Goal: Task Accomplishment & Management: Use online tool/utility

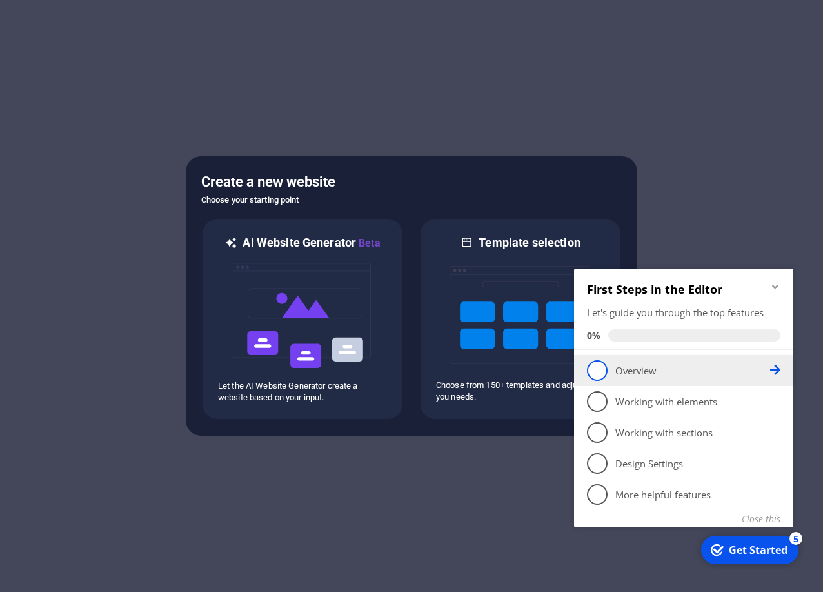
click at [654, 374] on p "Overview - incomplete" at bounding box center [693, 371] width 155 height 14
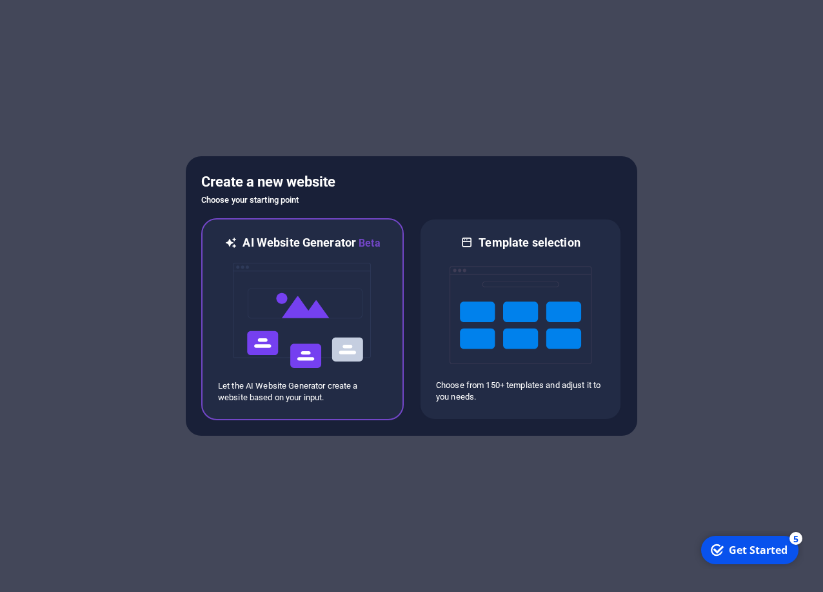
click at [365, 323] on img at bounding box center [303, 315] width 142 height 129
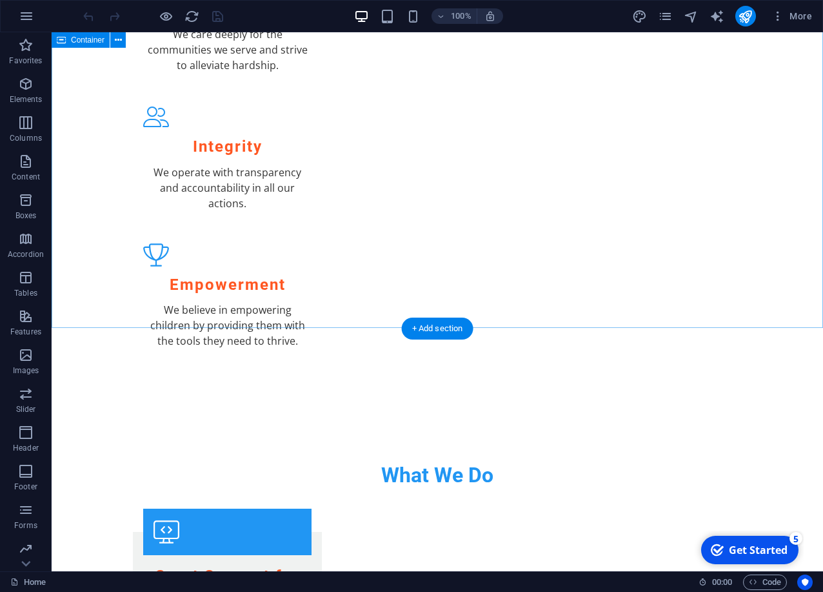
scroll to position [1493, 0]
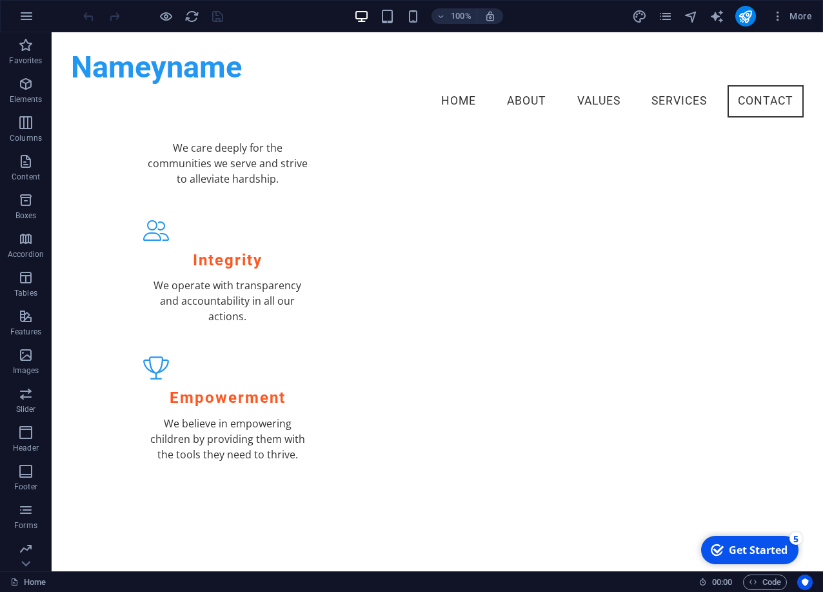
click at [735, 556] on div "Get Started" at bounding box center [758, 550] width 59 height 14
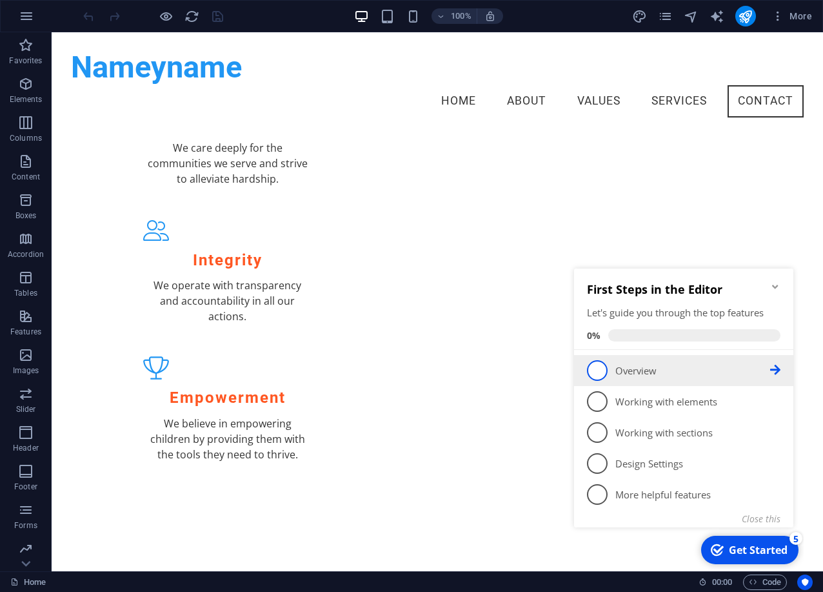
click at [672, 369] on p "Overview - incomplete" at bounding box center [693, 371] width 155 height 14
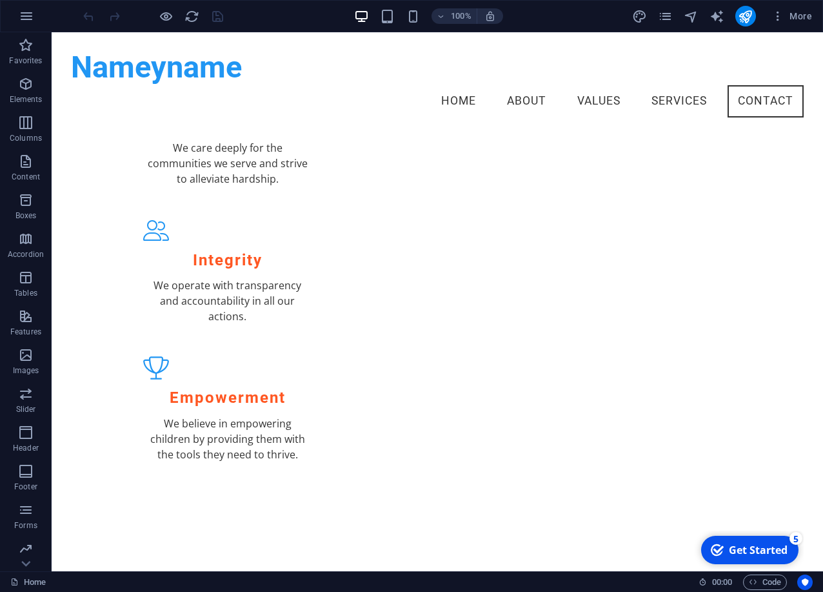
scroll to position [0, 0]
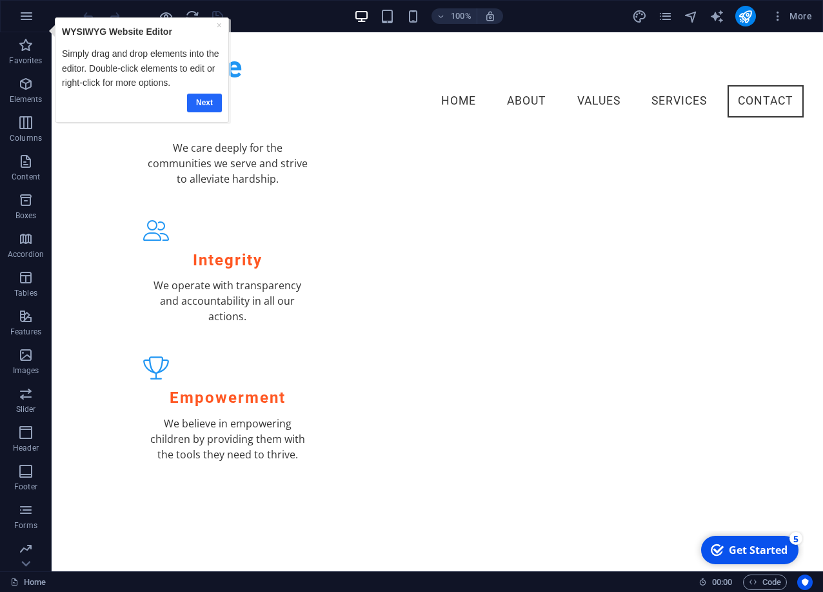
click at [205, 112] on link "Next" at bounding box center [203, 103] width 35 height 19
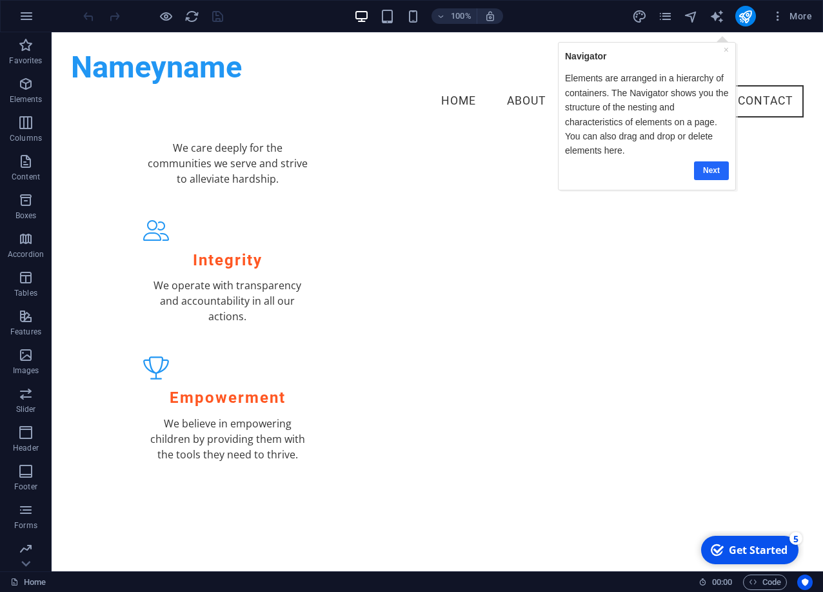
click at [709, 179] on link "Next" at bounding box center [711, 170] width 35 height 19
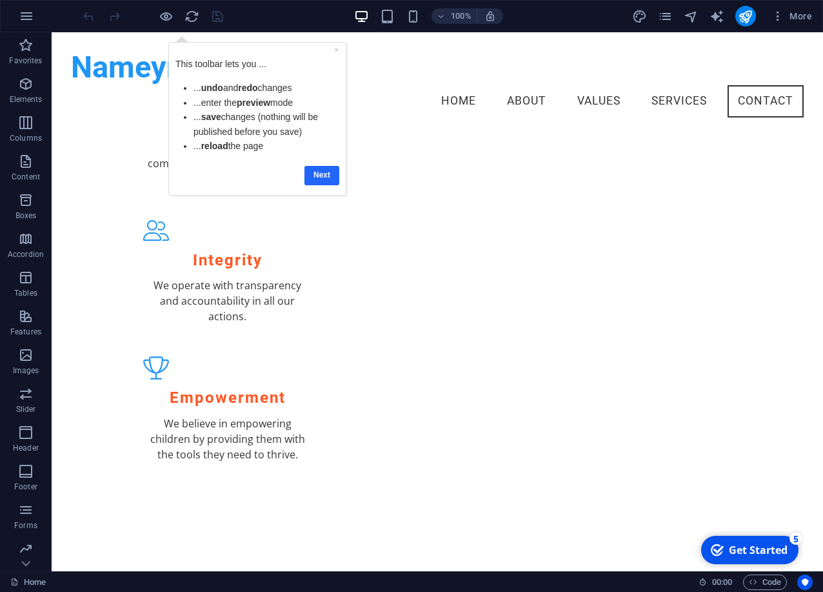
click at [326, 174] on link "Next" at bounding box center [322, 175] width 35 height 19
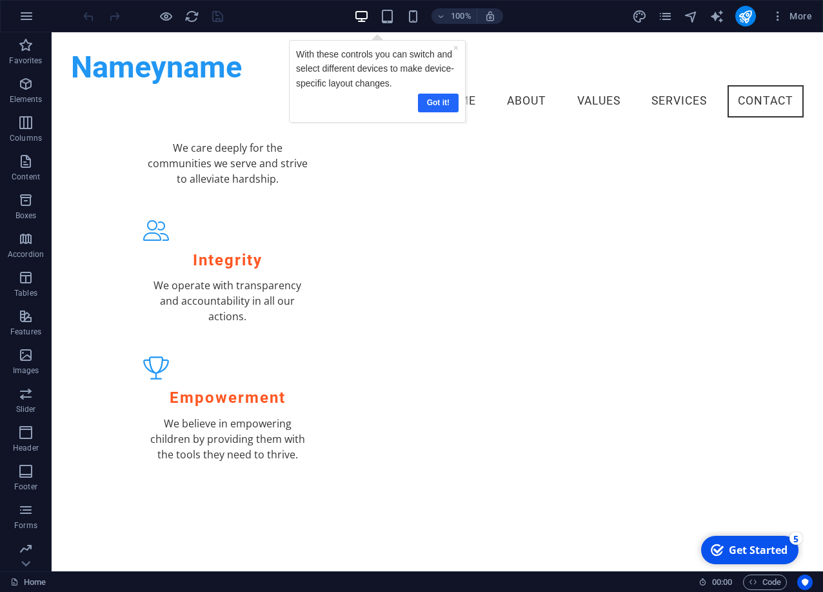
click at [439, 112] on link "Got it!" at bounding box center [437, 103] width 41 height 19
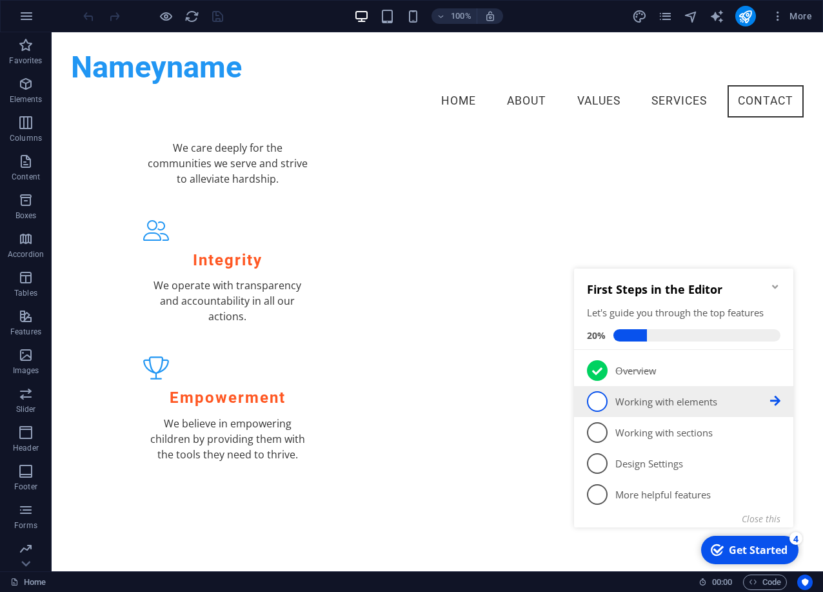
click at [679, 401] on p "Working with elements - incomplete" at bounding box center [693, 402] width 155 height 14
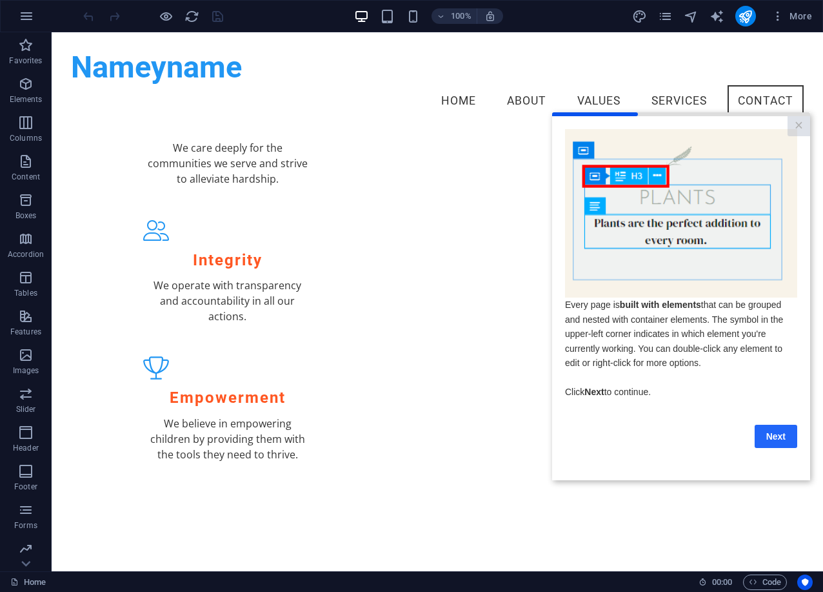
click at [776, 447] on link "Next" at bounding box center [776, 435] width 43 height 23
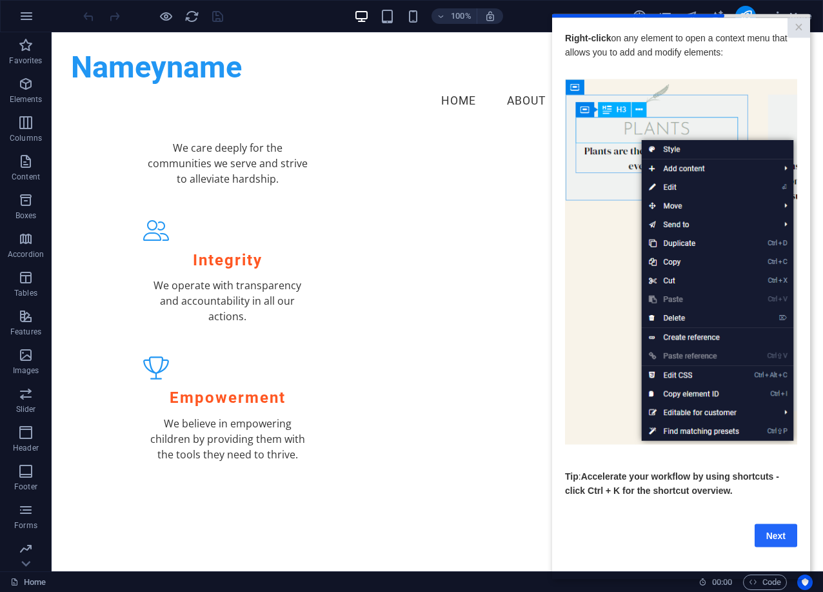
click at [763, 547] on link "Next" at bounding box center [776, 534] width 43 height 23
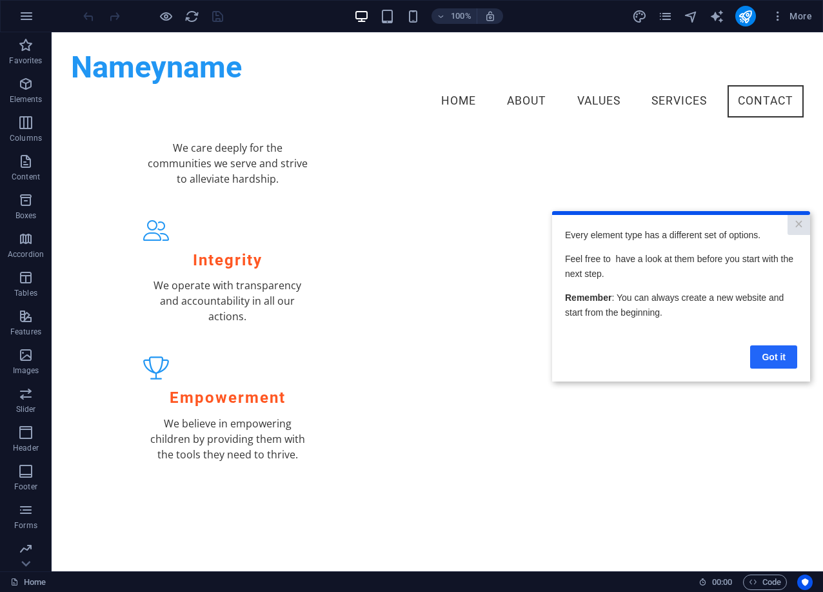
click at [783, 358] on link "Got it" at bounding box center [773, 356] width 47 height 23
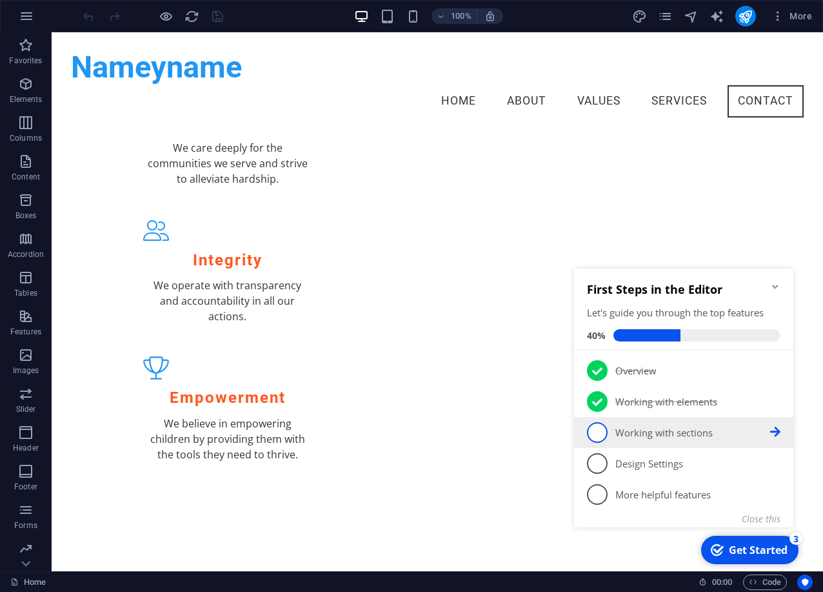
click at [700, 437] on p "Working with sections - incomplete" at bounding box center [693, 433] width 155 height 14
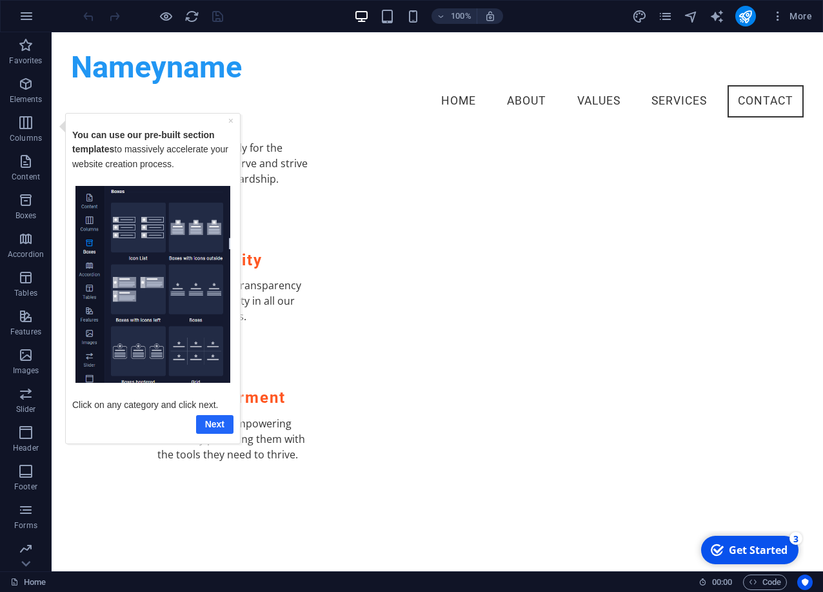
click at [199, 433] on link "Next" at bounding box center [214, 423] width 37 height 19
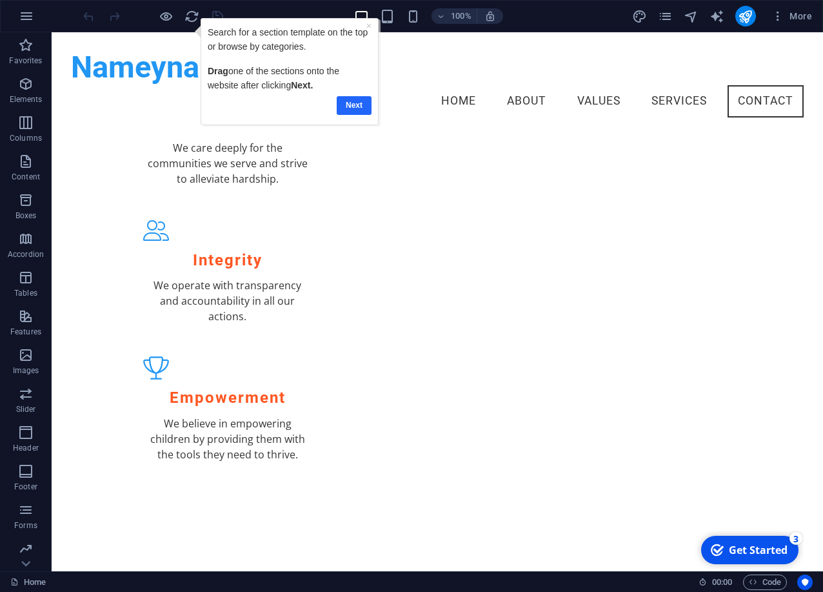
click at [361, 110] on link "Next" at bounding box center [353, 105] width 35 height 19
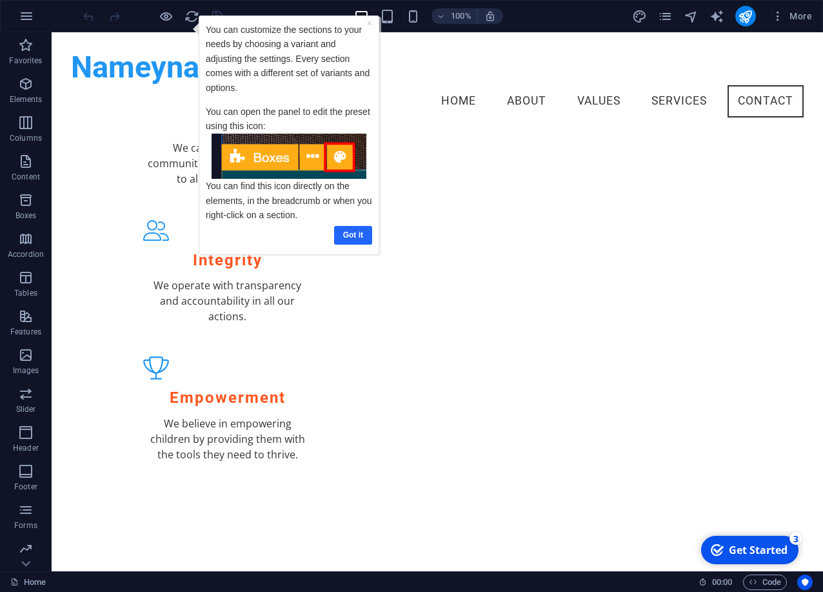
click at [357, 237] on link "Got it" at bounding box center [353, 235] width 38 height 19
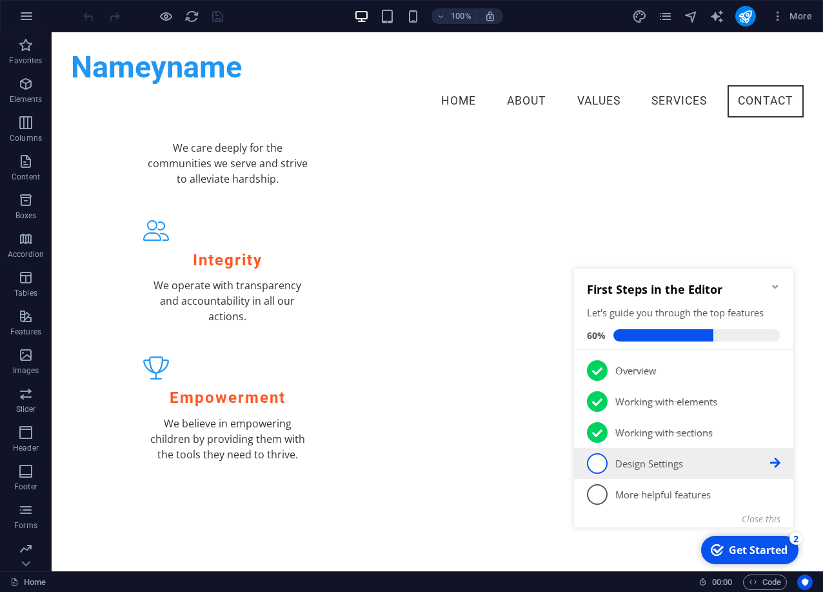
click at [647, 473] on link "4 Design Settings - incomplete" at bounding box center [684, 463] width 194 height 21
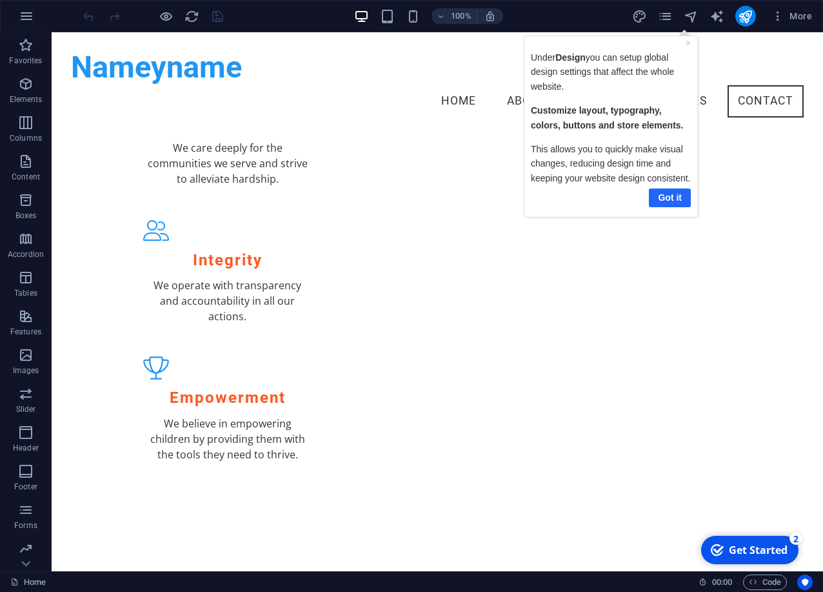
click at [676, 206] on link "Got it" at bounding box center [669, 197] width 42 height 19
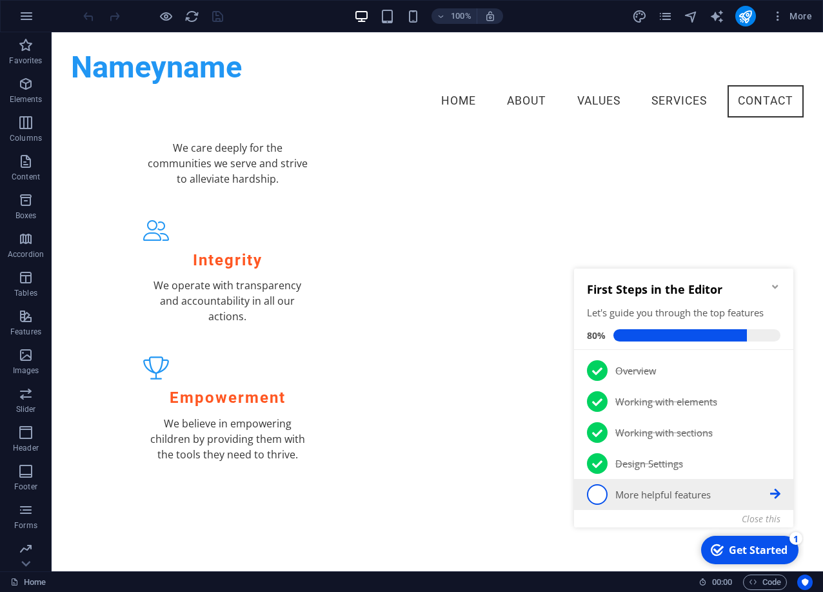
click at [699, 491] on p "More helpful features - incomplete" at bounding box center [693, 495] width 155 height 14
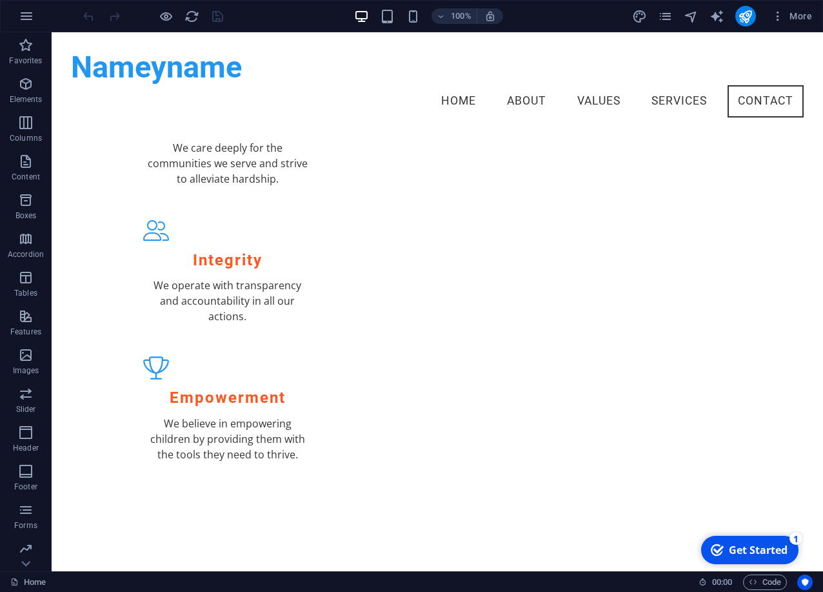
click at [754, 553] on div "Get Started" at bounding box center [758, 550] width 59 height 14
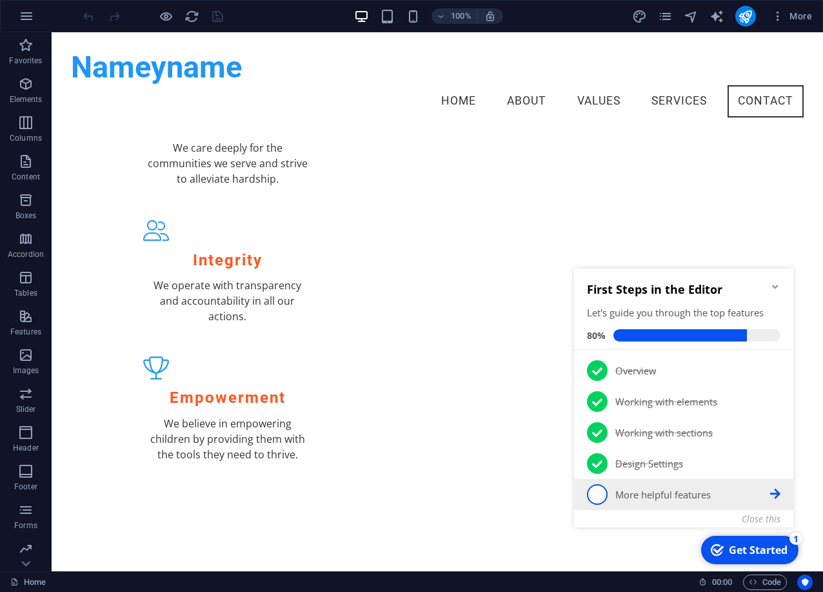
click at [603, 496] on span "5" at bounding box center [597, 494] width 21 height 21
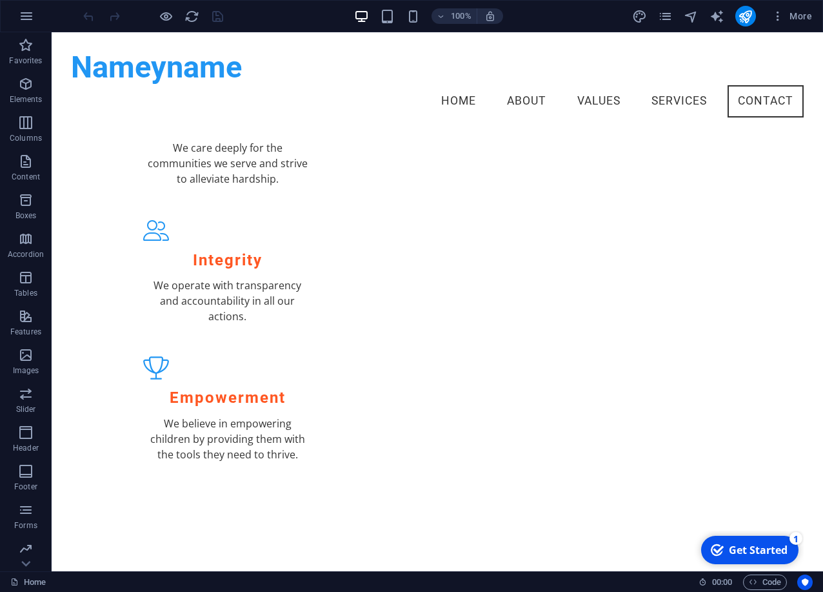
click at [747, 553] on div "Get Started" at bounding box center [758, 550] width 59 height 14
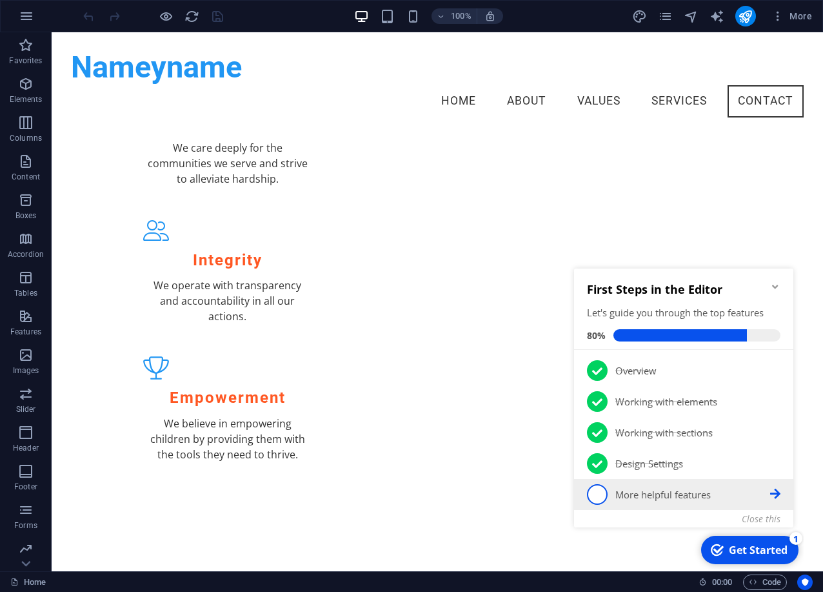
click at [779, 375] on icon at bounding box center [775, 370] width 10 height 10
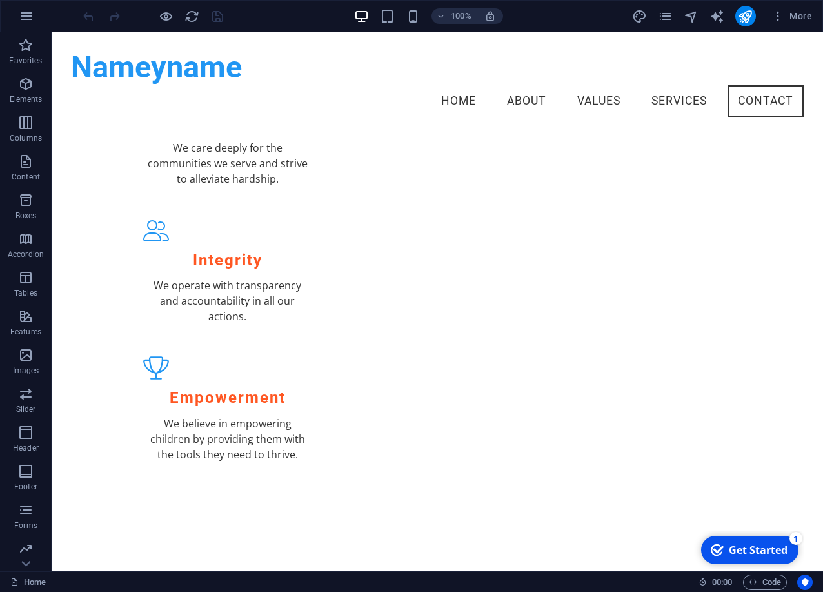
click at [755, 547] on div "Get Started" at bounding box center [758, 550] width 59 height 14
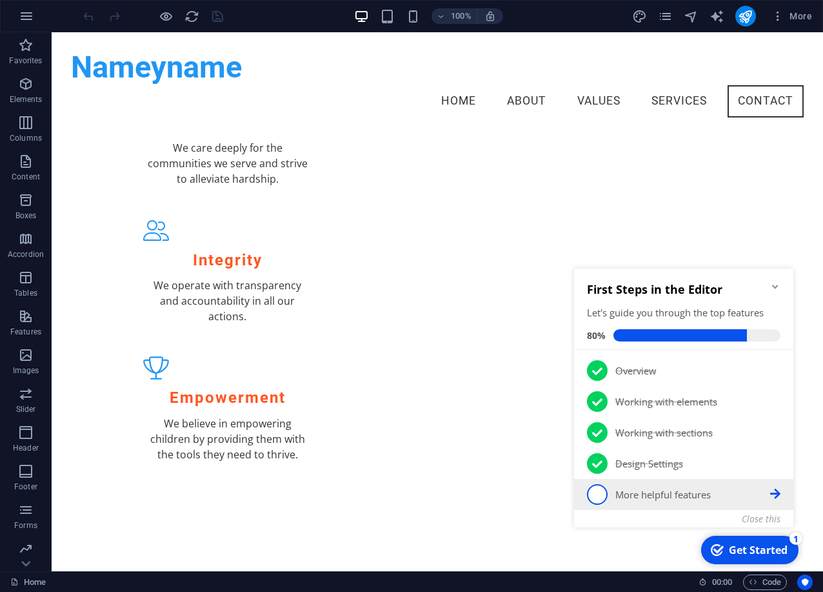
click at [601, 496] on span "5" at bounding box center [597, 494] width 21 height 21
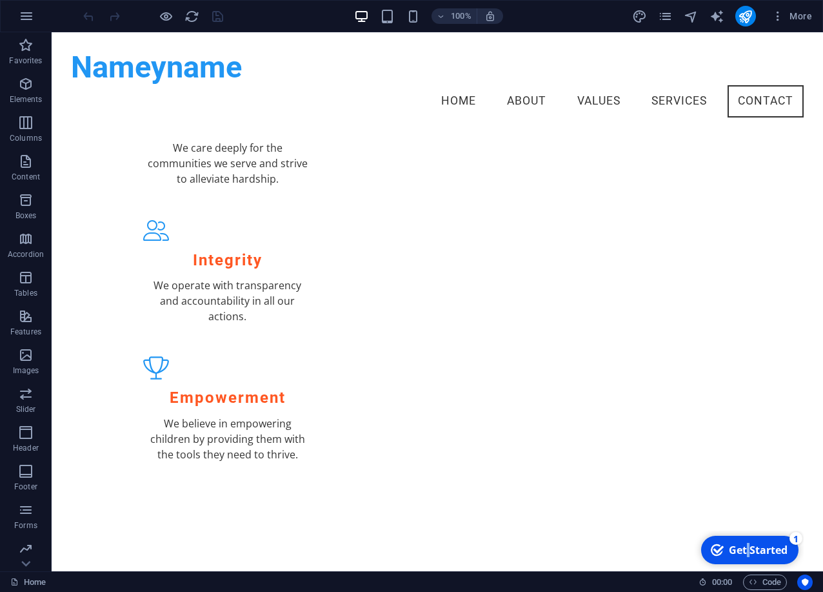
click at [748, 550] on div "Get Started" at bounding box center [758, 550] width 59 height 14
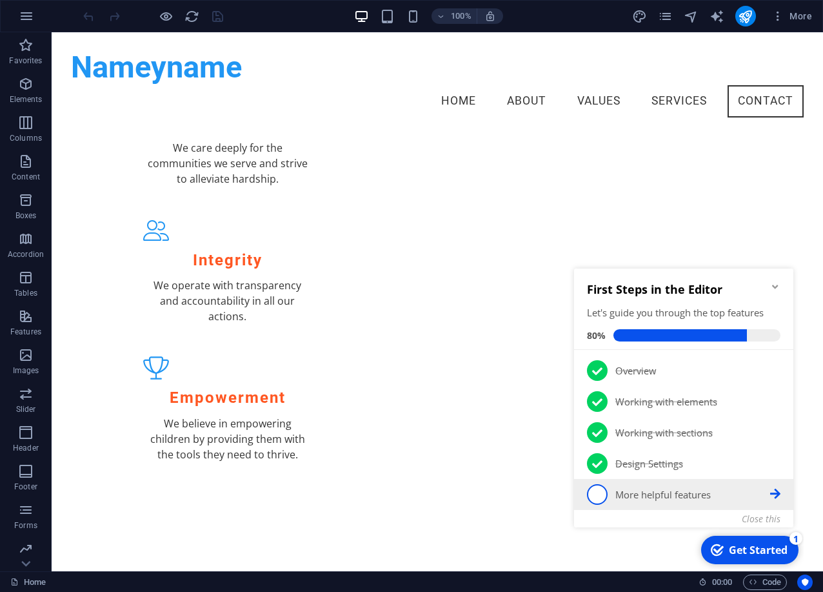
click at [679, 491] on p "More helpful features - incomplete" at bounding box center [693, 495] width 155 height 14
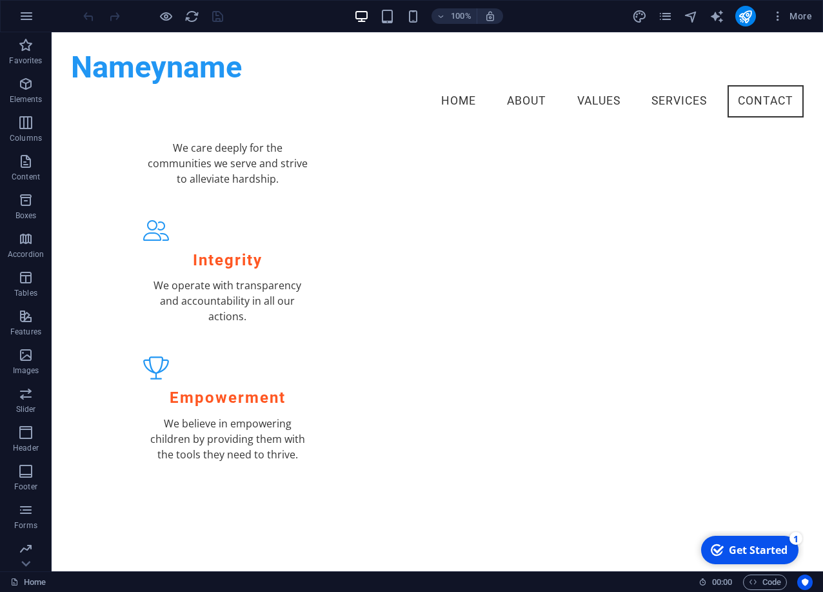
click at [788, 557] on div "Get Started" at bounding box center [758, 550] width 59 height 14
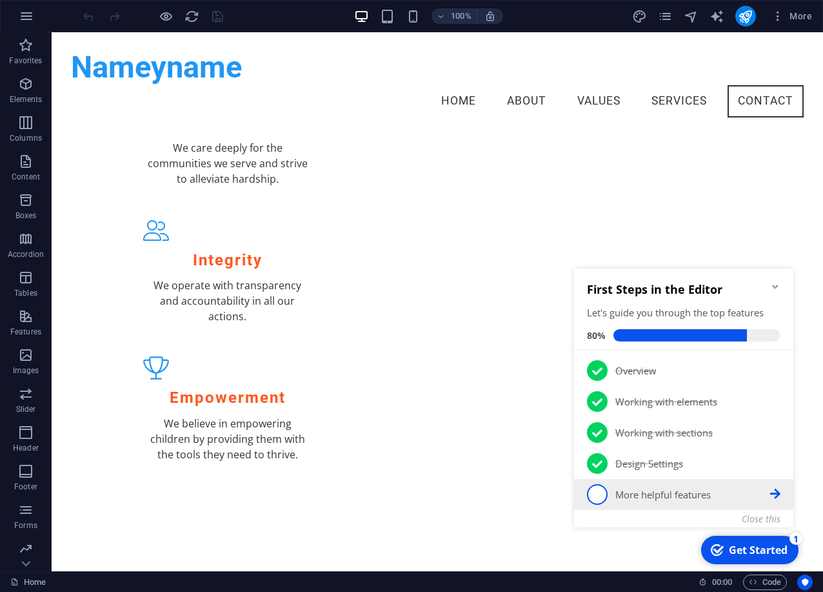
click at [586, 497] on li "5 More helpful features - incomplete" at bounding box center [683, 494] width 219 height 31
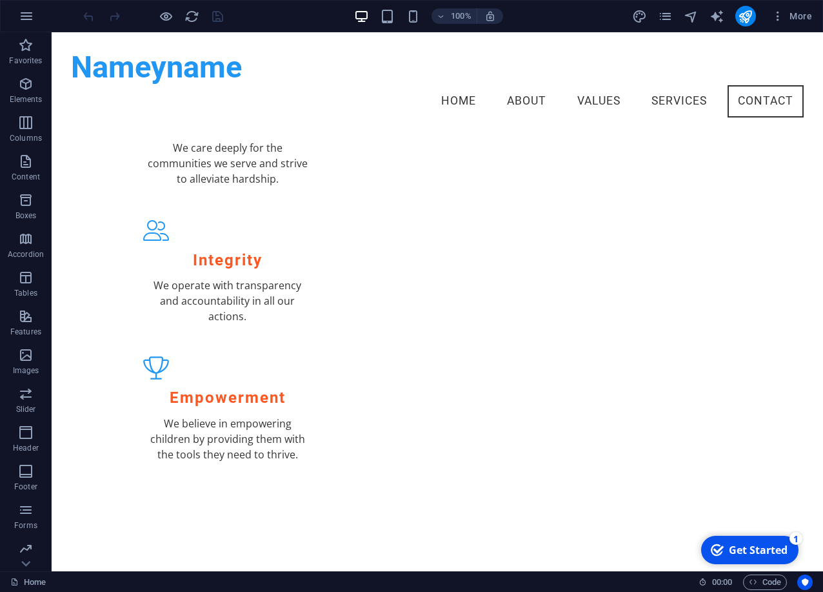
click at [727, 553] on div "checkmark Get Started 1" at bounding box center [749, 550] width 77 height 14
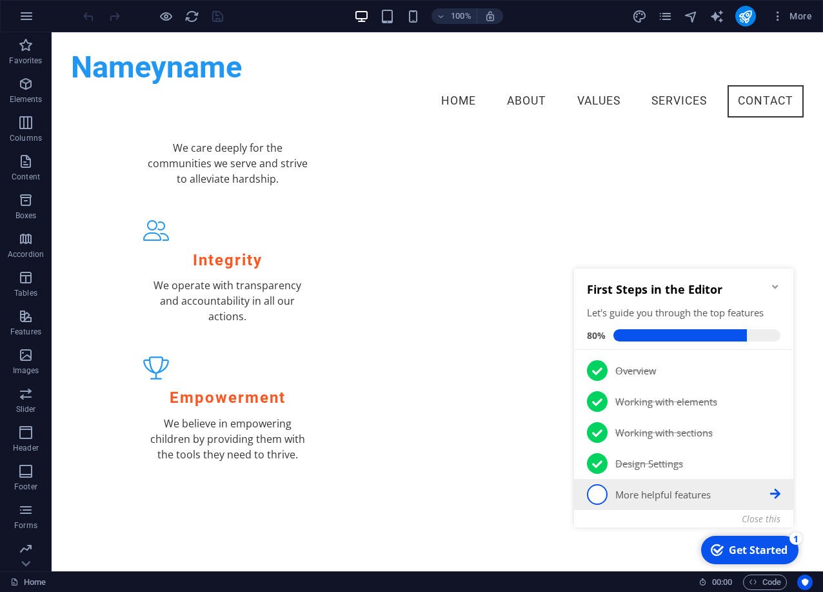
click at [777, 375] on icon at bounding box center [775, 370] width 10 height 10
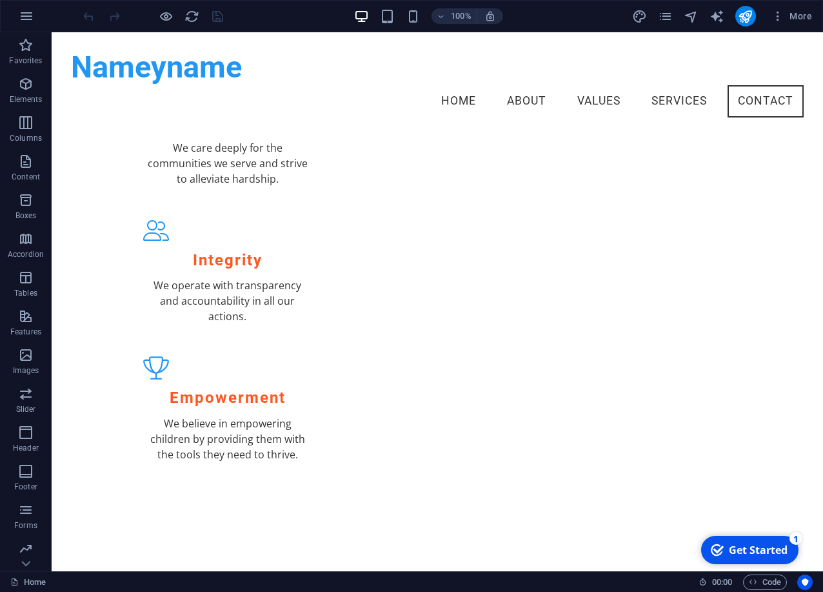
click at [741, 558] on div "checkmark Get Started 1" at bounding box center [749, 550] width 97 height 28
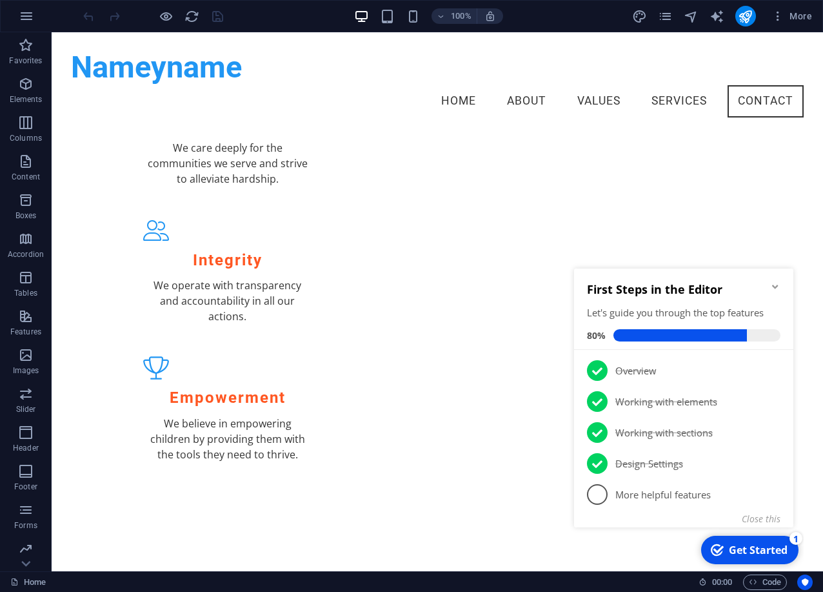
click at [773, 286] on icon "Minimize checklist" at bounding box center [775, 286] width 10 height 10
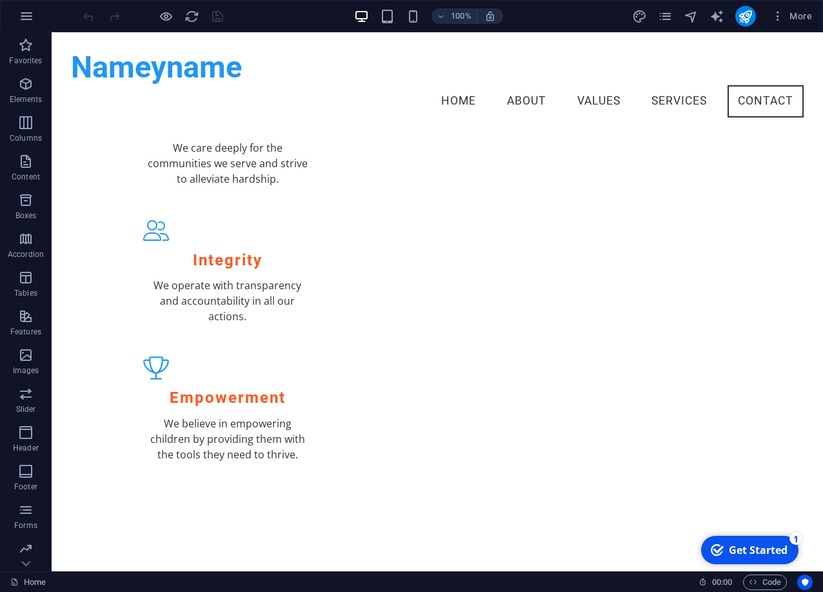
click at [789, 548] on div "checkmark Get Started 1" at bounding box center [749, 550] width 97 height 28
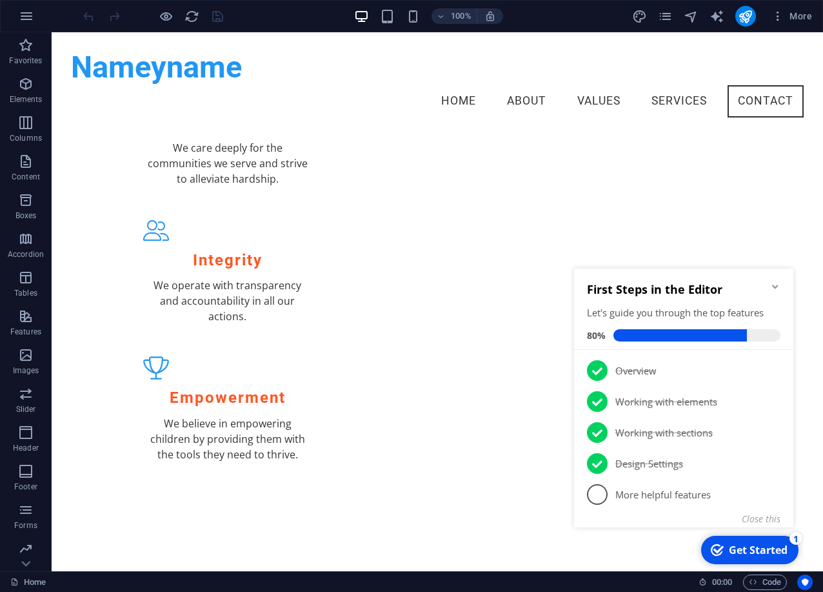
click at [778, 288] on icon "Minimize checklist" at bounding box center [775, 286] width 10 height 10
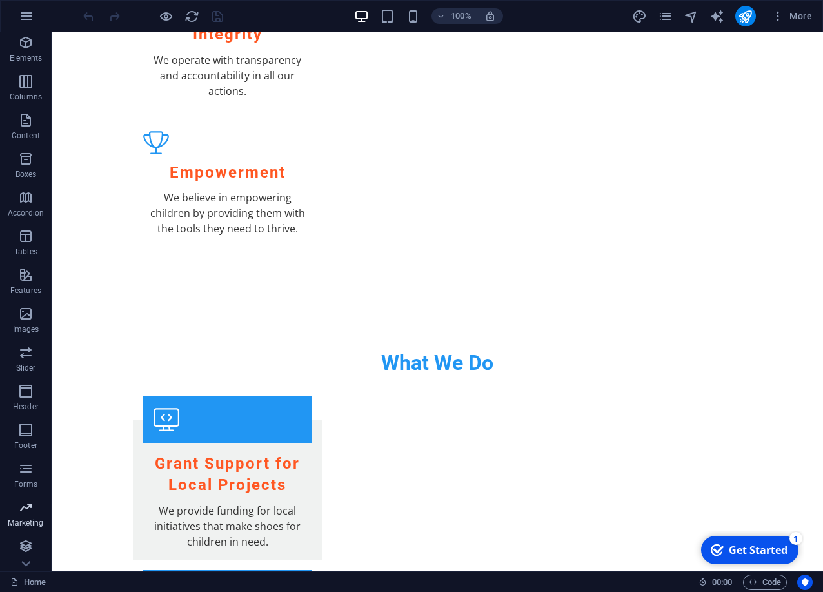
scroll to position [42, 0]
click at [34, 480] on p "Forms" at bounding box center [25, 483] width 23 height 10
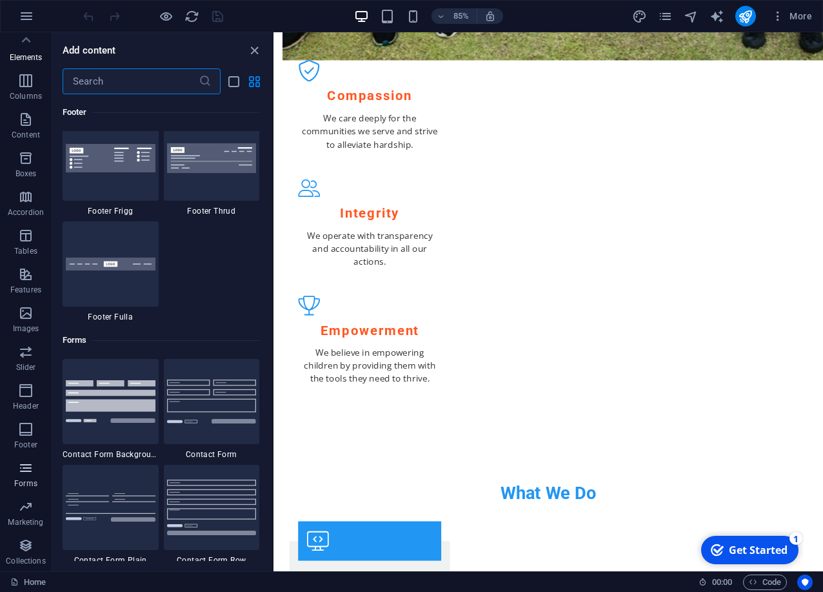
scroll to position [9421, 0]
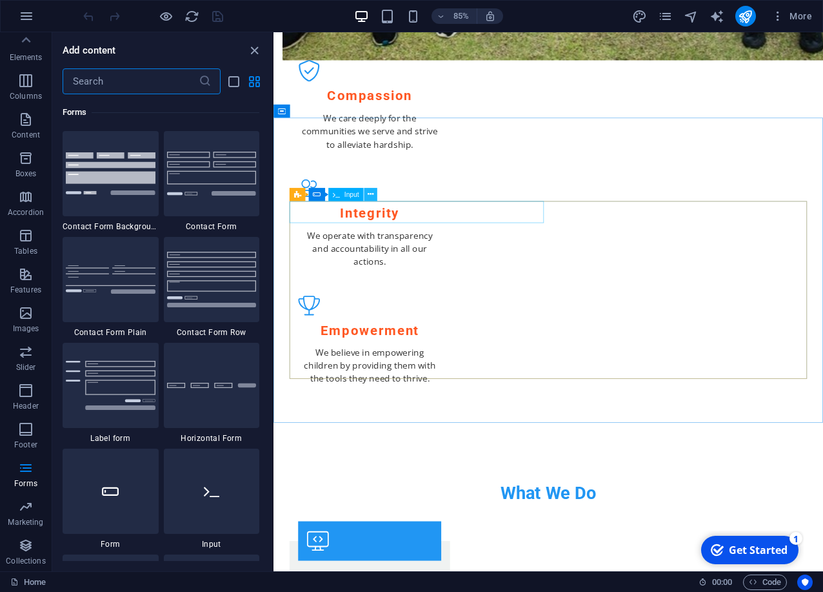
click at [369, 195] on icon at bounding box center [371, 195] width 6 height 12
click at [313, 197] on span "Contact Form" at bounding box center [325, 194] width 40 height 6
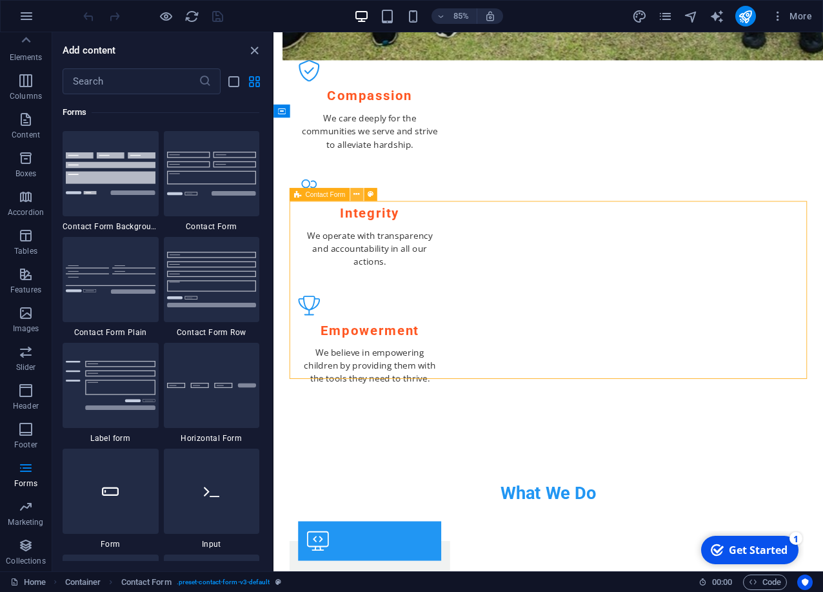
click at [357, 196] on icon at bounding box center [357, 195] width 6 height 12
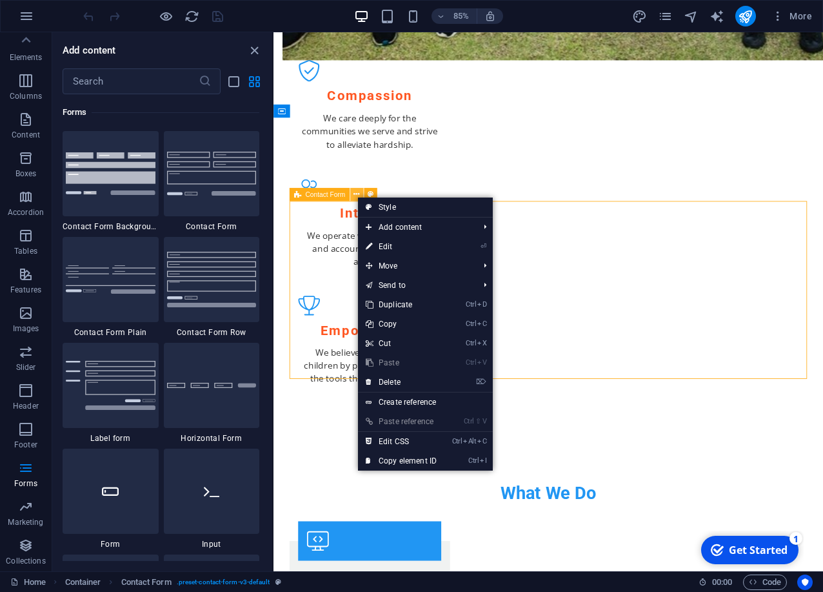
click at [357, 196] on icon at bounding box center [357, 195] width 6 height 12
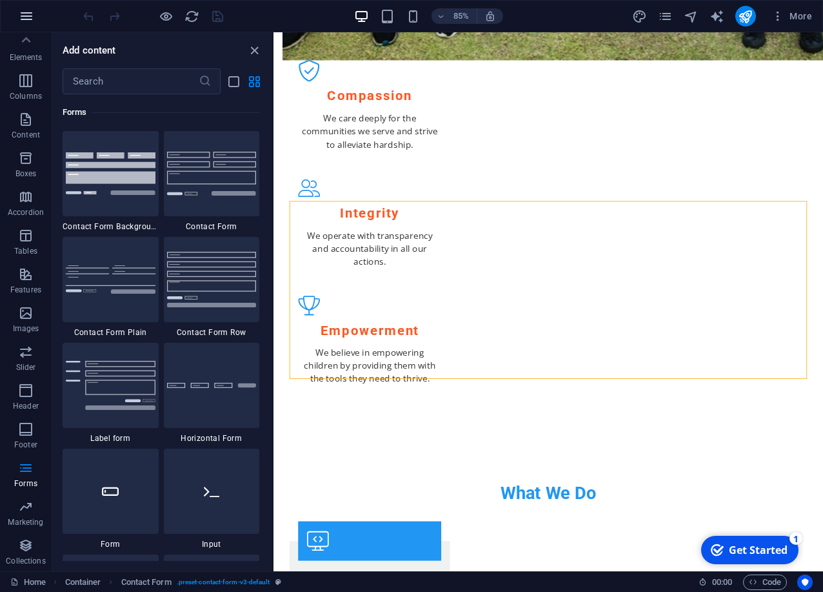
click at [23, 12] on icon "button" at bounding box center [26, 15] width 15 height 15
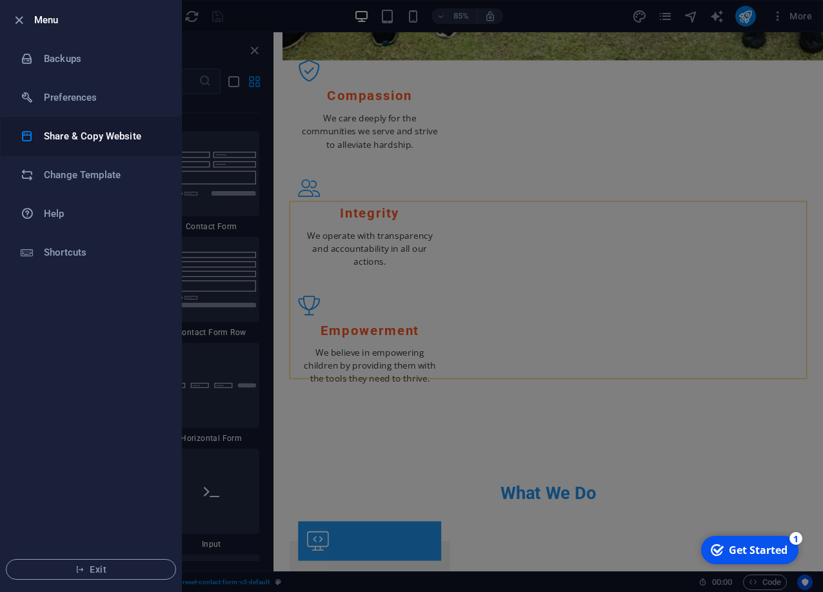
click at [77, 143] on h6 "Share & Copy Website" at bounding box center [103, 135] width 119 height 15
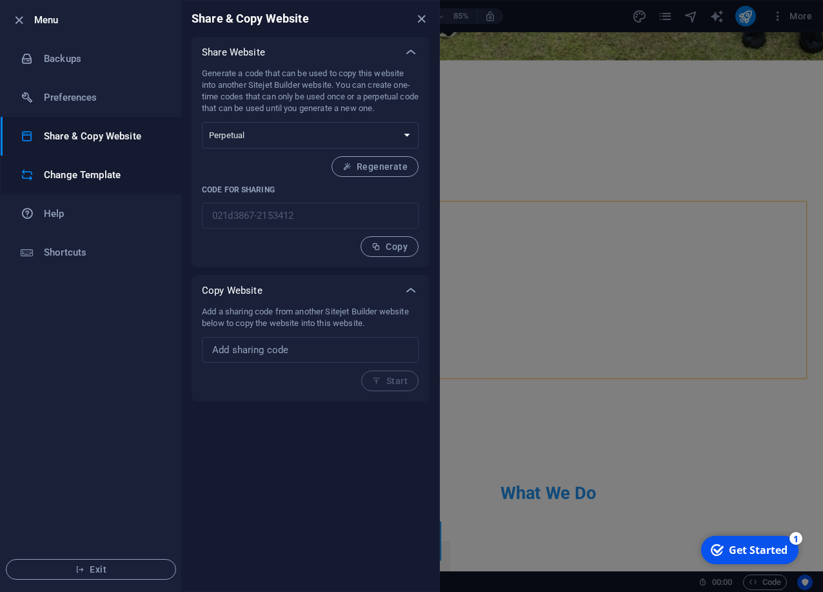
click at [69, 177] on h6 "Change Template" at bounding box center [103, 174] width 119 height 15
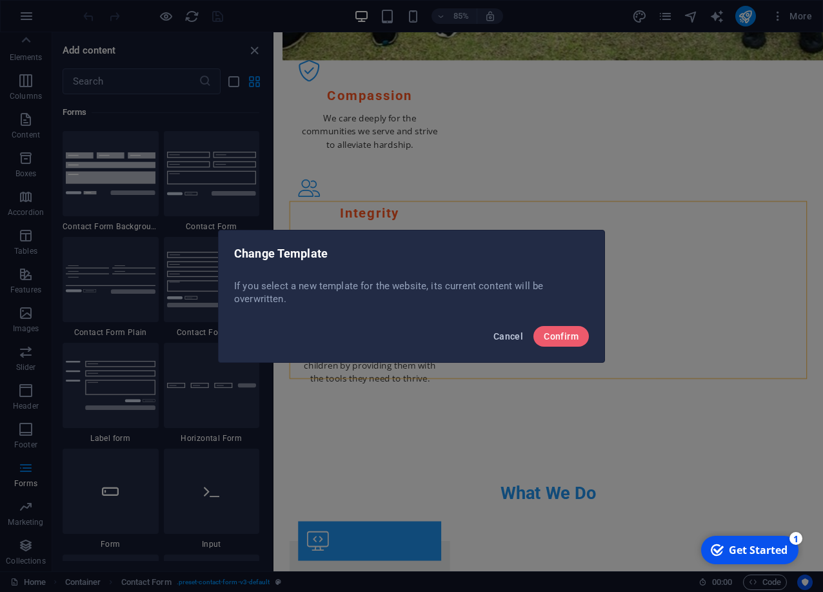
click at [510, 336] on span "Cancel" at bounding box center [509, 336] width 30 height 10
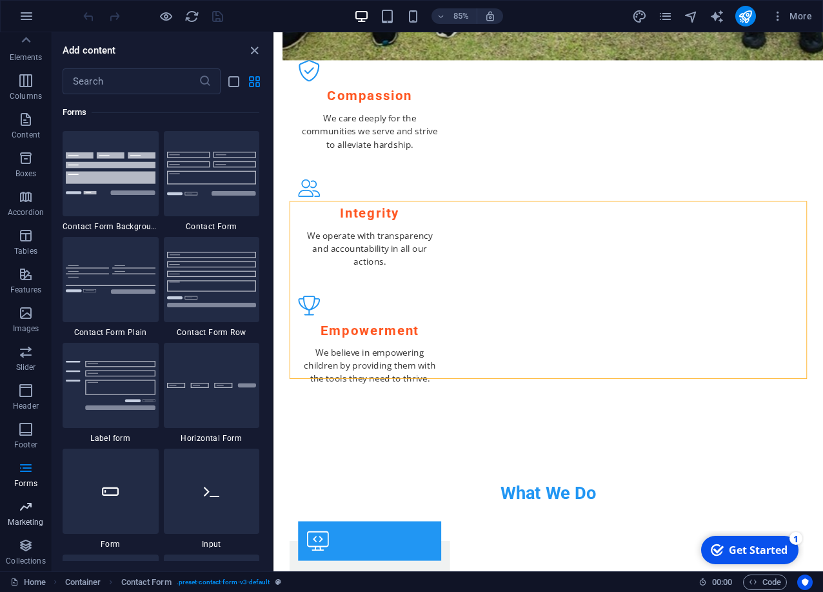
click at [21, 515] on span "Marketing" at bounding box center [26, 514] width 52 height 31
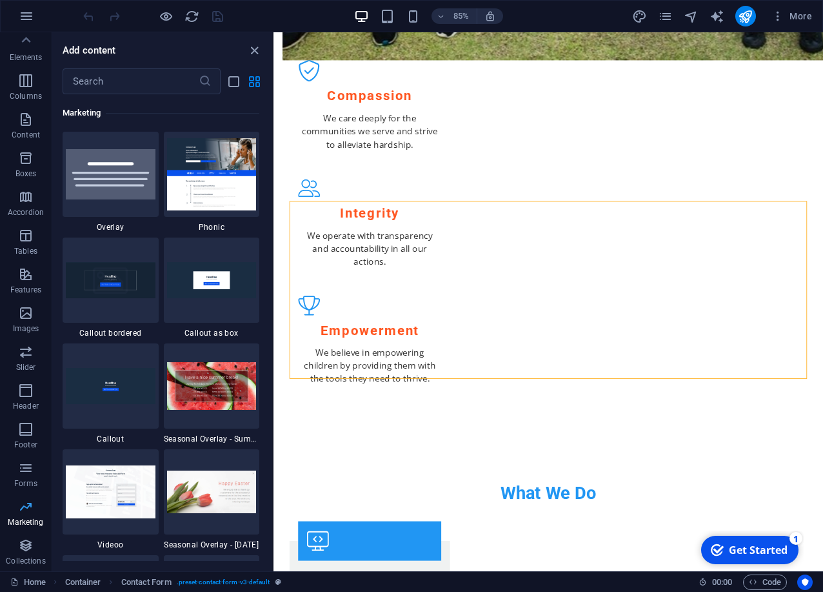
scroll to position [10511, 0]
click at [26, 548] on icon "button" at bounding box center [25, 544] width 15 height 15
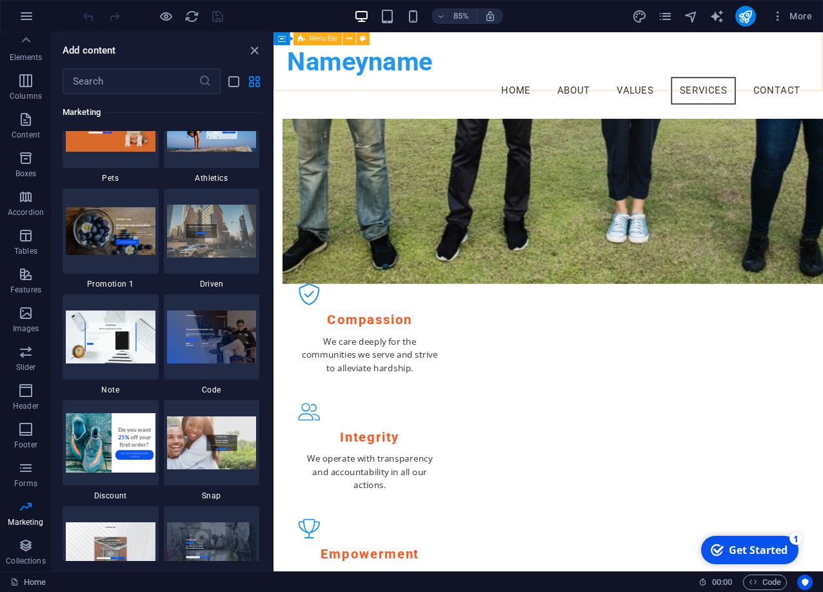
scroll to position [890, 0]
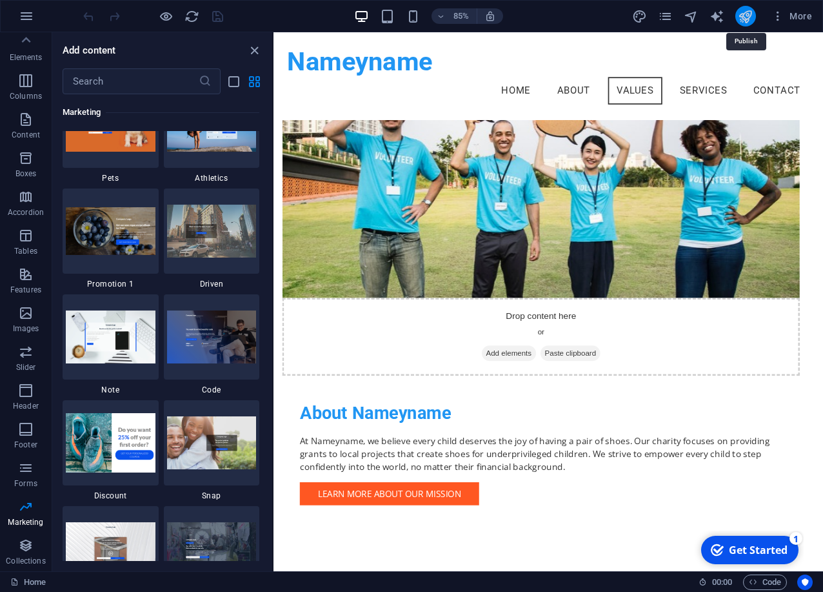
click at [741, 17] on icon "publish" at bounding box center [745, 16] width 15 height 15
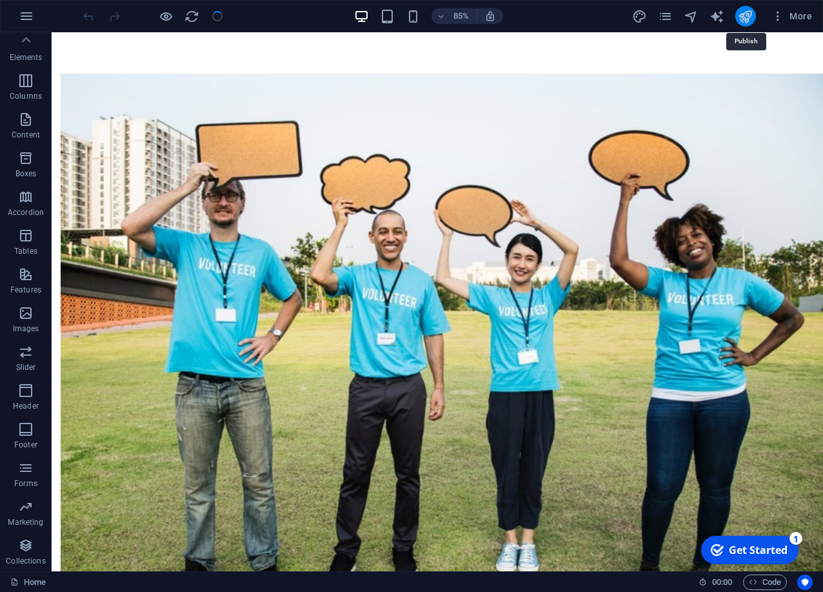
scroll to position [42, 0]
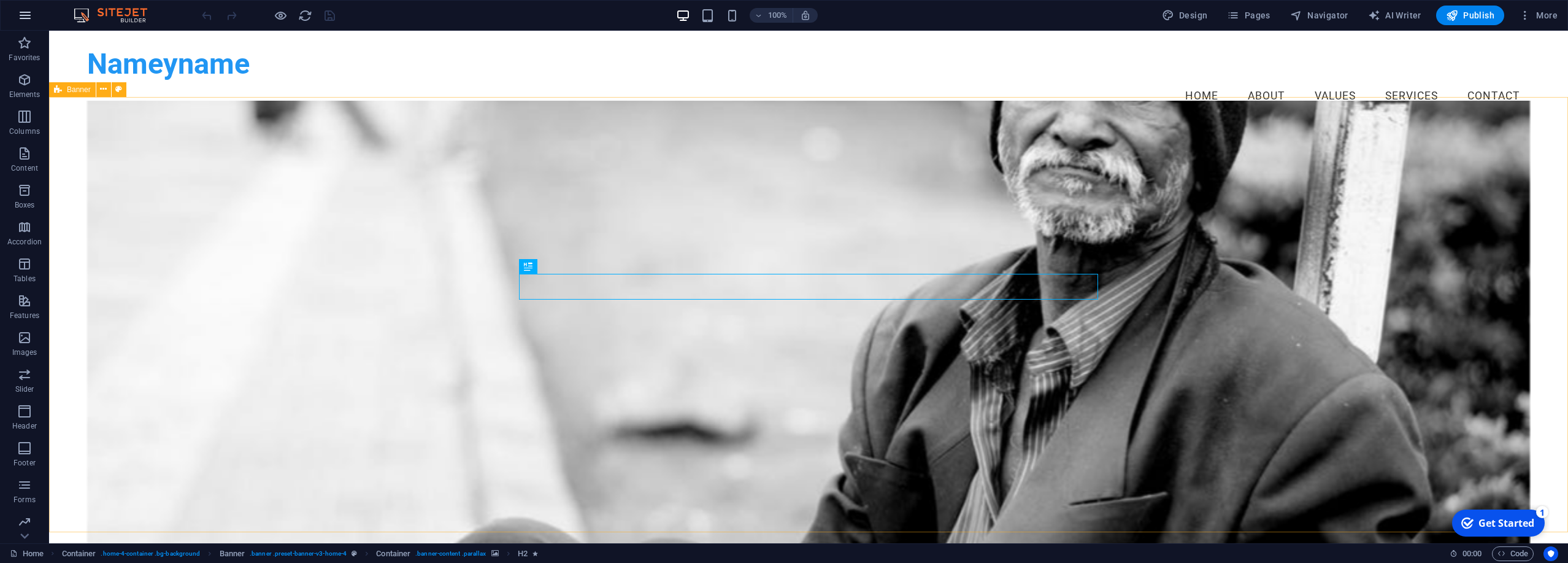
click at [28, 15] on icon "button" at bounding box center [25, 14] width 14 height 14
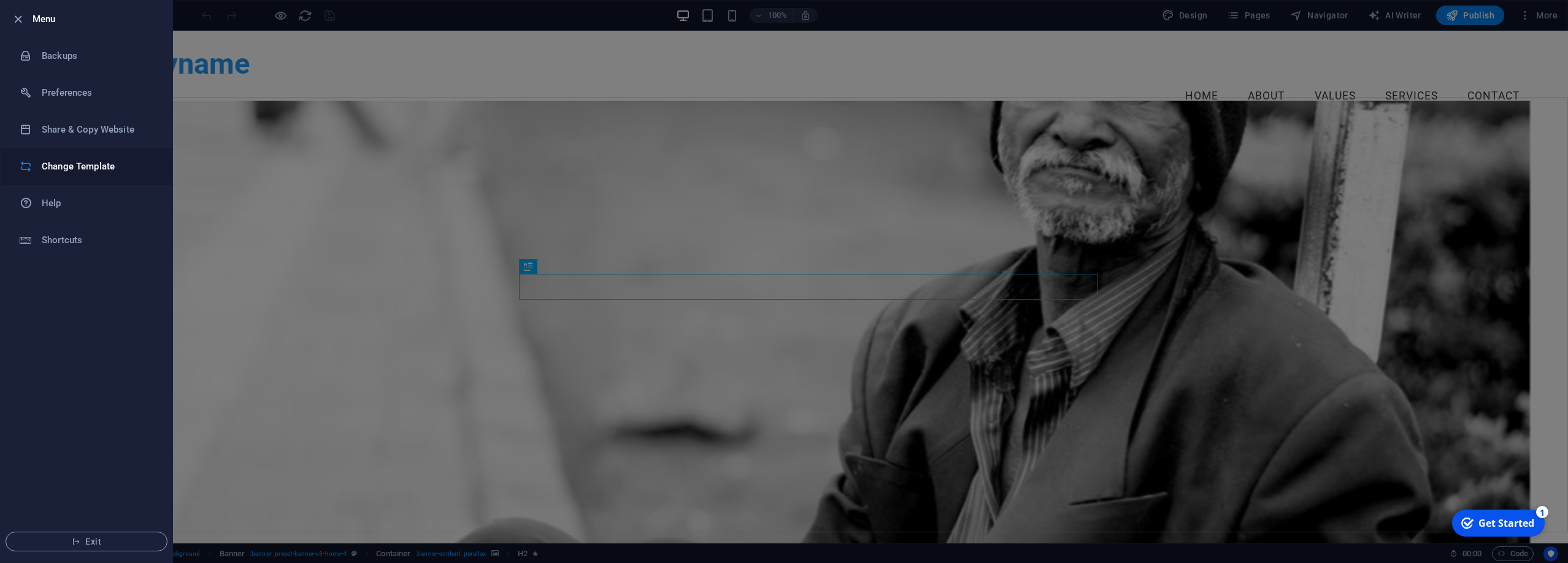
click at [75, 169] on h6 "Change Template" at bounding box center [98, 165] width 113 height 14
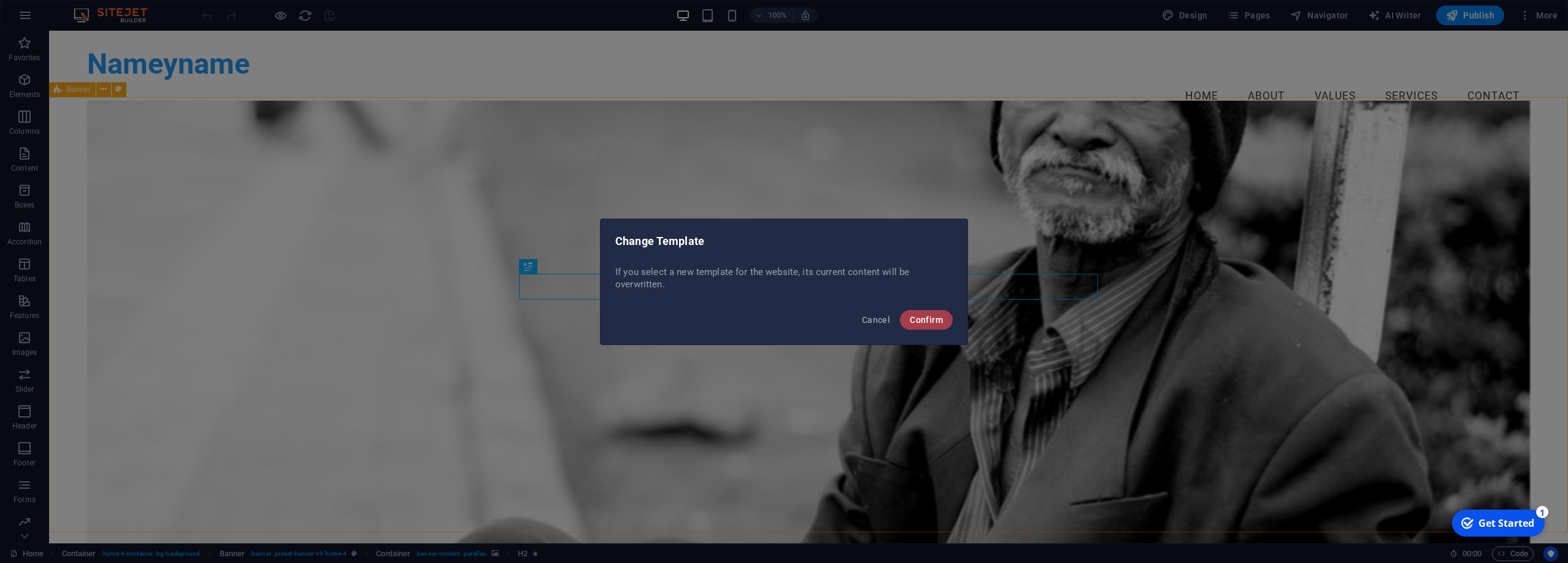
click at [783, 317] on span "Confirm" at bounding box center [926, 320] width 33 height 10
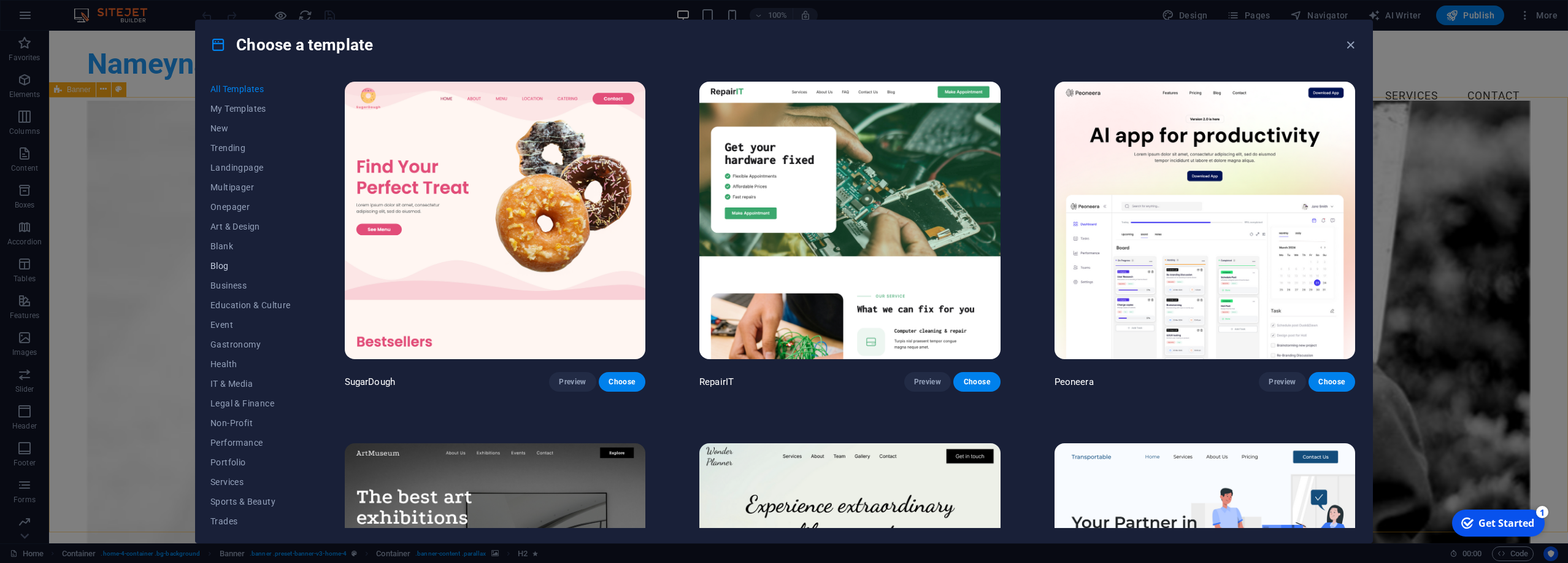
click at [231, 262] on span "Blog" at bounding box center [250, 265] width 81 height 10
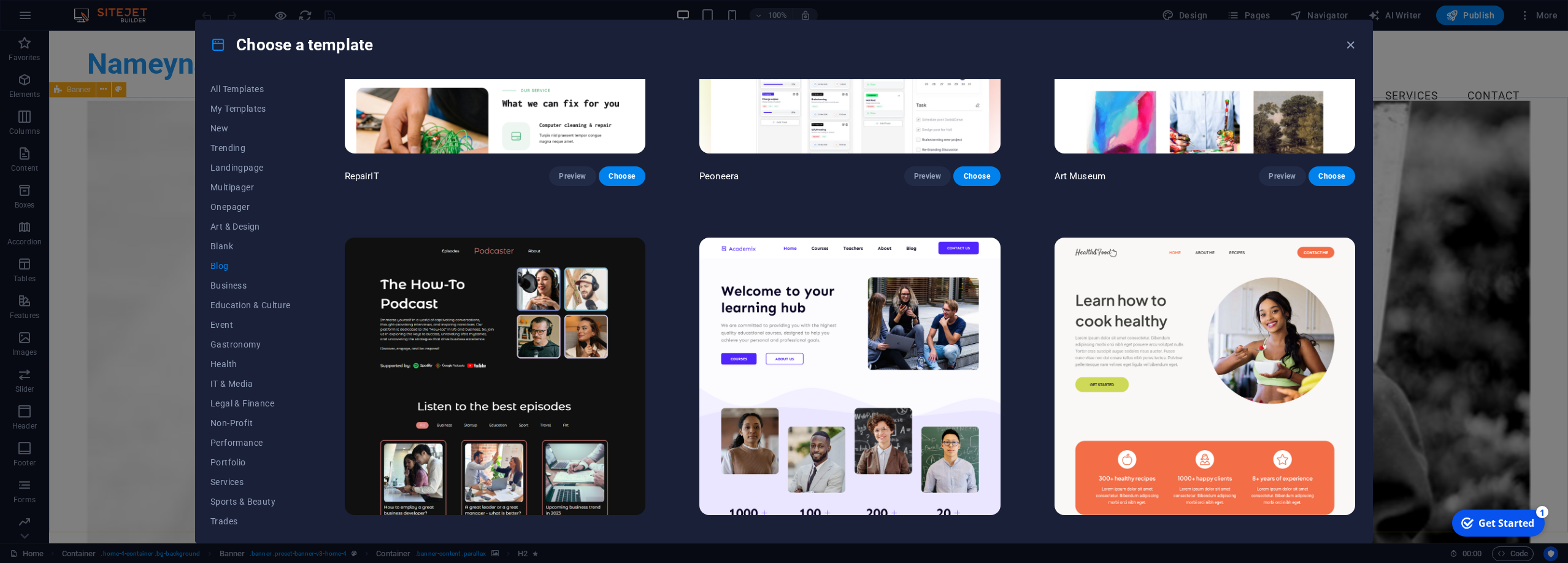
scroll to position [456, 0]
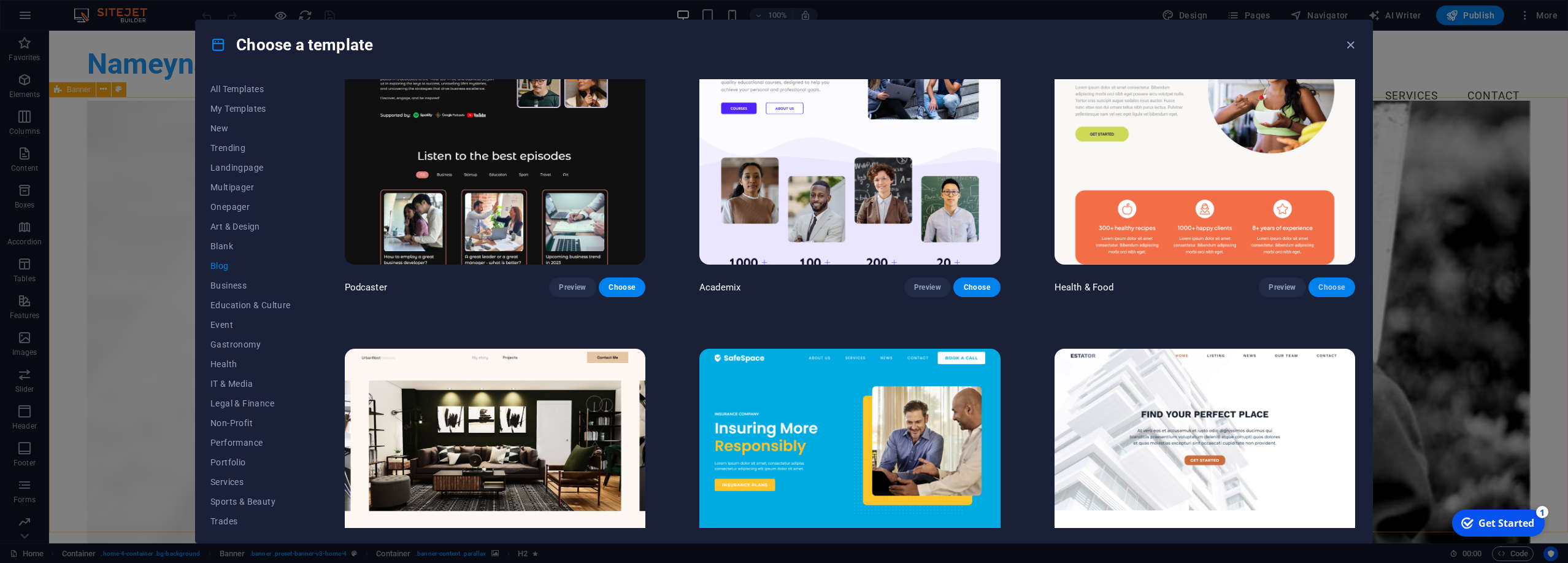
click at [783, 291] on span "Choose" at bounding box center [1332, 287] width 27 height 10
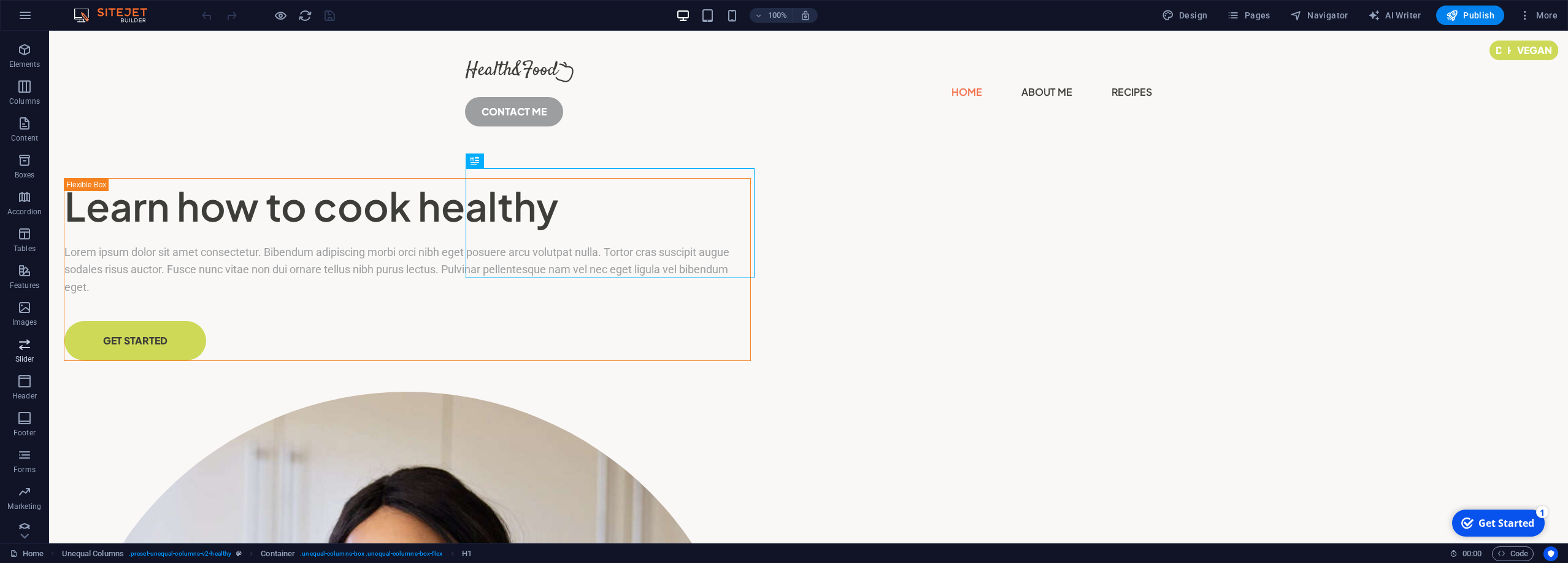
scroll to position [40, 0]
click at [1260, 13] on span "Pages" at bounding box center [1249, 15] width 43 height 12
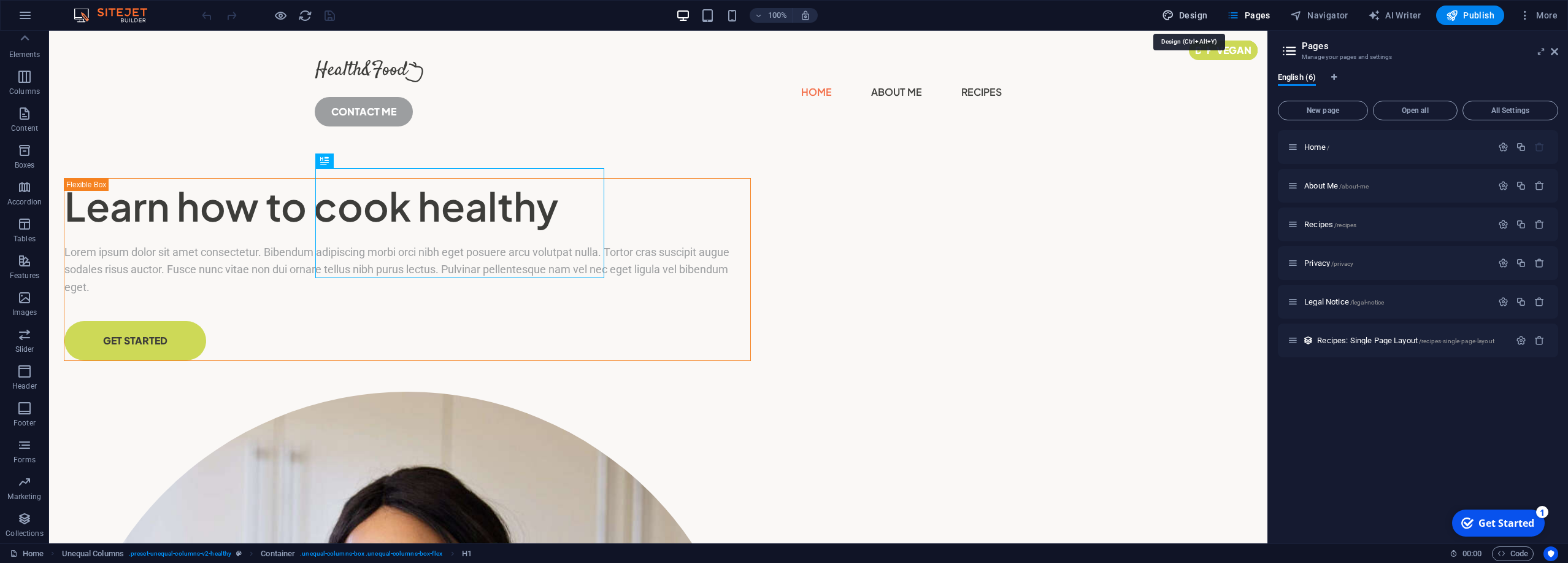
click at [1197, 10] on span "Design" at bounding box center [1185, 15] width 46 height 12
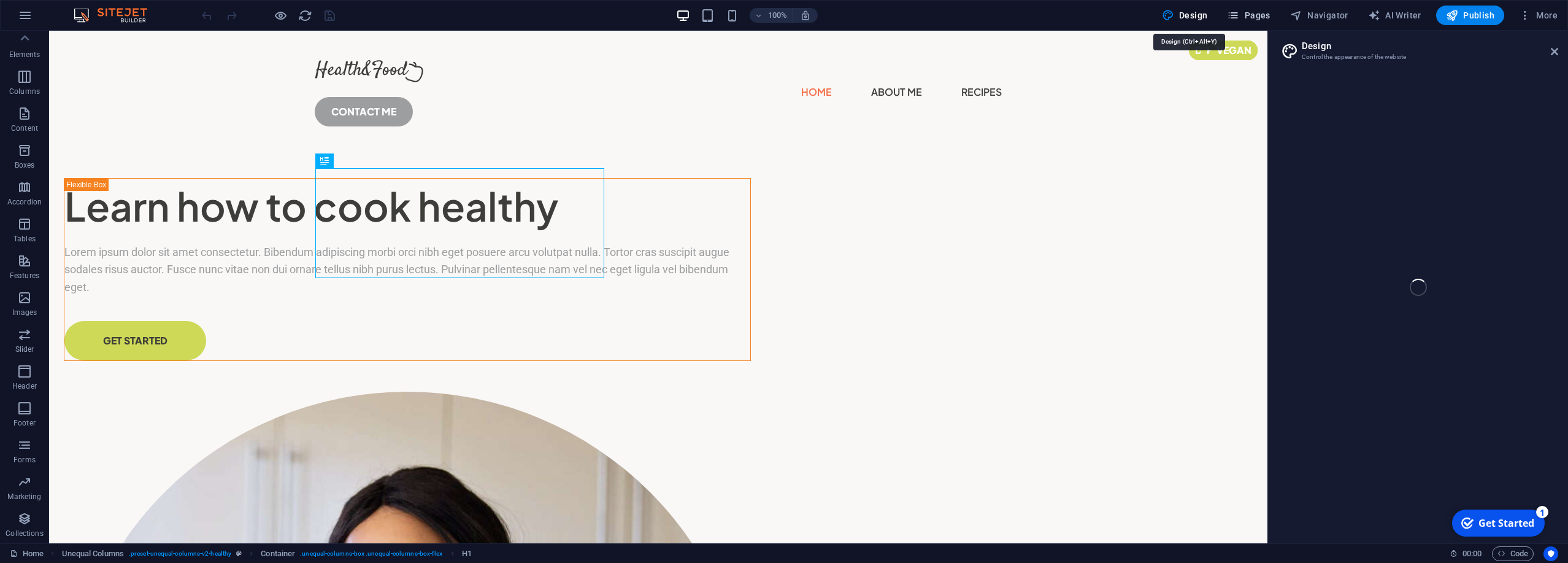
select select "px"
select select "400"
select select "px"
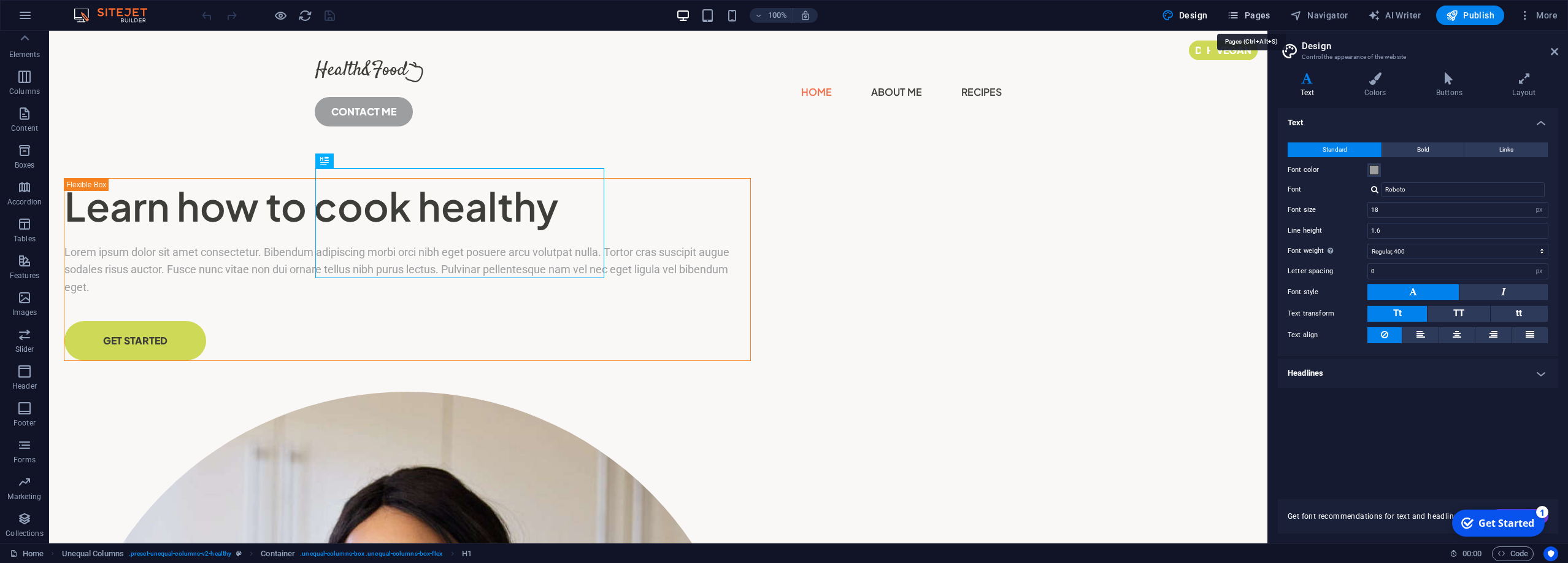
click at [1255, 17] on span "Pages" at bounding box center [1249, 15] width 43 height 12
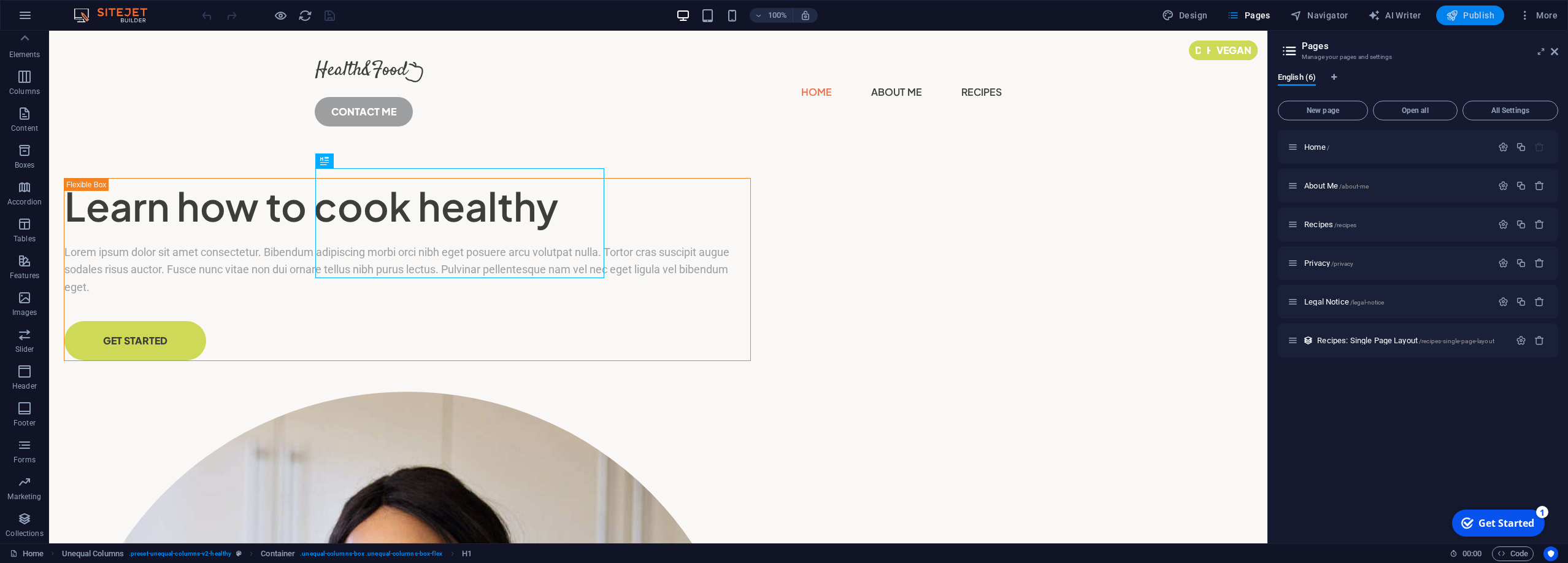
click at [1471, 19] on span "Publish" at bounding box center [1470, 15] width 48 height 12
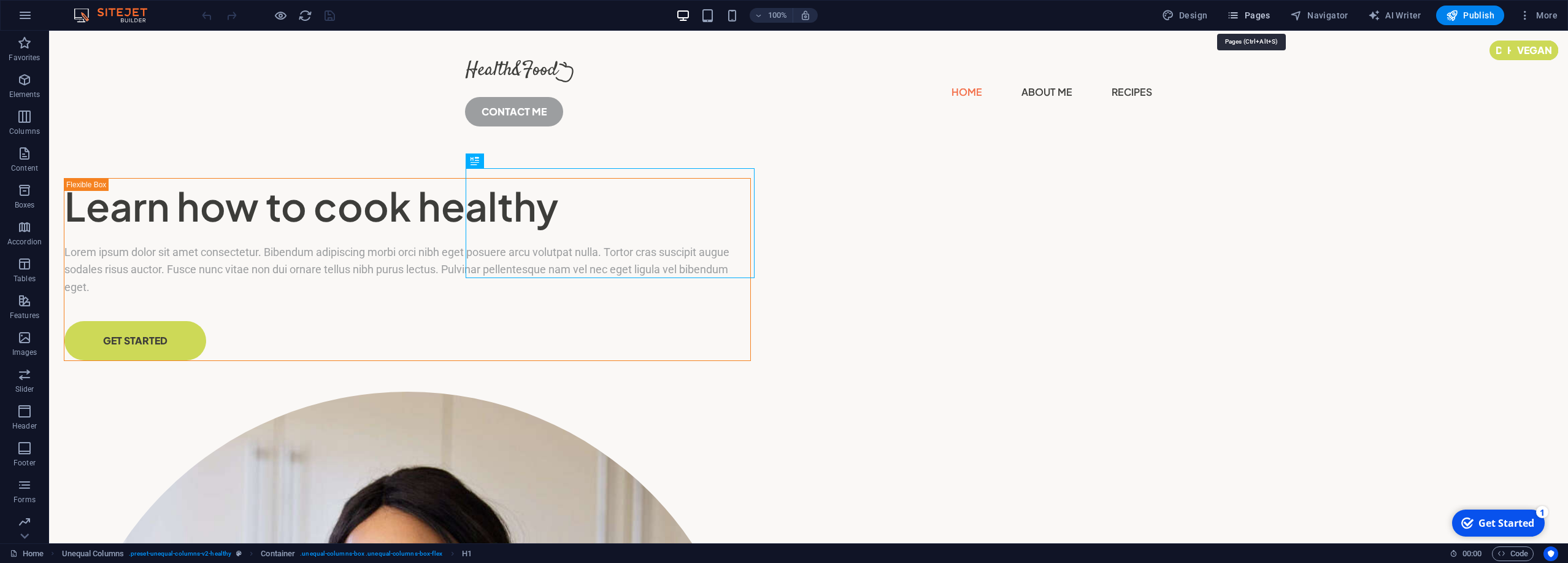
click at [1249, 21] on span "Pages" at bounding box center [1249, 15] width 43 height 12
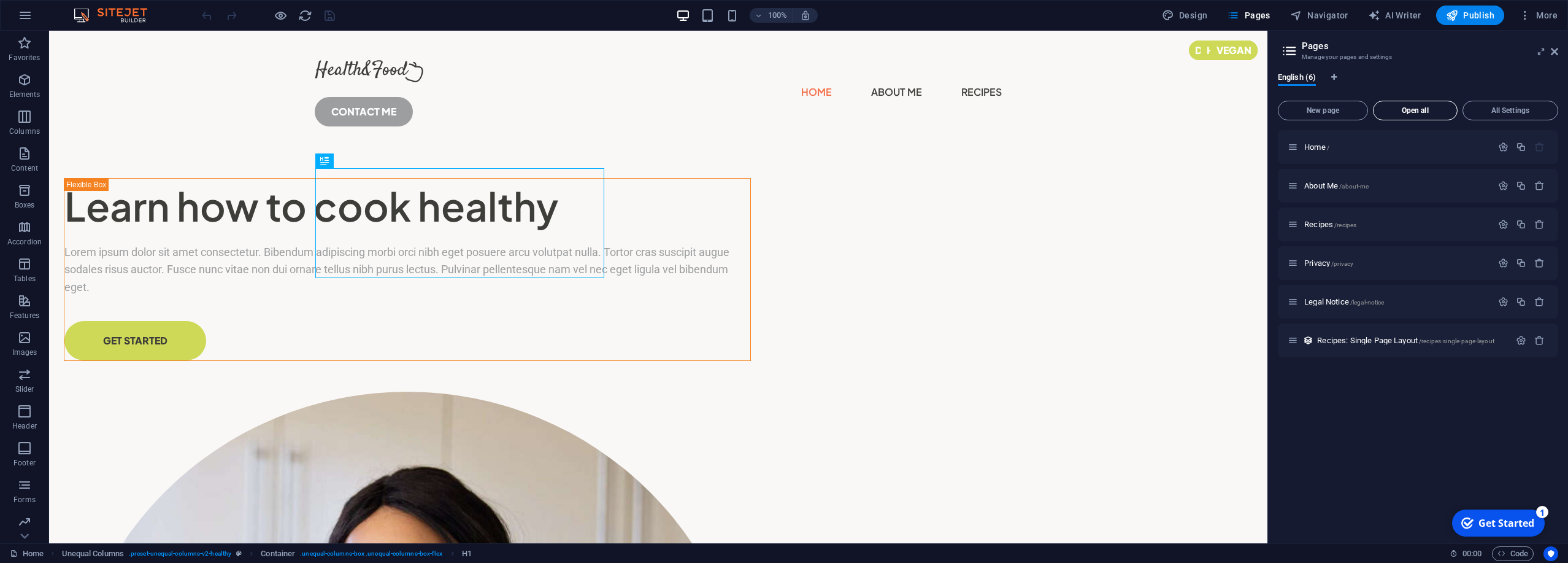
click at [1440, 113] on span "Open all" at bounding box center [1415, 110] width 73 height 8
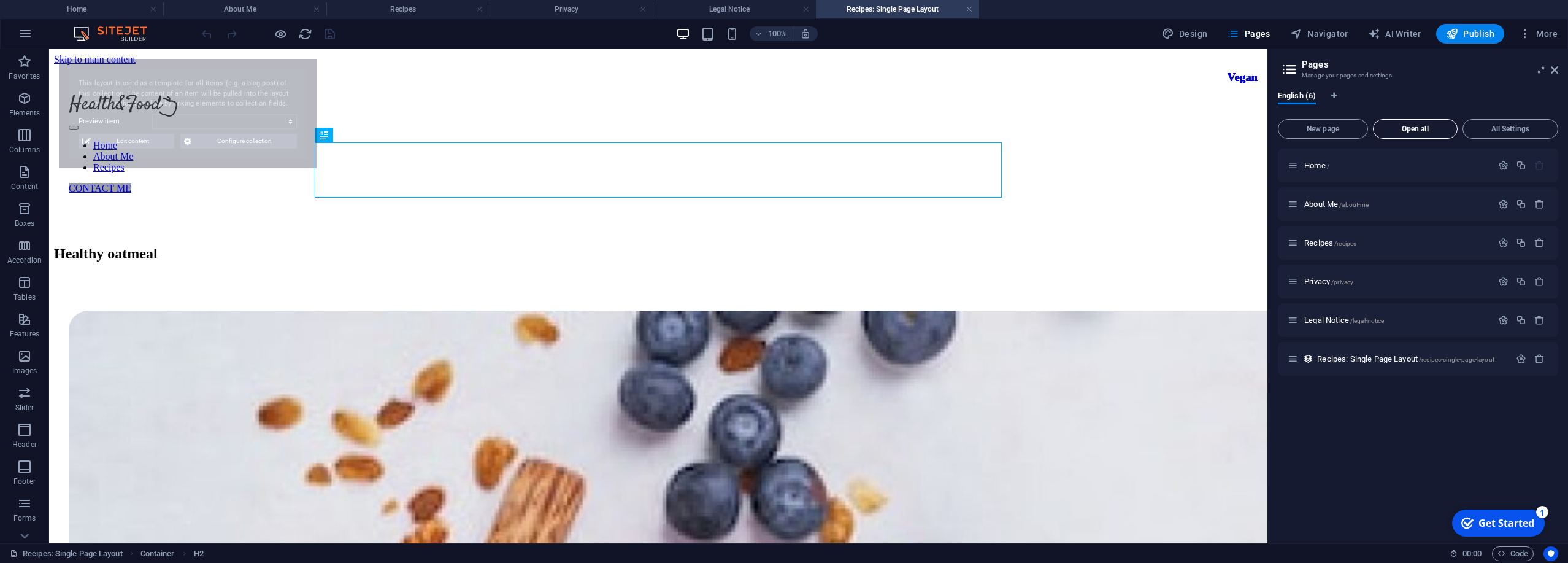
select select "68b6b8e68792a610450d7ab7"
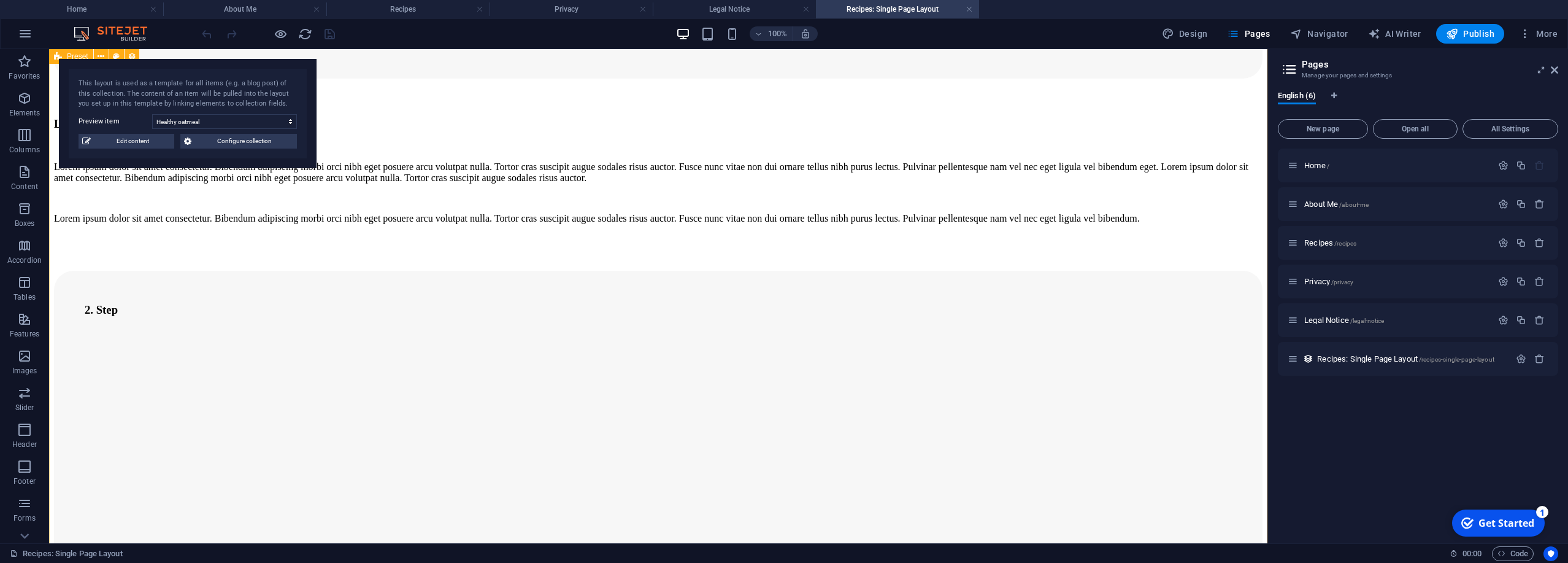
scroll to position [3218, 0]
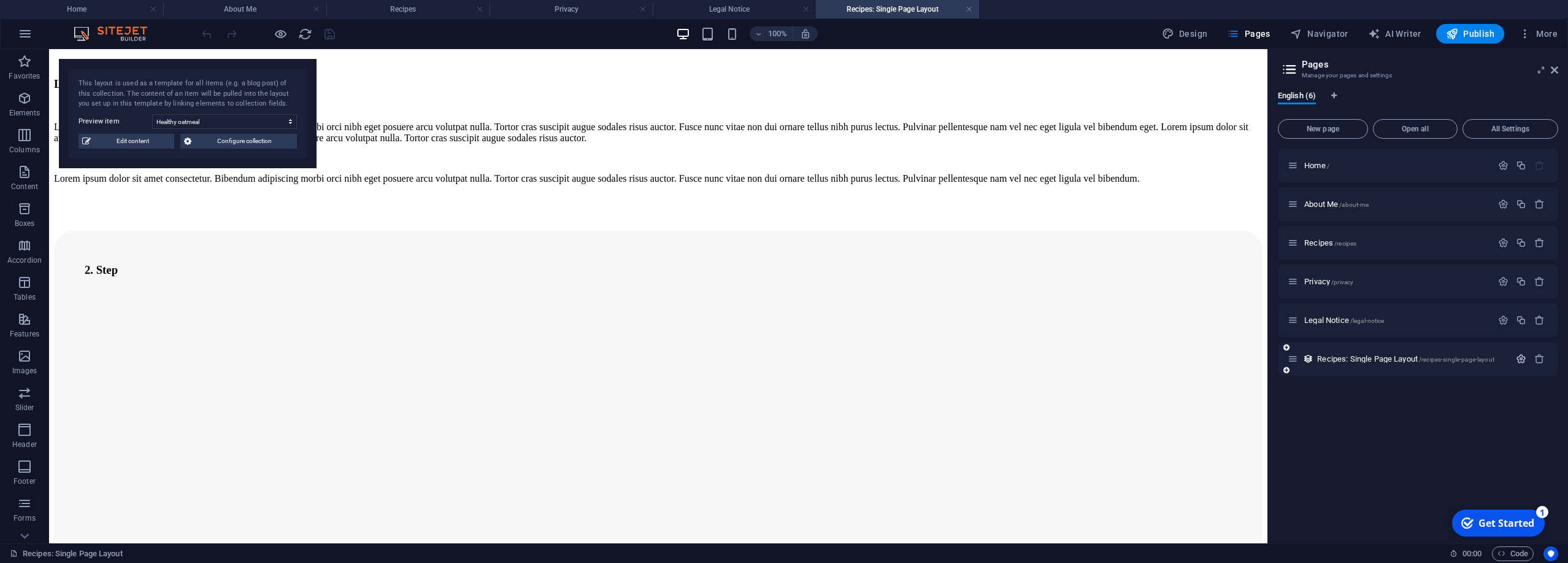
click at [1520, 360] on icon "button" at bounding box center [1520, 359] width 10 height 10
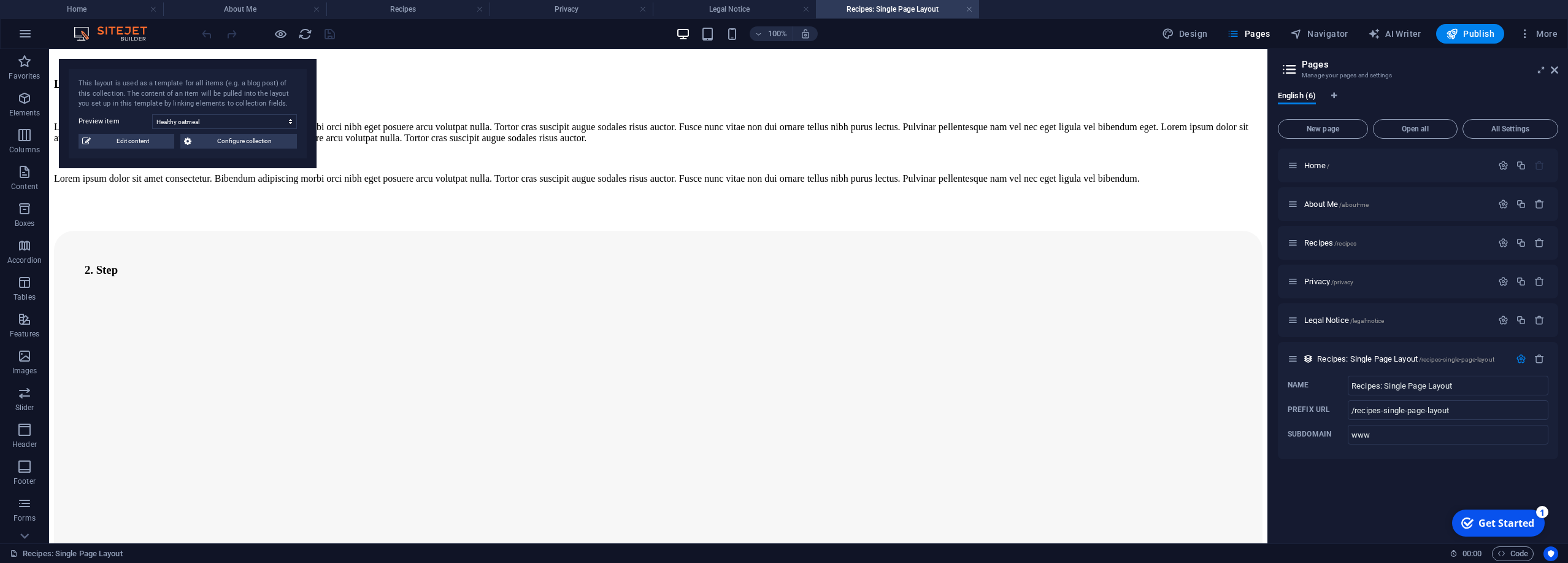
click at [1366, 502] on div "Home / About Me /about-me Recipes /recipes Privacy /privacy Legal Notice /legal…" at bounding box center [1418, 340] width 281 height 385
click at [1307, 360] on icon at bounding box center [1308, 359] width 10 height 10
click at [1294, 360] on icon at bounding box center [1292, 359] width 10 height 10
click at [1354, 508] on div "Home / About Me /about-me Recipes /recipes Privacy /privacy Legal Notice /legal…" at bounding box center [1418, 340] width 281 height 385
click at [1534, 132] on button "All Settings" at bounding box center [1510, 128] width 96 height 20
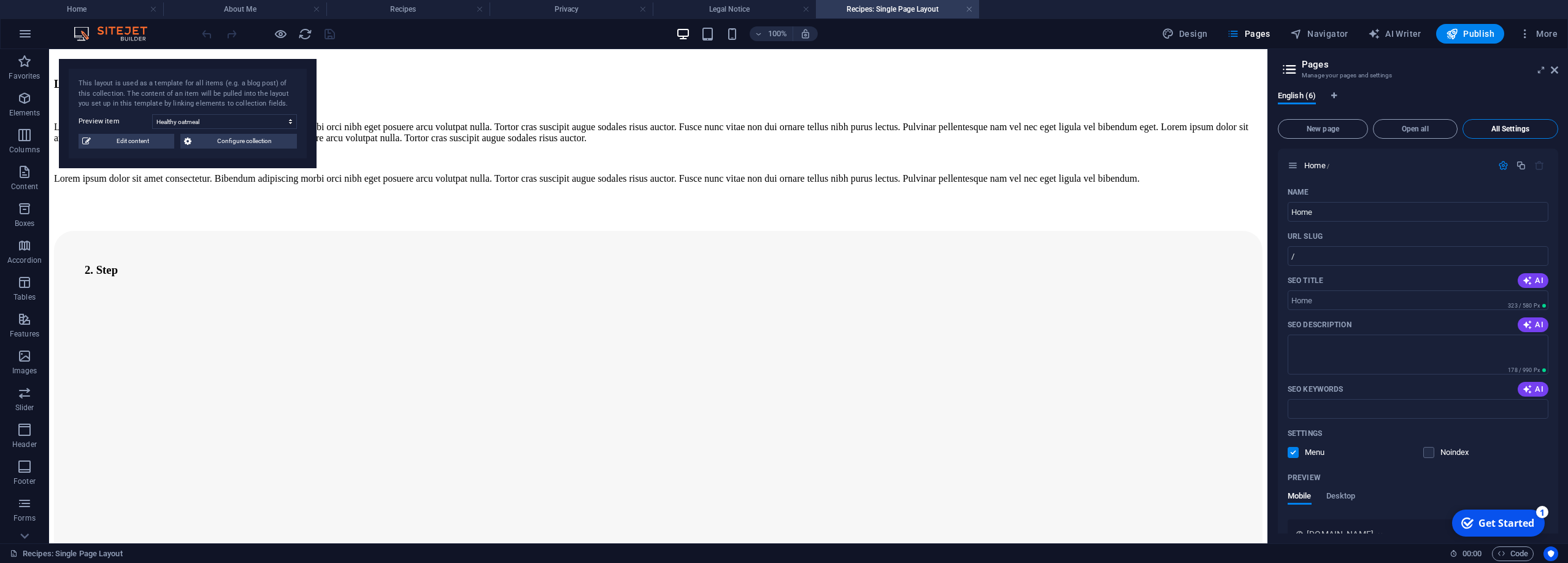
scroll to position [1924, 0]
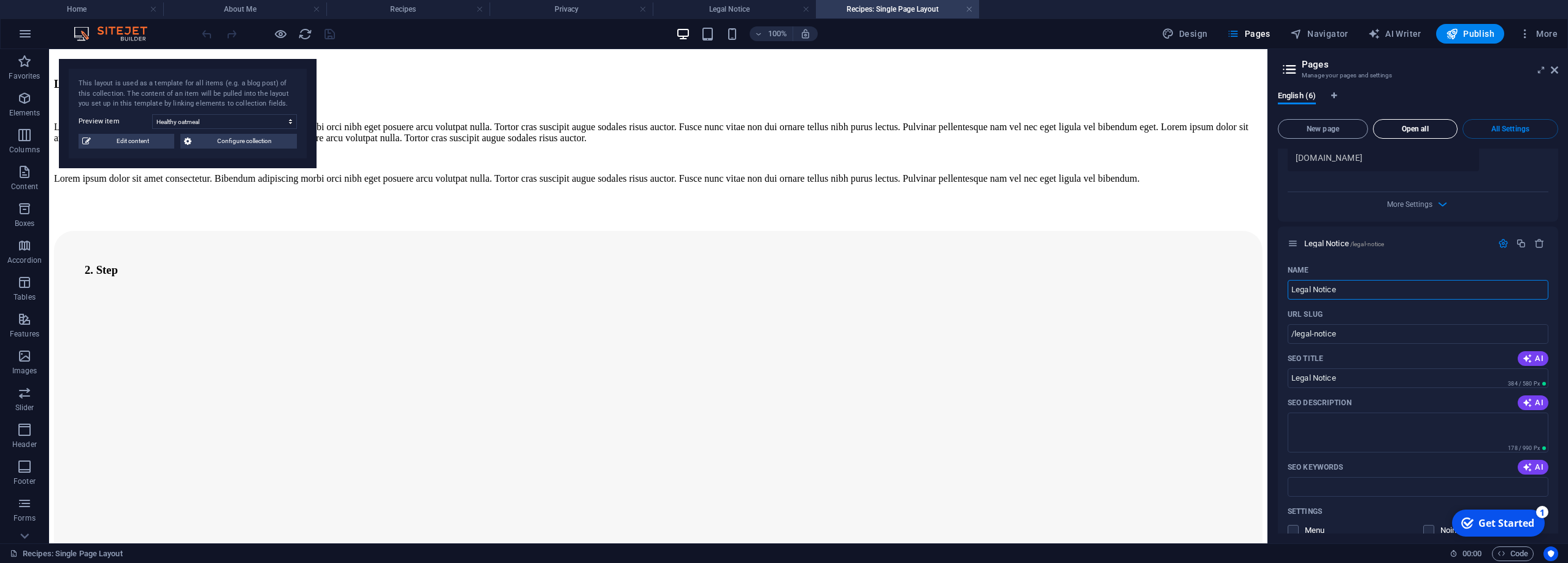
click at [1422, 126] on span "Open all" at bounding box center [1415, 129] width 73 height 8
click at [1324, 132] on span "New page" at bounding box center [1323, 129] width 79 height 8
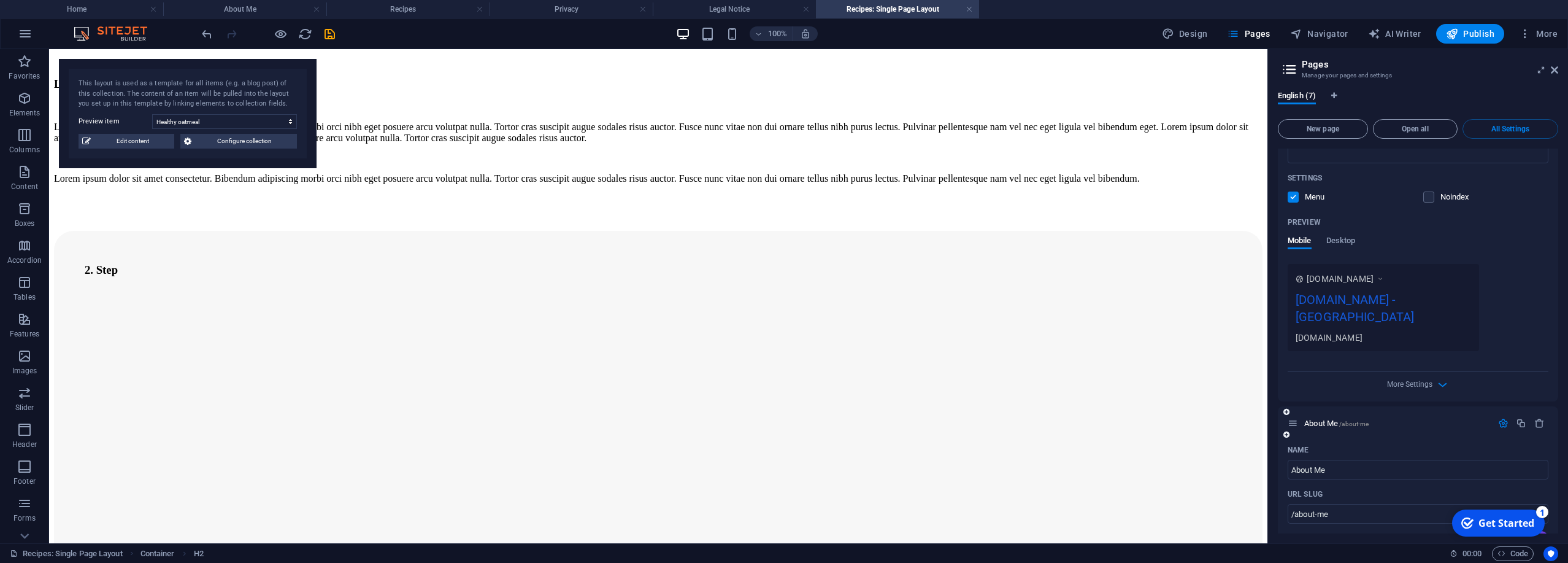
scroll to position [243, 0]
click at [1551, 70] on header "Pages Manage your pages and settings" at bounding box center [1420, 66] width 278 height 32
click at [1558, 71] on icon at bounding box center [1555, 69] width 8 height 10
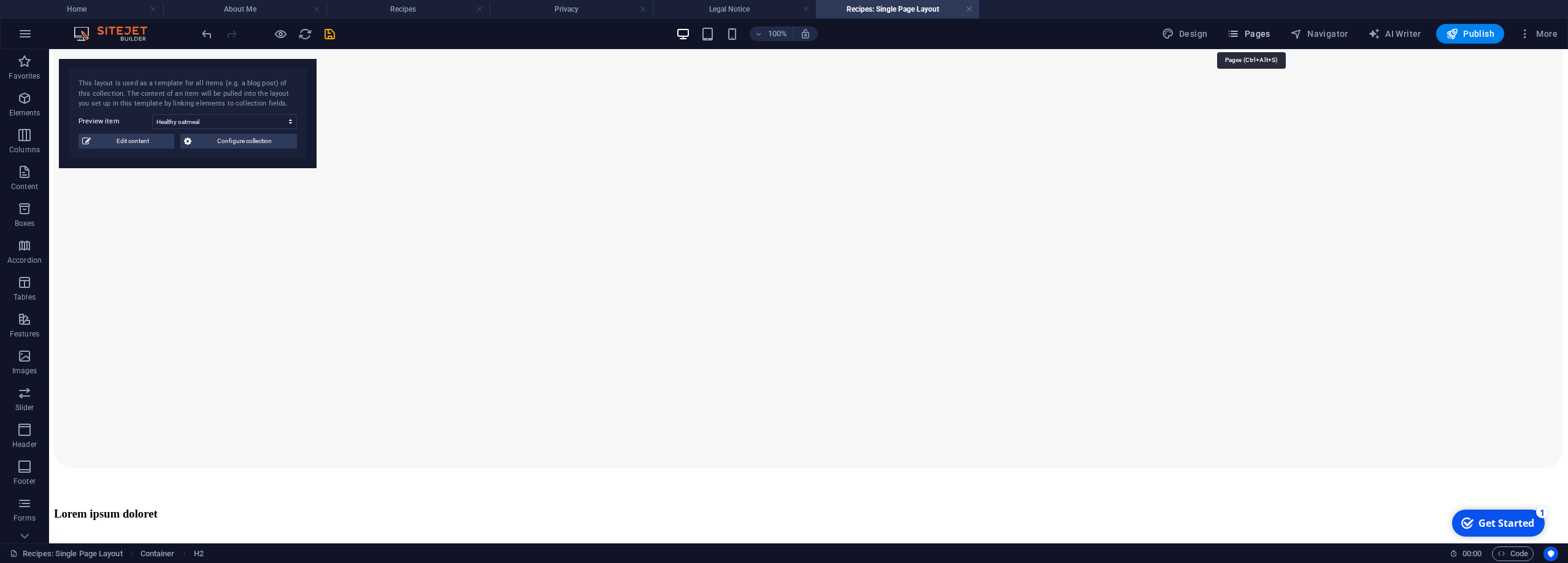
click at [1245, 34] on span "Pages" at bounding box center [1249, 33] width 43 height 12
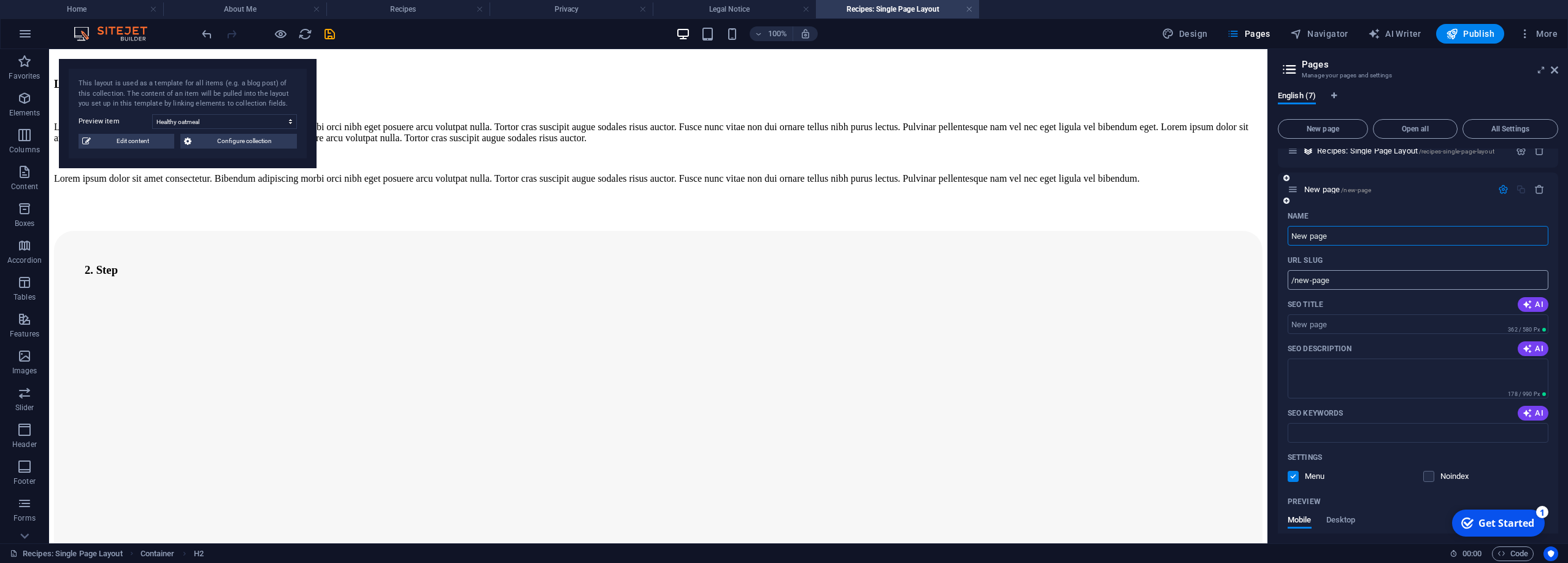
scroll to position [250, 0]
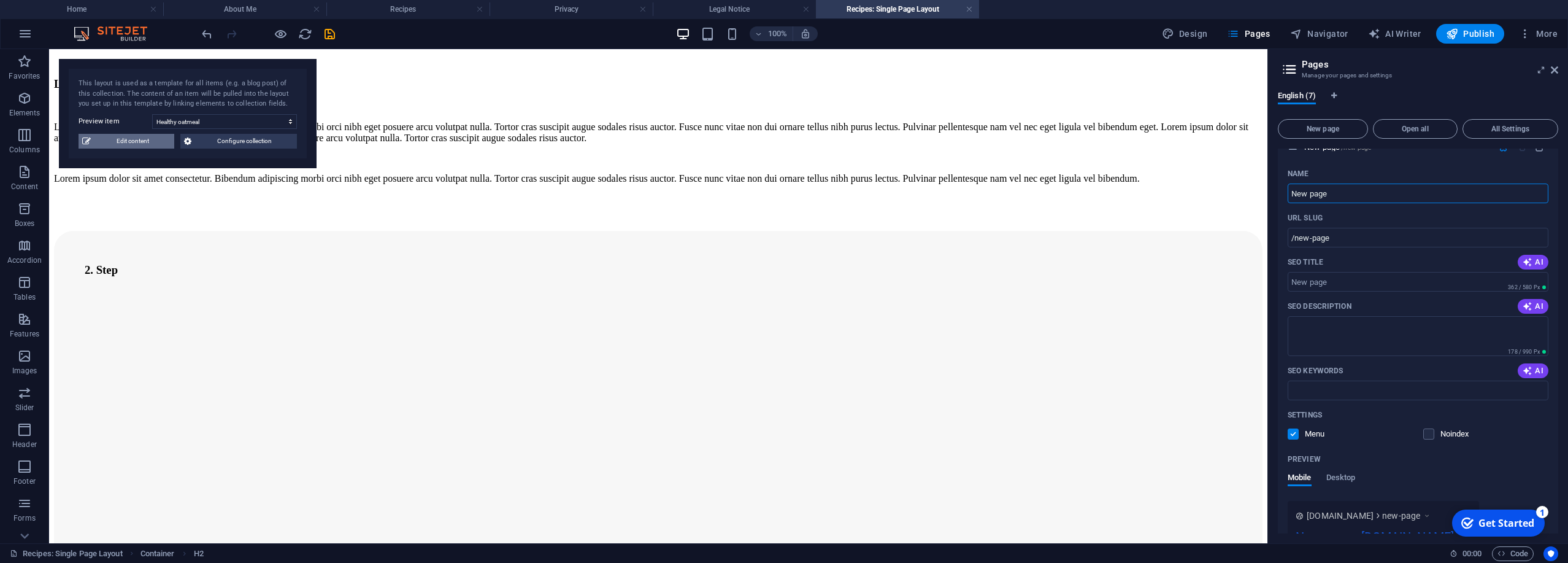
click at [124, 141] on span "Edit content" at bounding box center [132, 141] width 76 height 14
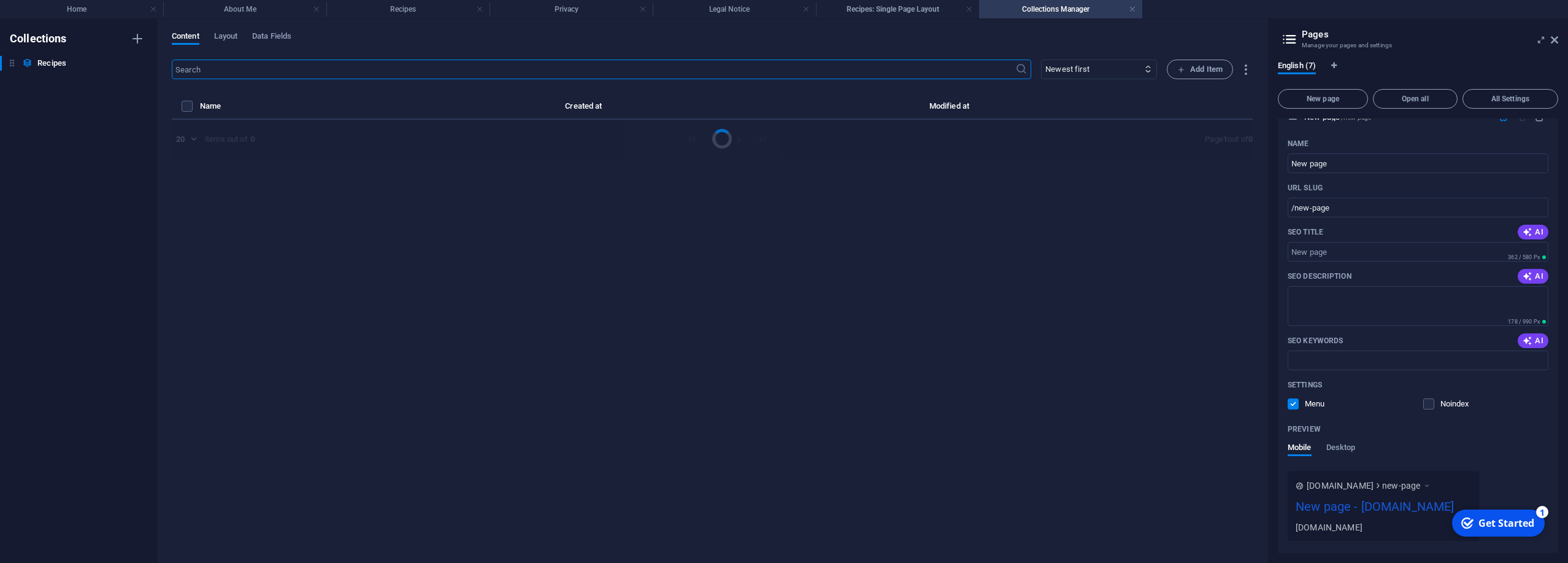
select select "Vegans"
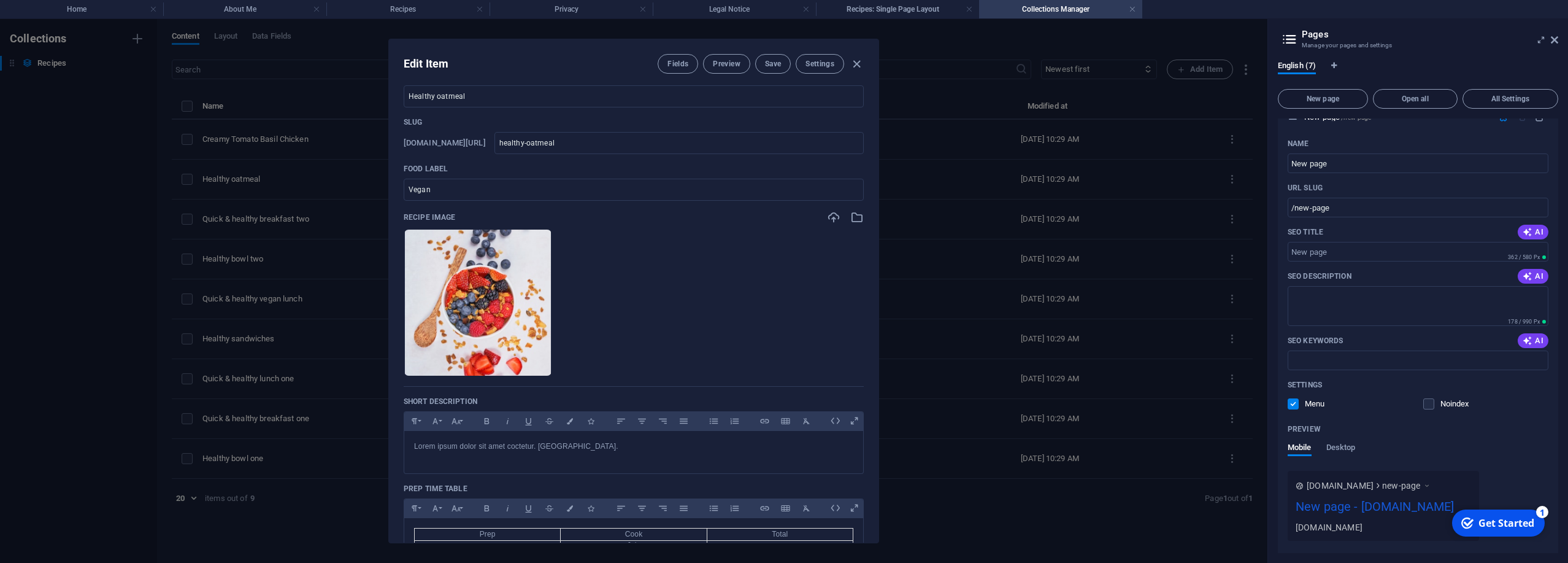
scroll to position [0, 0]
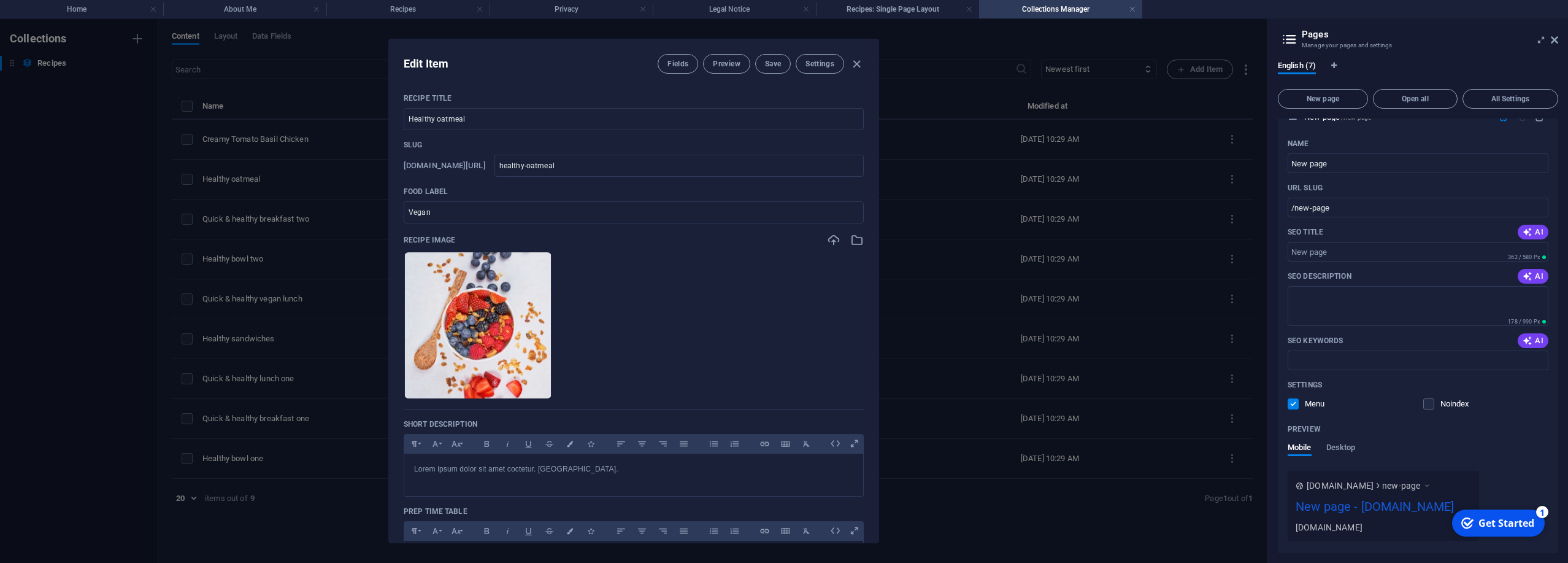
click at [1020, 9] on h4 "Collections Manager" at bounding box center [1061, 10] width 164 height 13
click at [1133, 10] on link at bounding box center [1132, 10] width 8 height 11
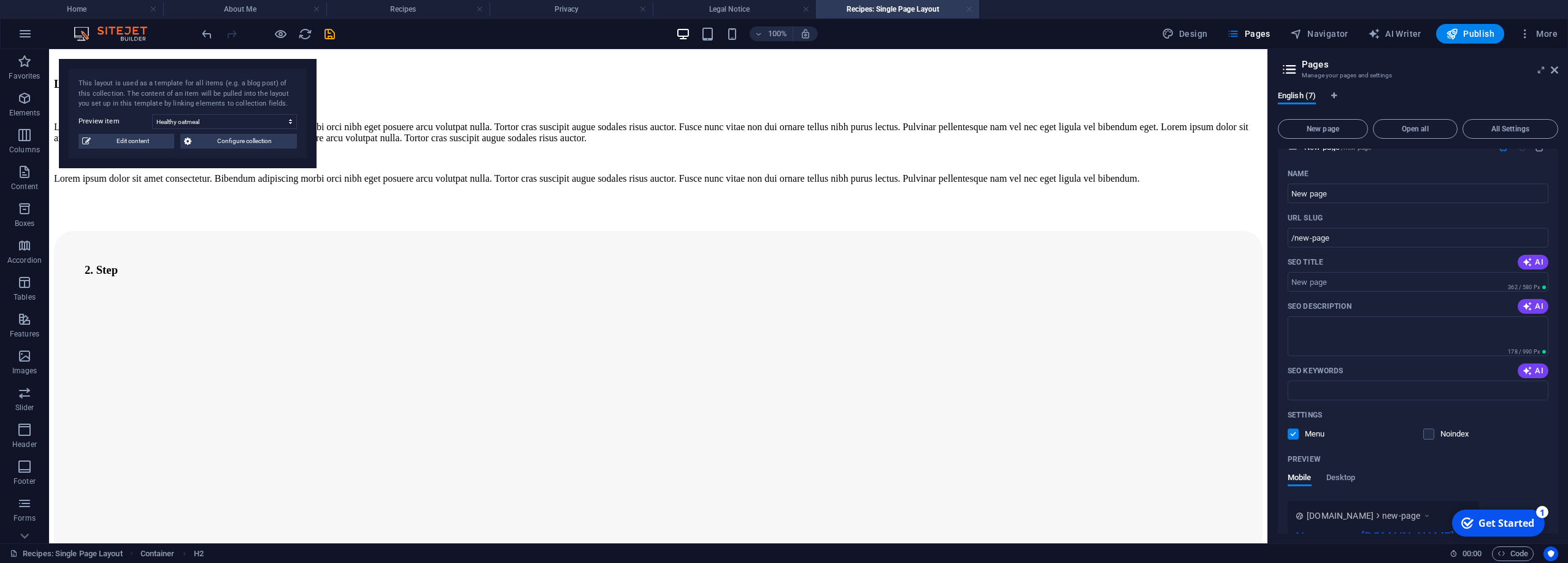
click at [970, 8] on link at bounding box center [970, 10] width 8 height 11
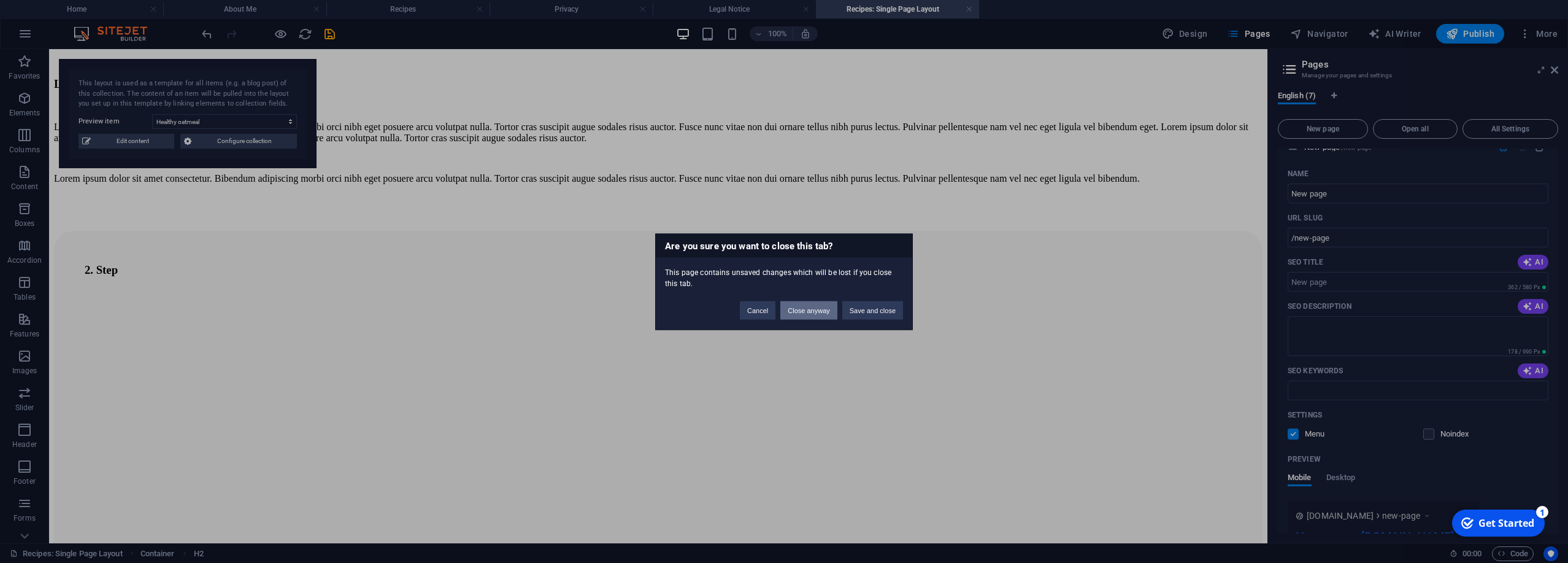
drag, startPoint x: 780, startPoint y: 311, endPoint x: 790, endPoint y: 311, distance: 10.0
click at [781, 312] on button "Close anyway" at bounding box center [808, 309] width 56 height 18
click at [0, 0] on iframe at bounding box center [0, 0] width 0 height 0
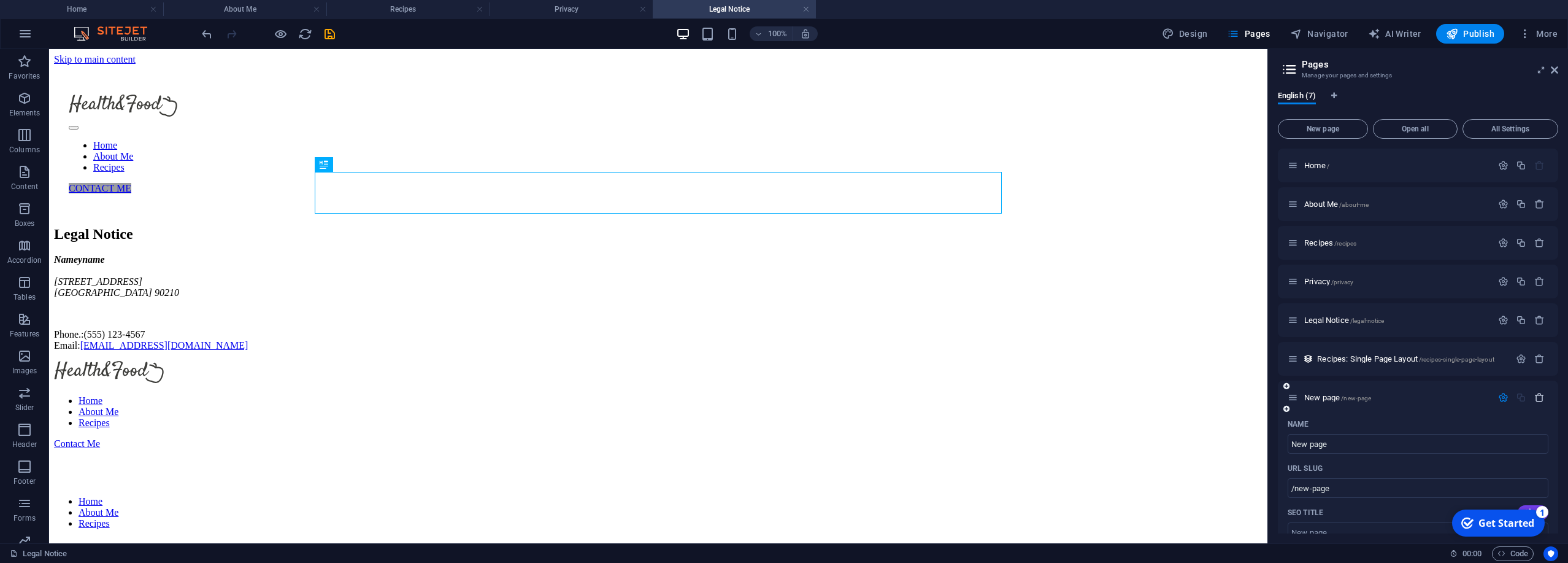
click at [1537, 396] on icon "button" at bounding box center [1539, 397] width 10 height 10
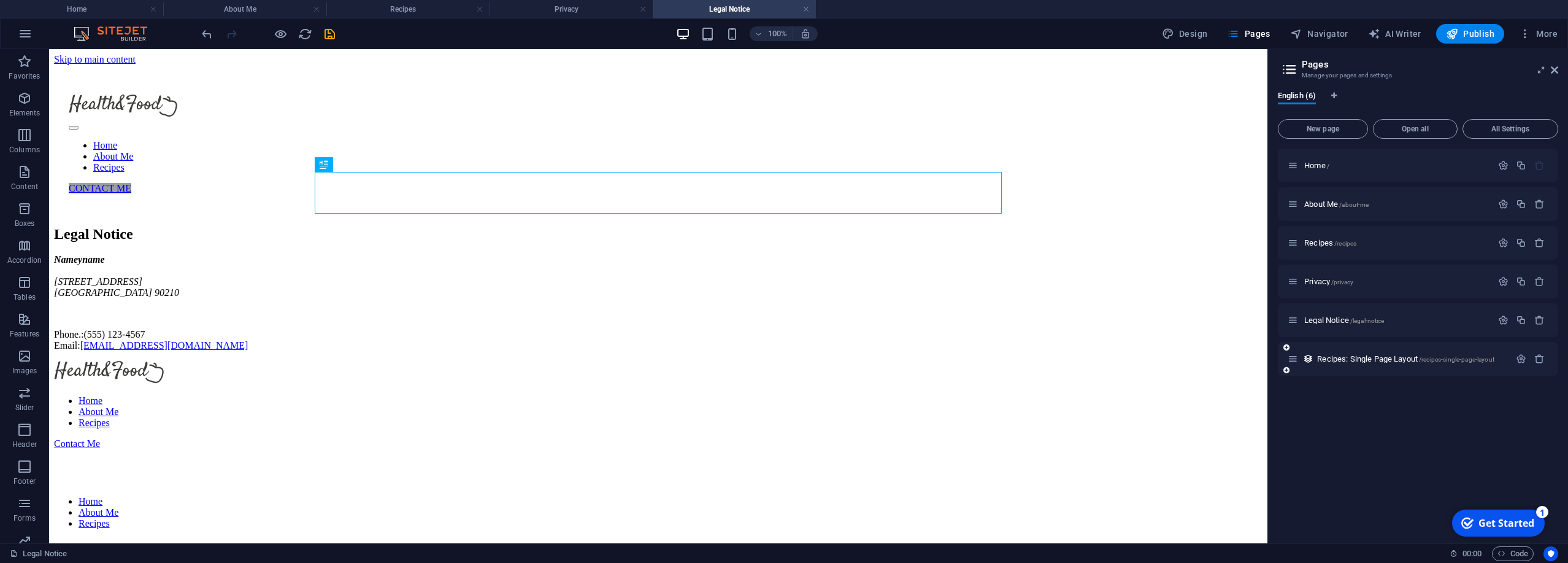
click at [1294, 359] on icon at bounding box center [1292, 359] width 10 height 10
click at [1311, 357] on icon at bounding box center [1308, 359] width 10 height 10
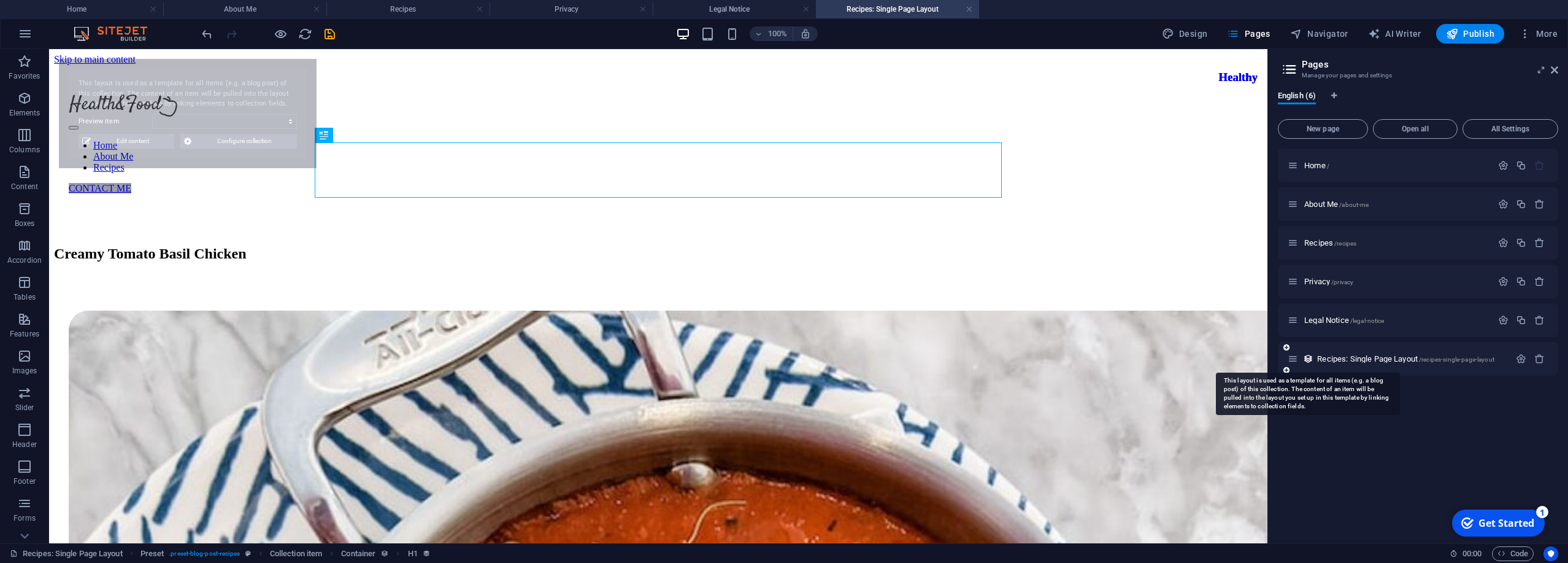
select select "68b6b8e68792a610450d7ab7"
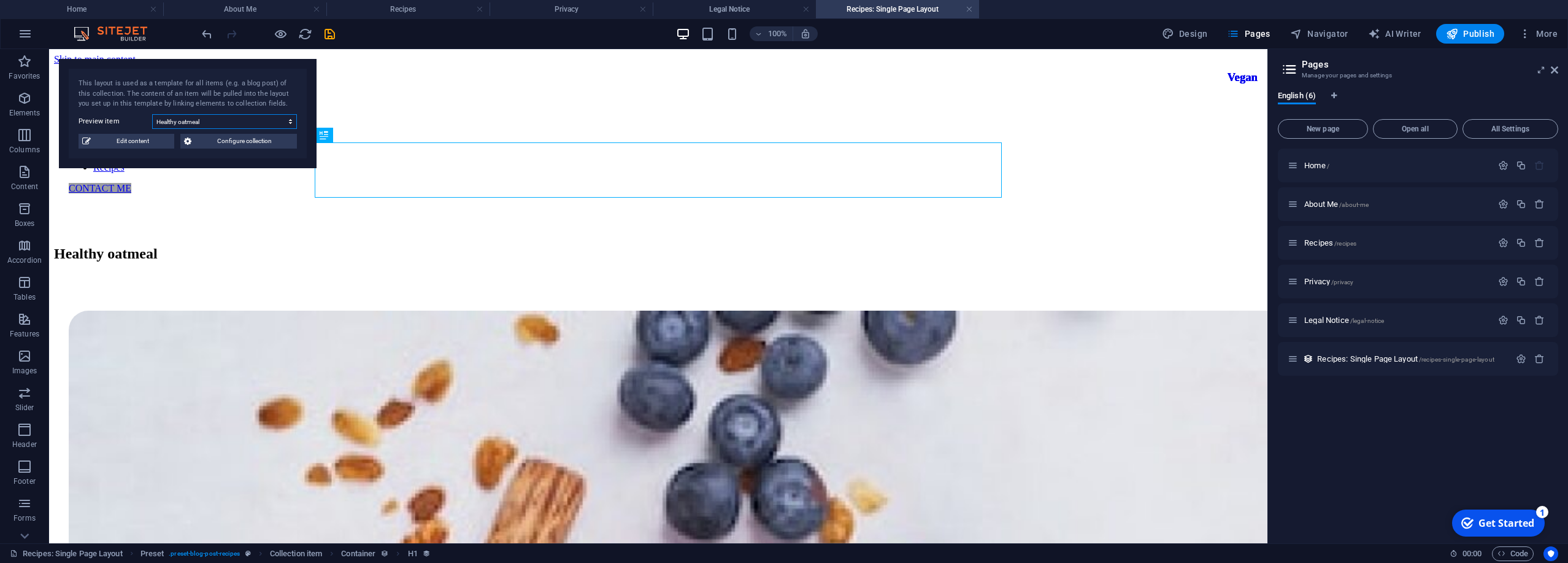
click at [152, 114] on select "Creamy Tomato Basil Chicken Healthy oatmeal Quick & healthy breakfast two Healt…" at bounding box center [224, 121] width 145 height 14
click at [243, 124] on select "Creamy Tomato Basil Chicken Healthy oatmeal Quick & healthy breakfast two Healt…" at bounding box center [224, 121] width 145 height 14
click at [242, 140] on span "Configure collection" at bounding box center [243, 141] width 98 height 14
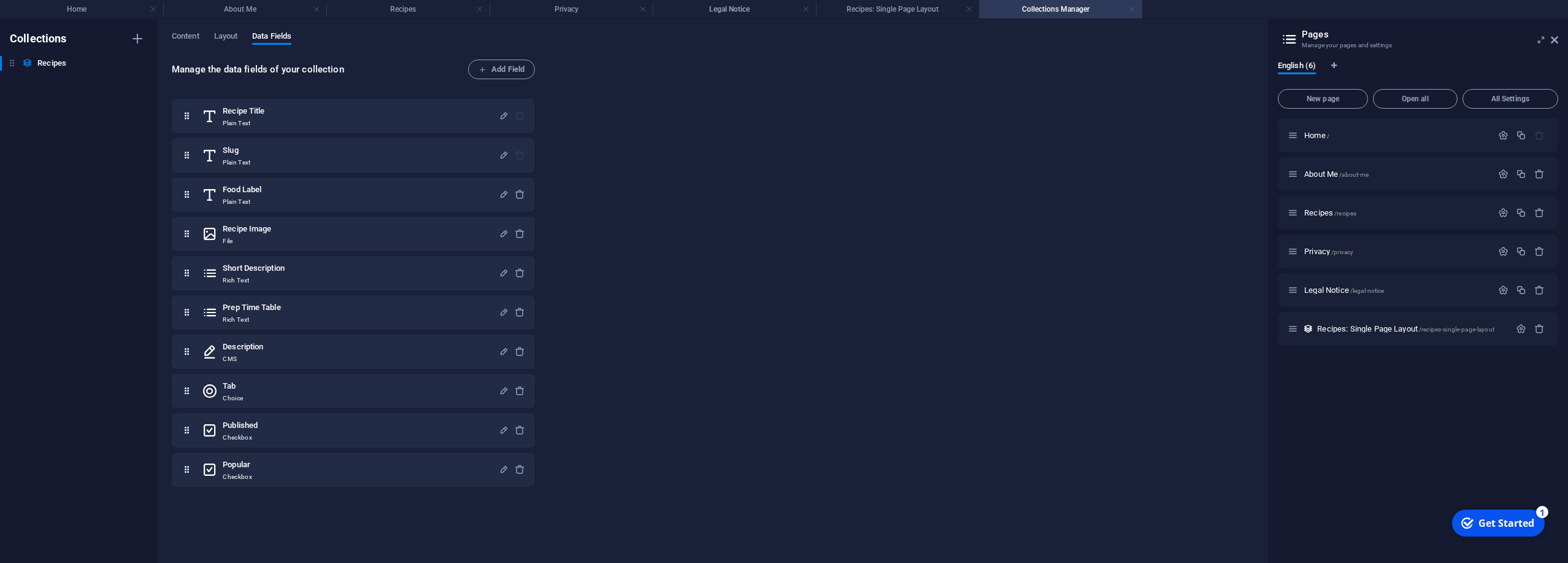
click at [1135, 10] on link at bounding box center [1132, 10] width 8 height 11
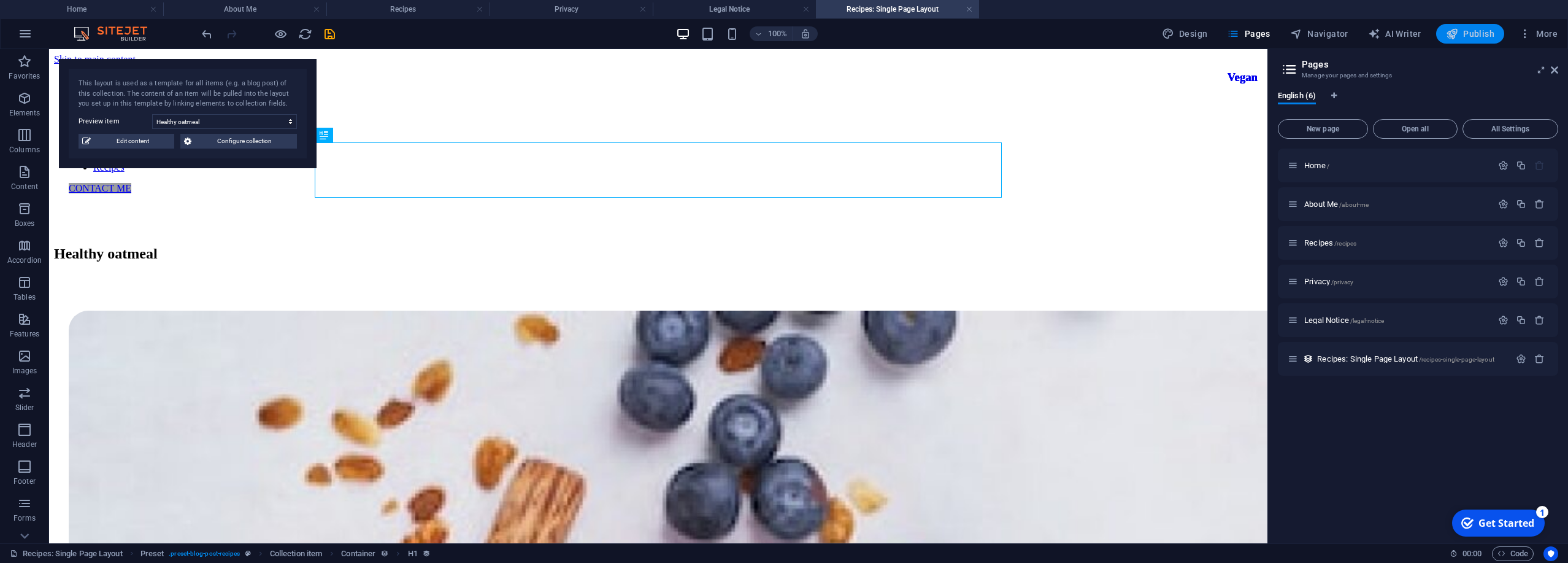
click at [1475, 38] on span "Publish" at bounding box center [1470, 33] width 48 height 12
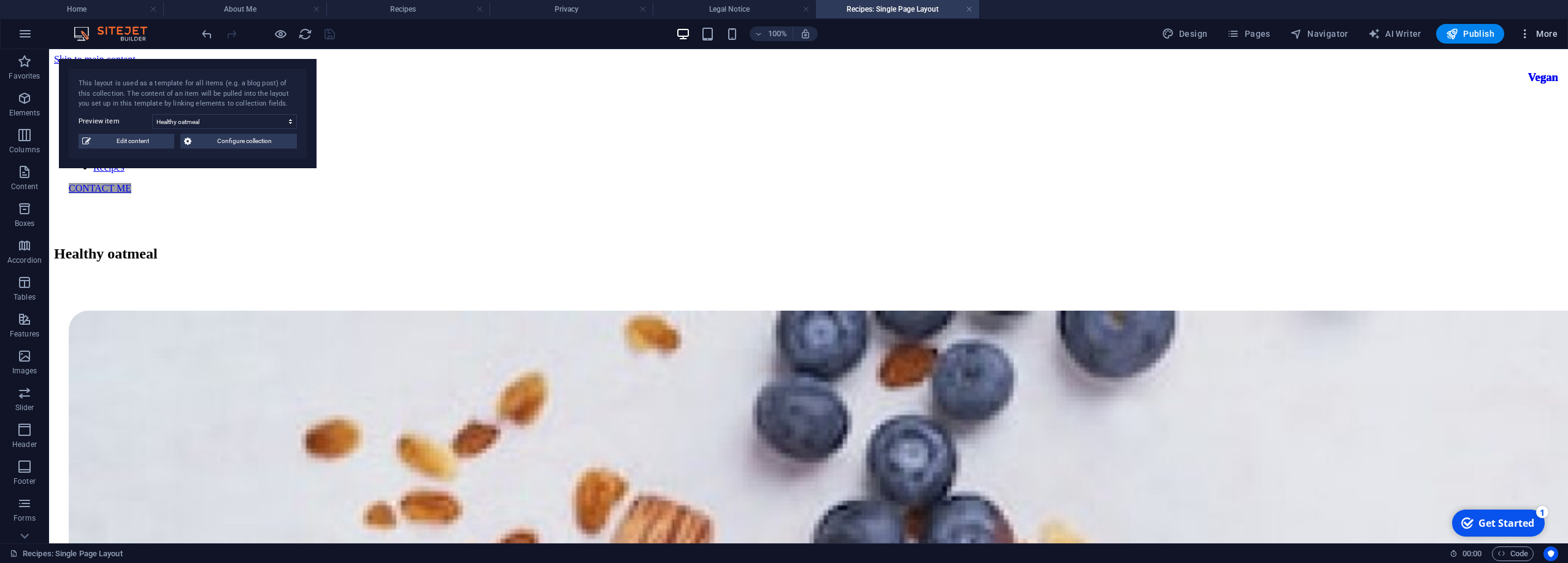
click at [1549, 32] on span "More" at bounding box center [1539, 33] width 39 height 12
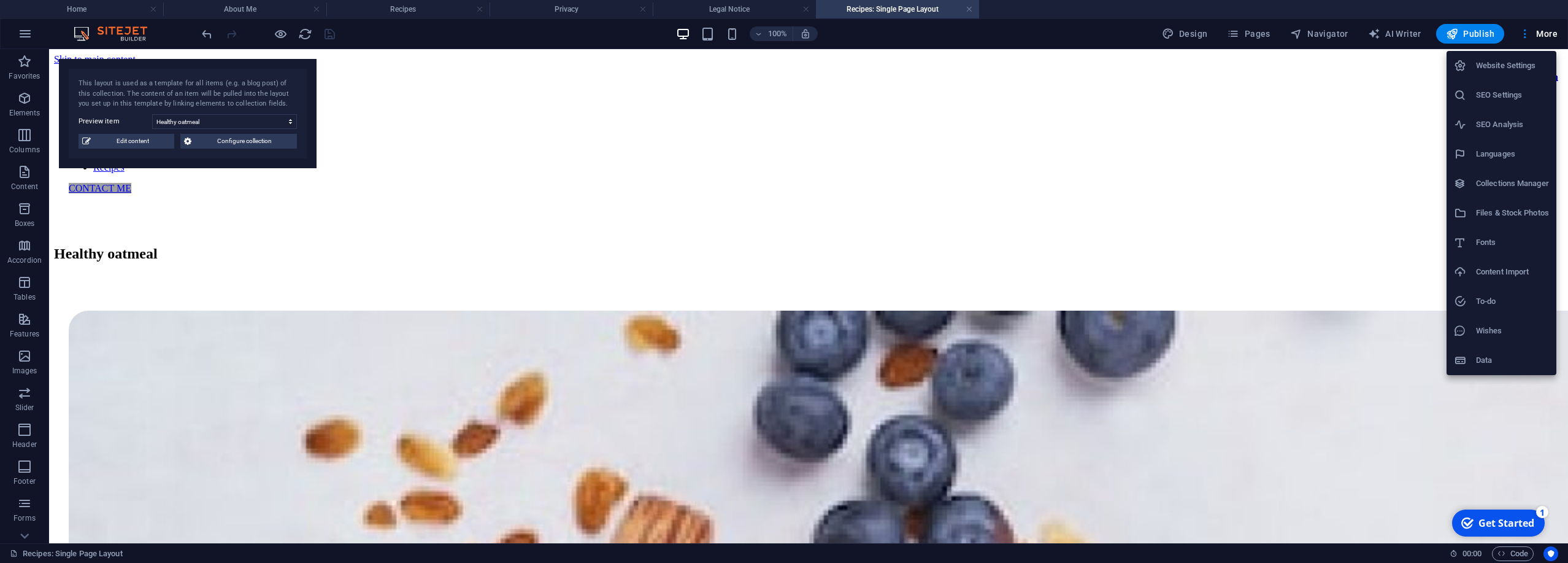
click at [1480, 295] on h6 "To-do" at bounding box center [1512, 301] width 73 height 14
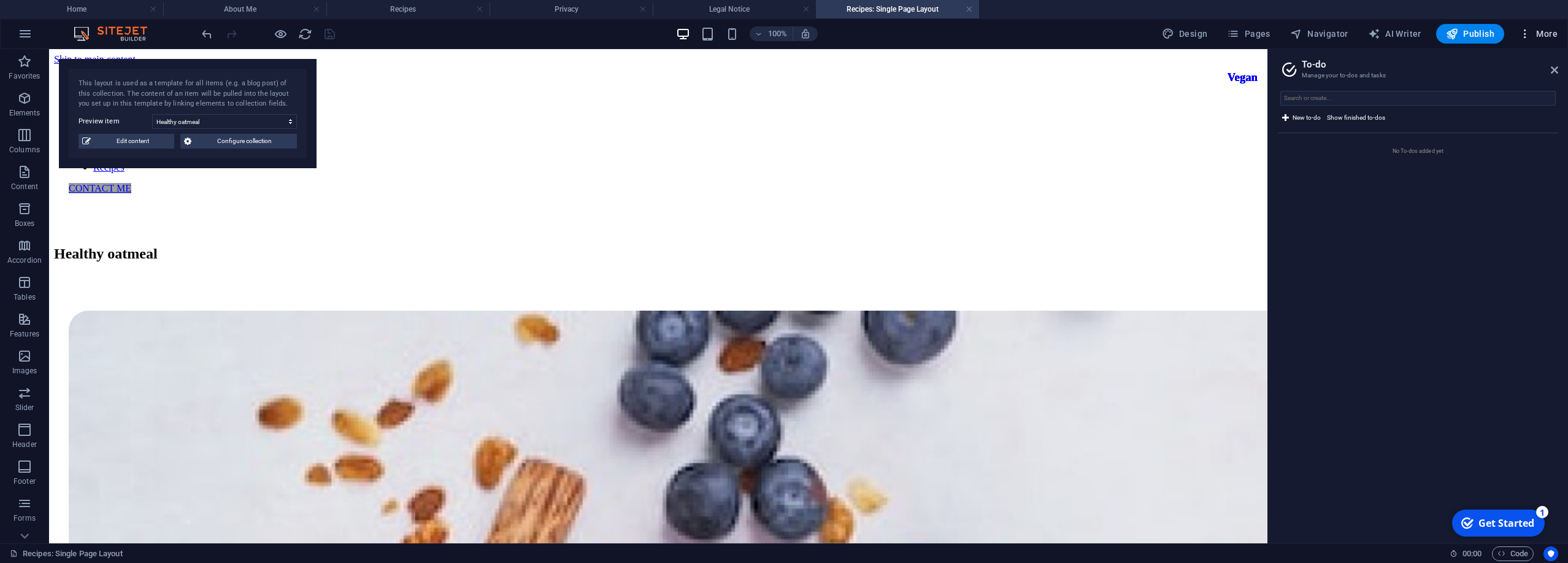
click at [1539, 40] on button "More" at bounding box center [1538, 33] width 48 height 20
click at [1508, 186] on h6 "Collections Manager" at bounding box center [1512, 183] width 73 height 14
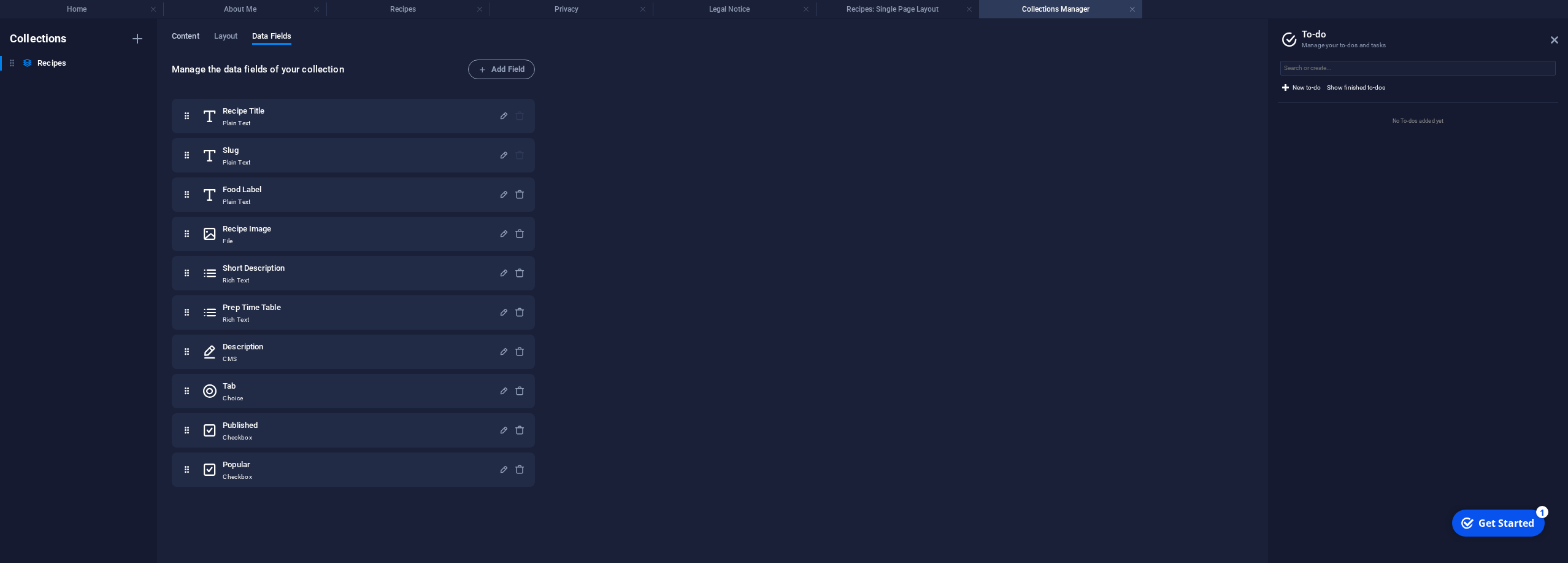
click at [194, 37] on span "Content" at bounding box center [185, 37] width 28 height 17
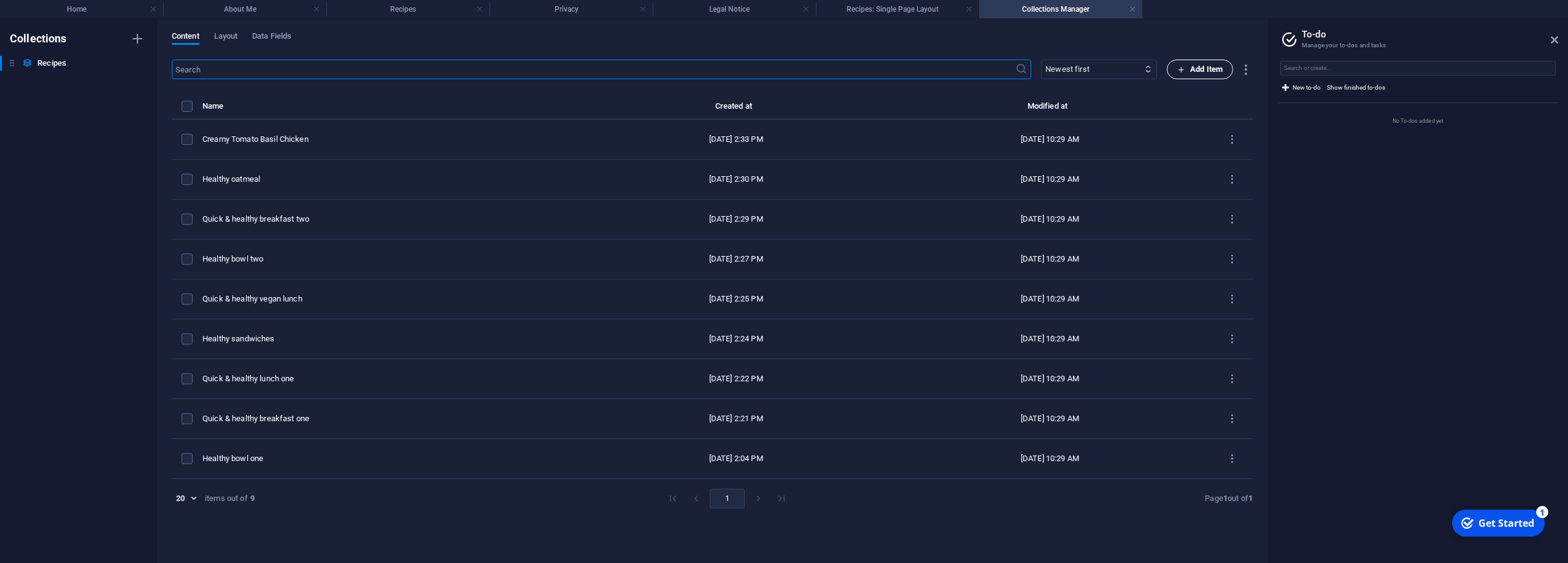
click at [1211, 70] on span "Add Item" at bounding box center [1200, 68] width 46 height 14
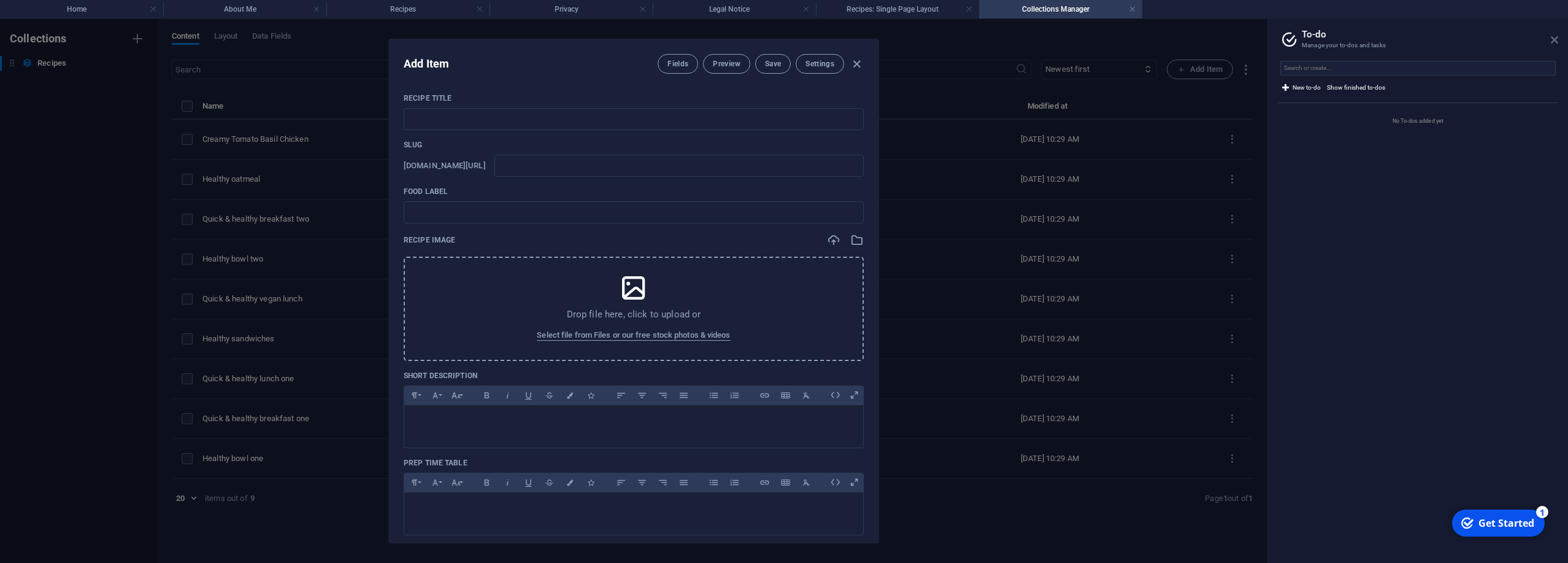
click at [1555, 40] on icon at bounding box center [1555, 40] width 8 height 10
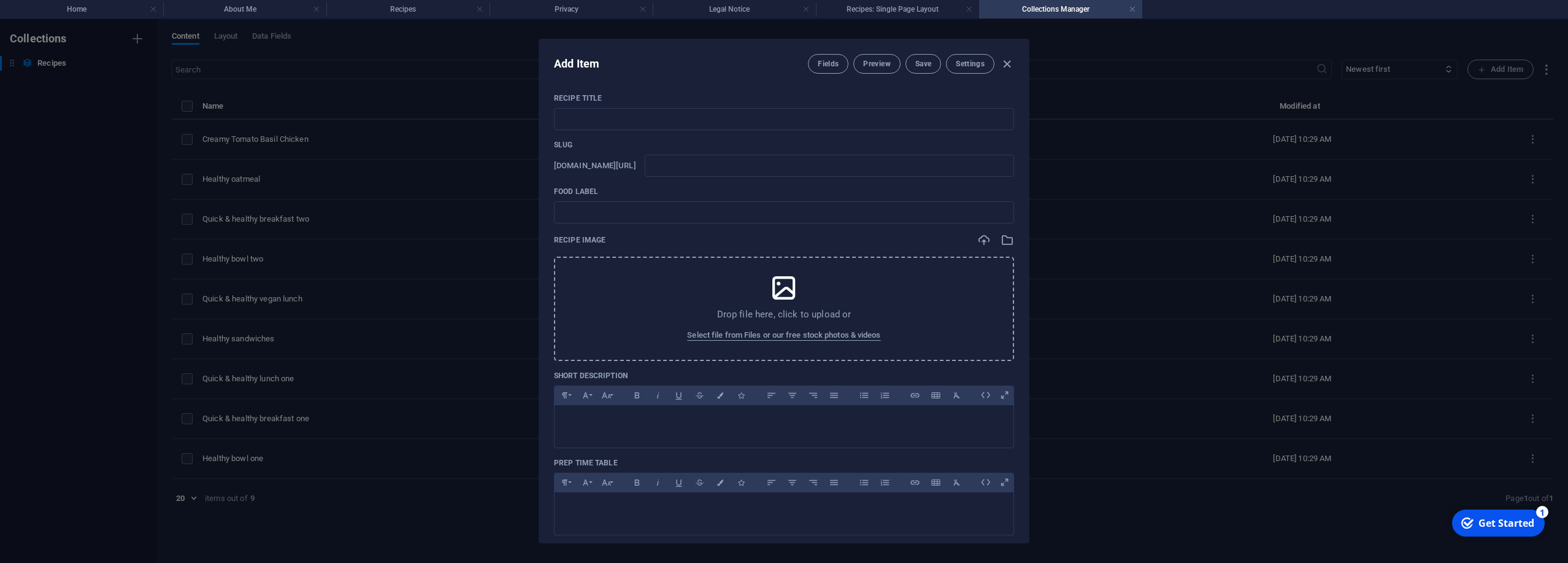
click at [1438, 100] on div "Add Item Fields Preview Save Settings Recipe Title ​ Slug [DOMAIN_NAME][URL] ​ …" at bounding box center [784, 291] width 1568 height 544
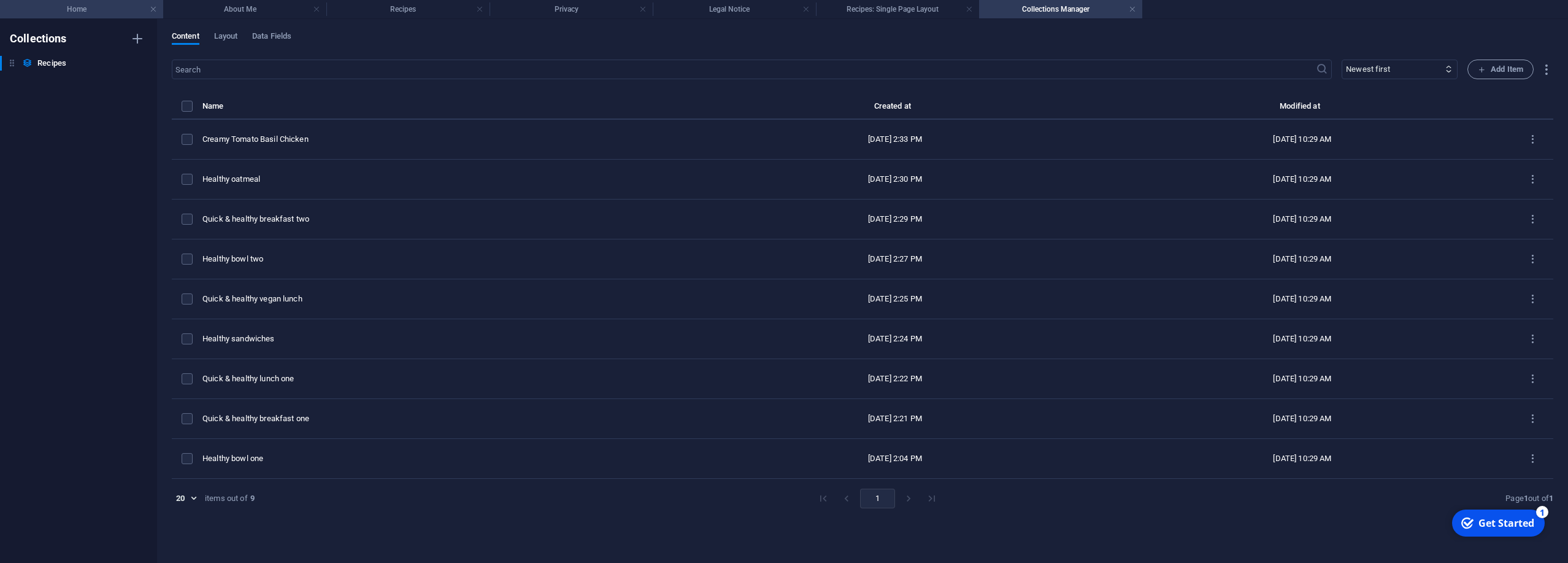
click at [100, 6] on h4 "Home" at bounding box center [82, 10] width 164 height 13
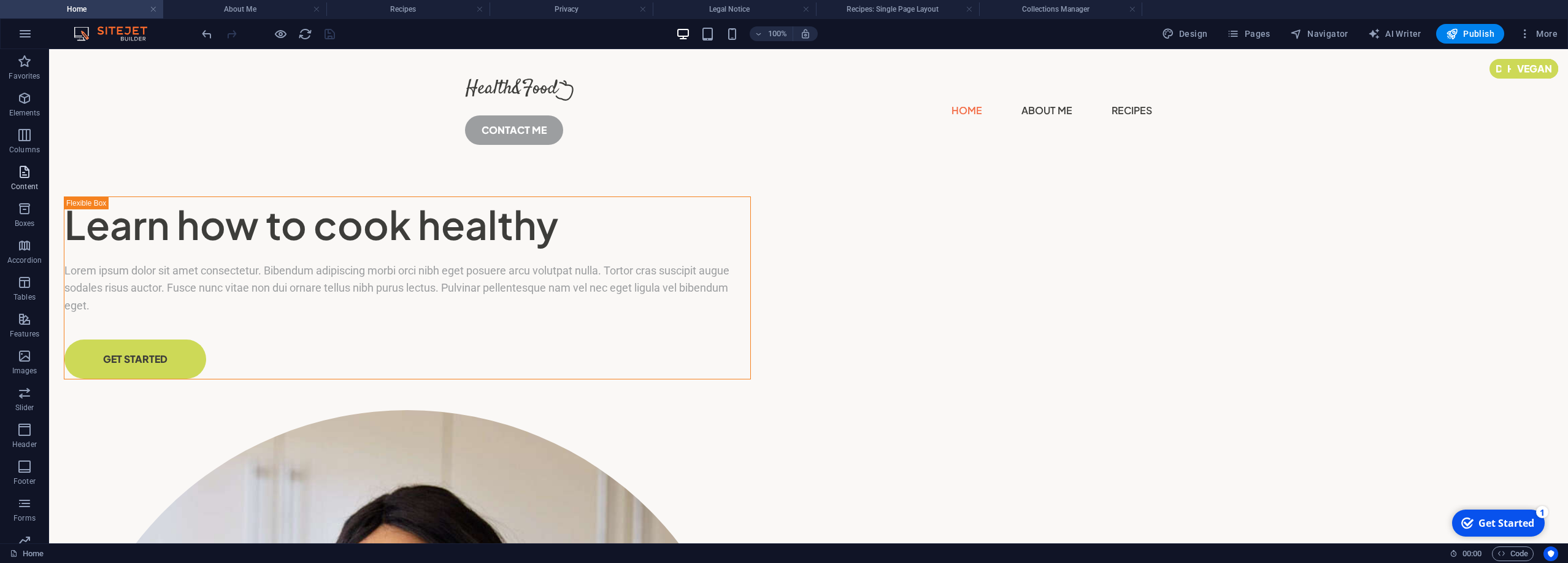
click at [28, 177] on icon "button" at bounding box center [24, 171] width 14 height 14
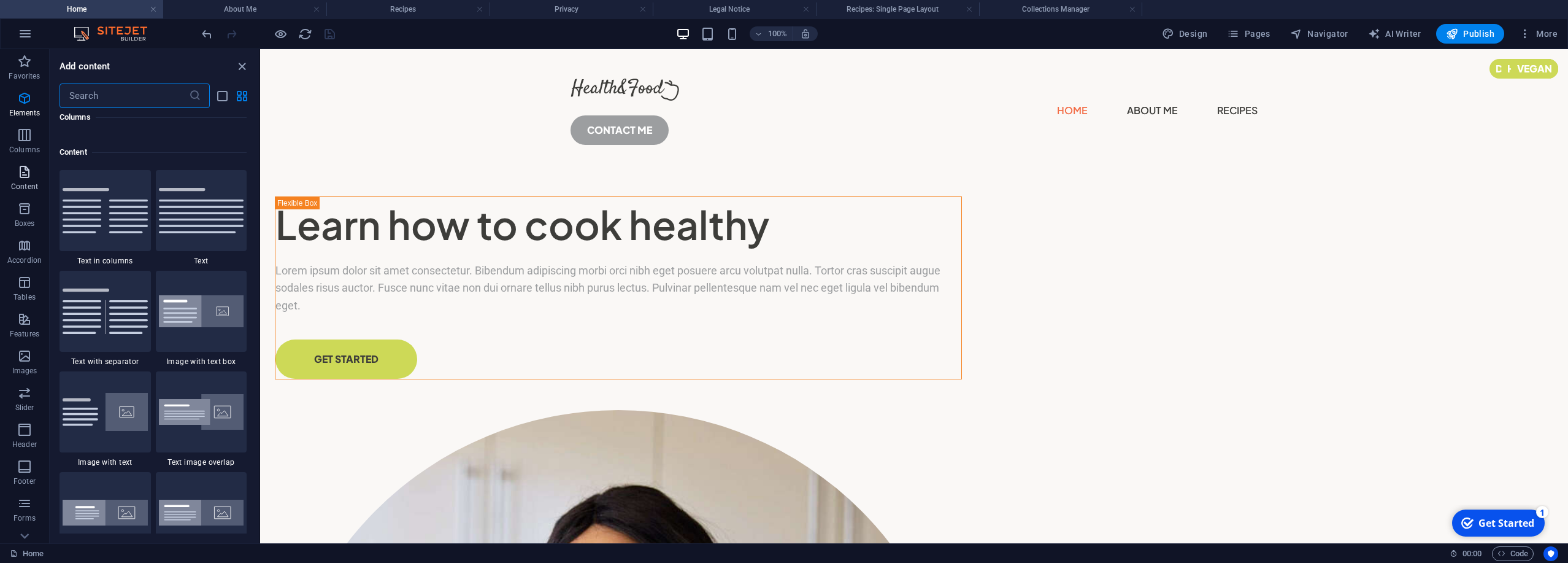
scroll to position [2147, 0]
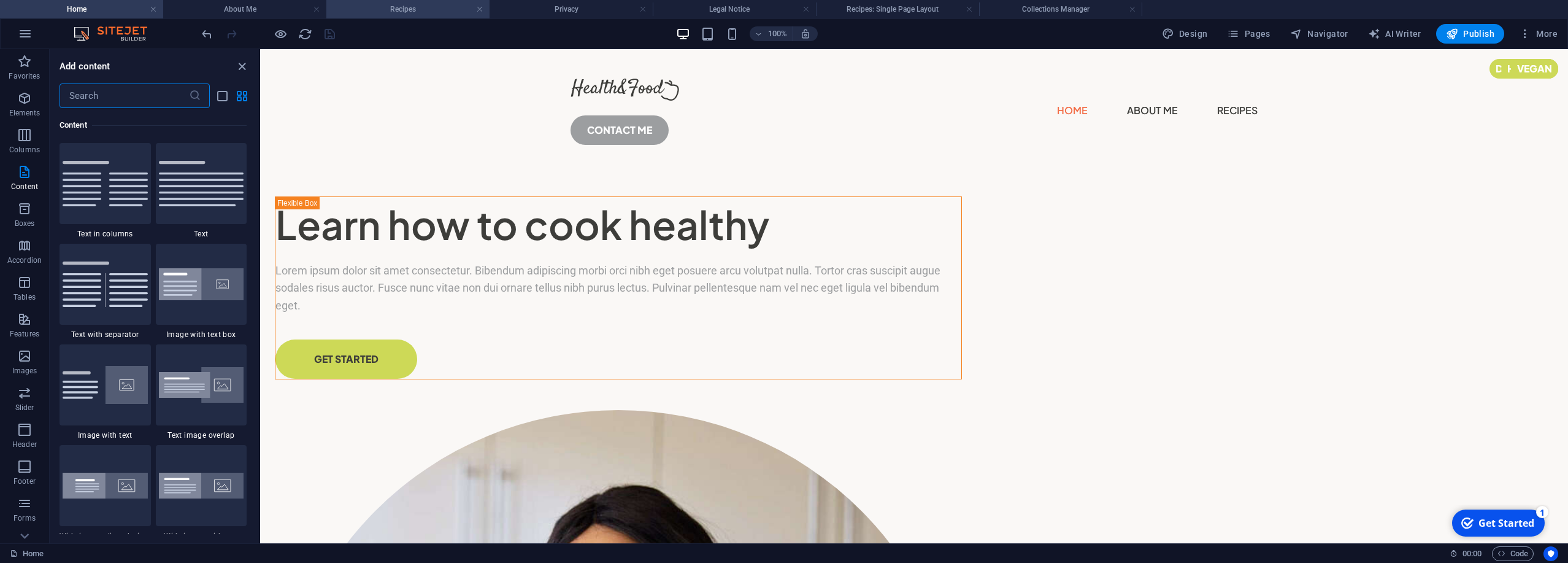
click at [388, 13] on h4 "Recipes" at bounding box center [408, 10] width 164 height 13
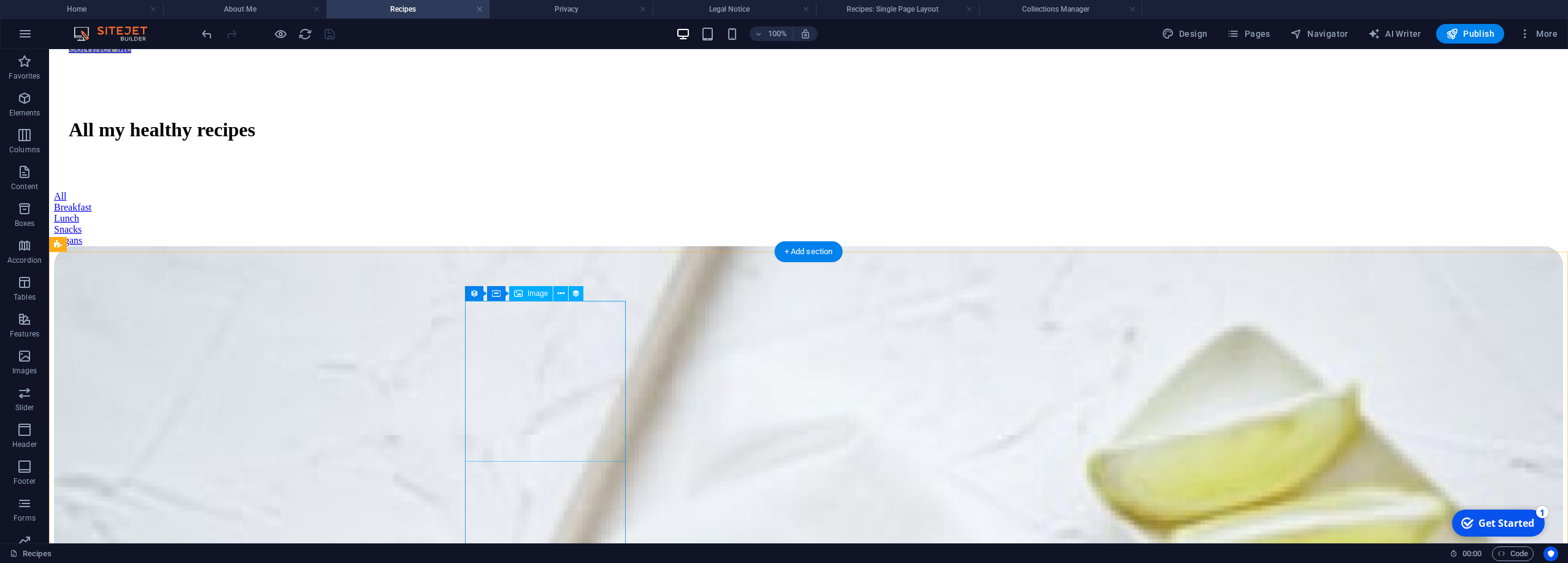
scroll to position [0, 0]
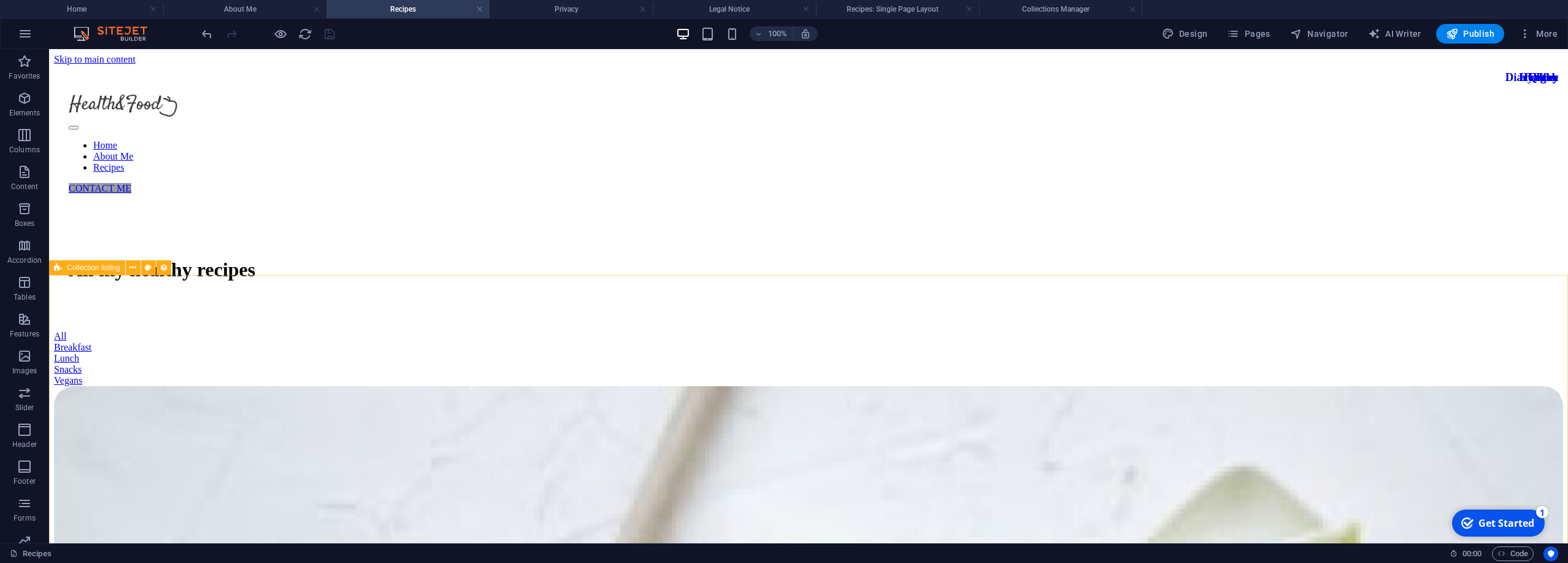
click at [89, 269] on span "Collection listing" at bounding box center [93, 267] width 53 height 8
click at [130, 271] on icon at bounding box center [132, 268] width 7 height 13
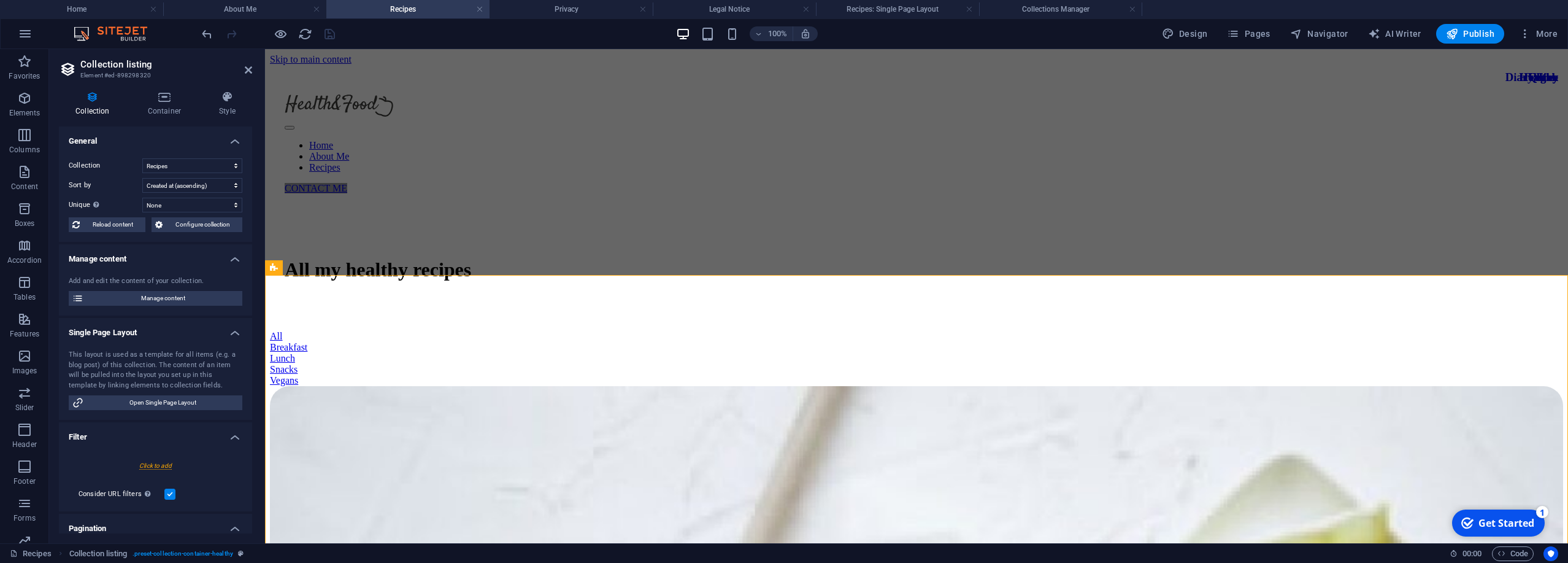
click at [90, 99] on icon at bounding box center [92, 96] width 68 height 12
click at [162, 94] on icon at bounding box center [165, 96] width 67 height 12
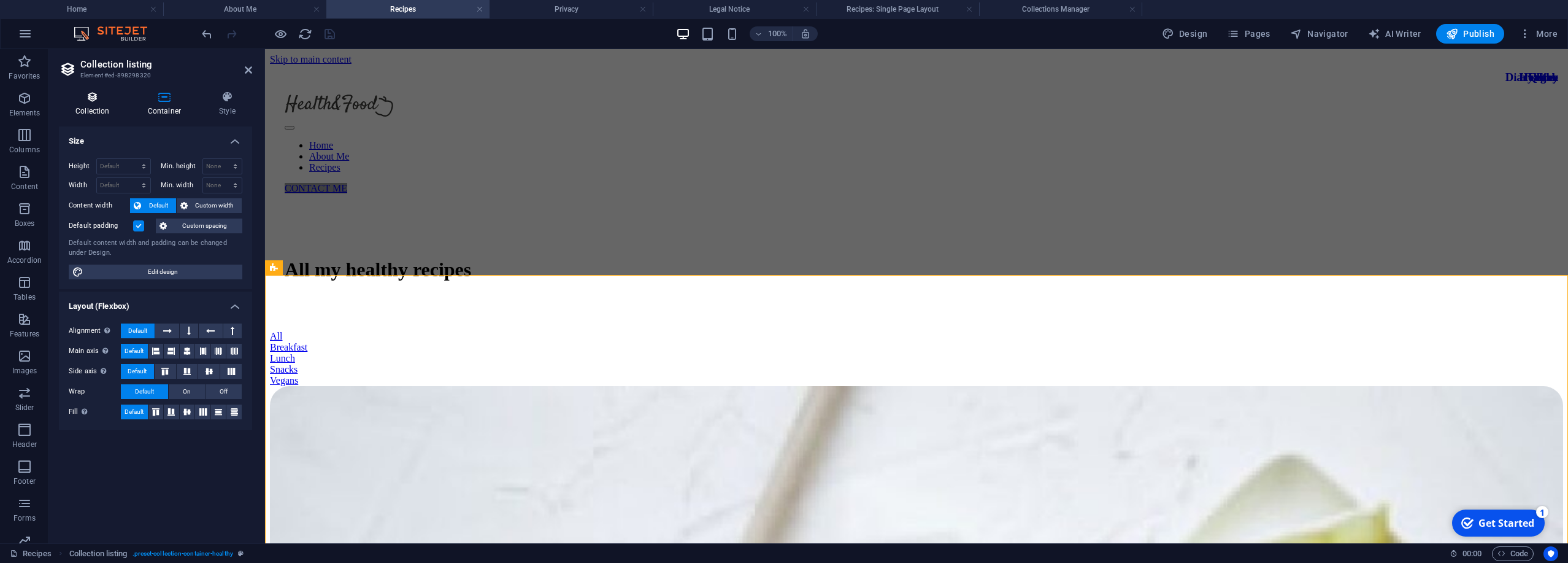
click at [96, 111] on h4 "Collection" at bounding box center [95, 103] width 72 height 26
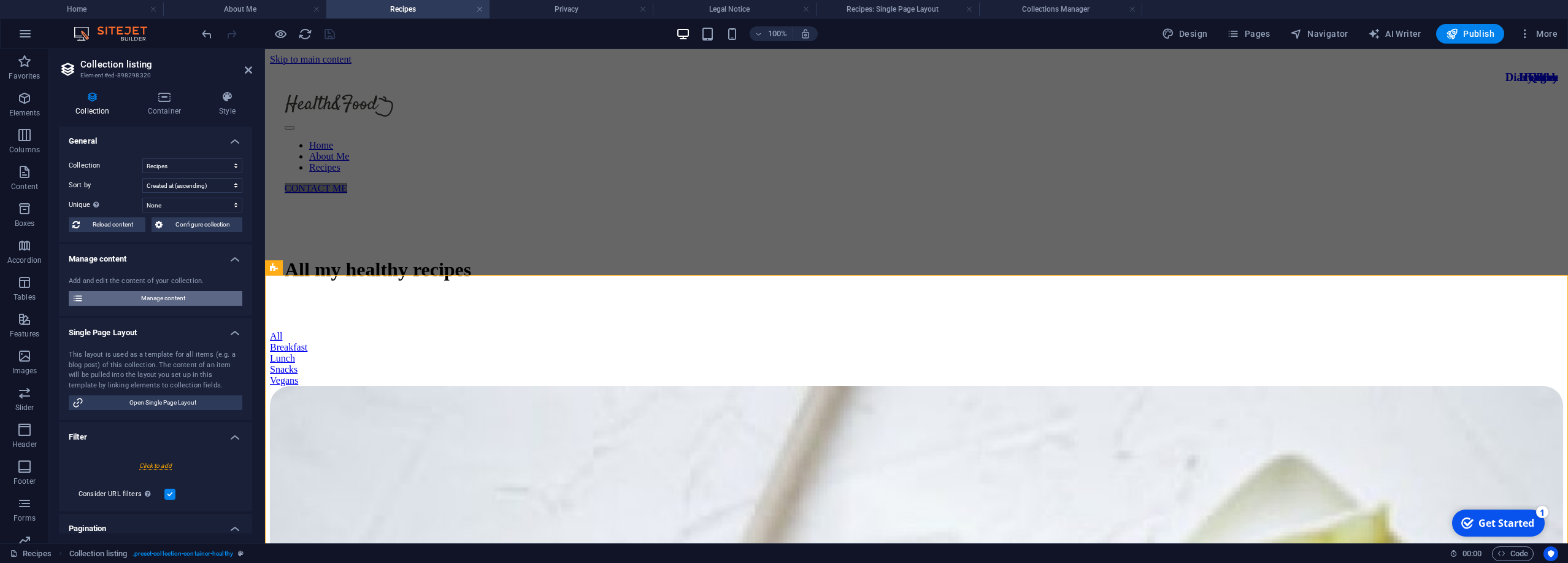
click at [157, 301] on span "Manage content" at bounding box center [163, 298] width 151 height 14
